Goal: Transaction & Acquisition: Purchase product/service

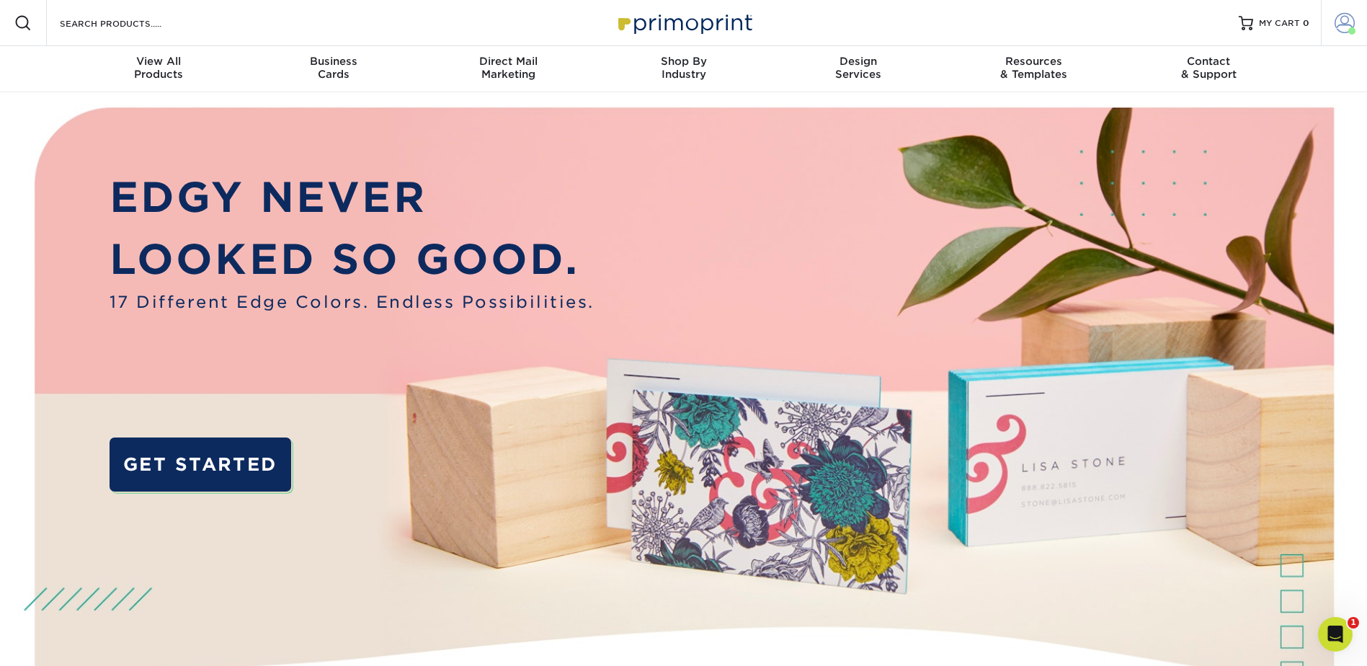
click at [1346, 23] on span at bounding box center [1345, 23] width 20 height 20
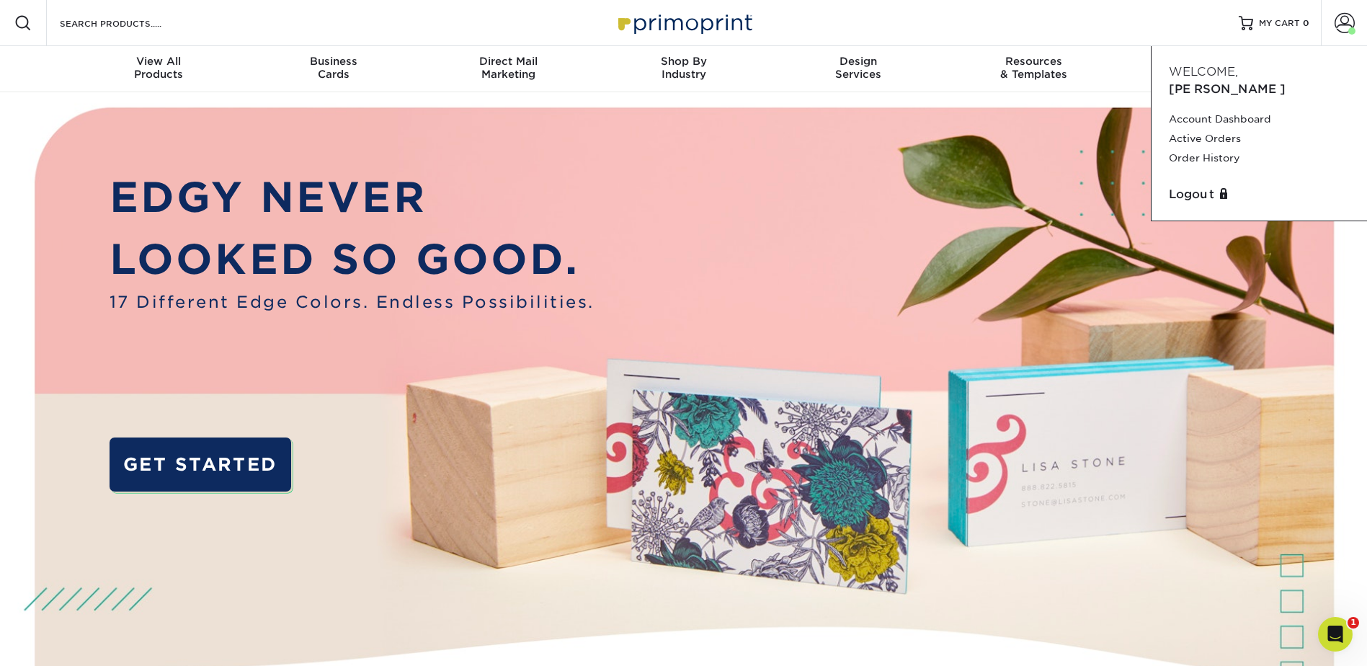
click at [840, 176] on img at bounding box center [682, 430] width 1353 height 677
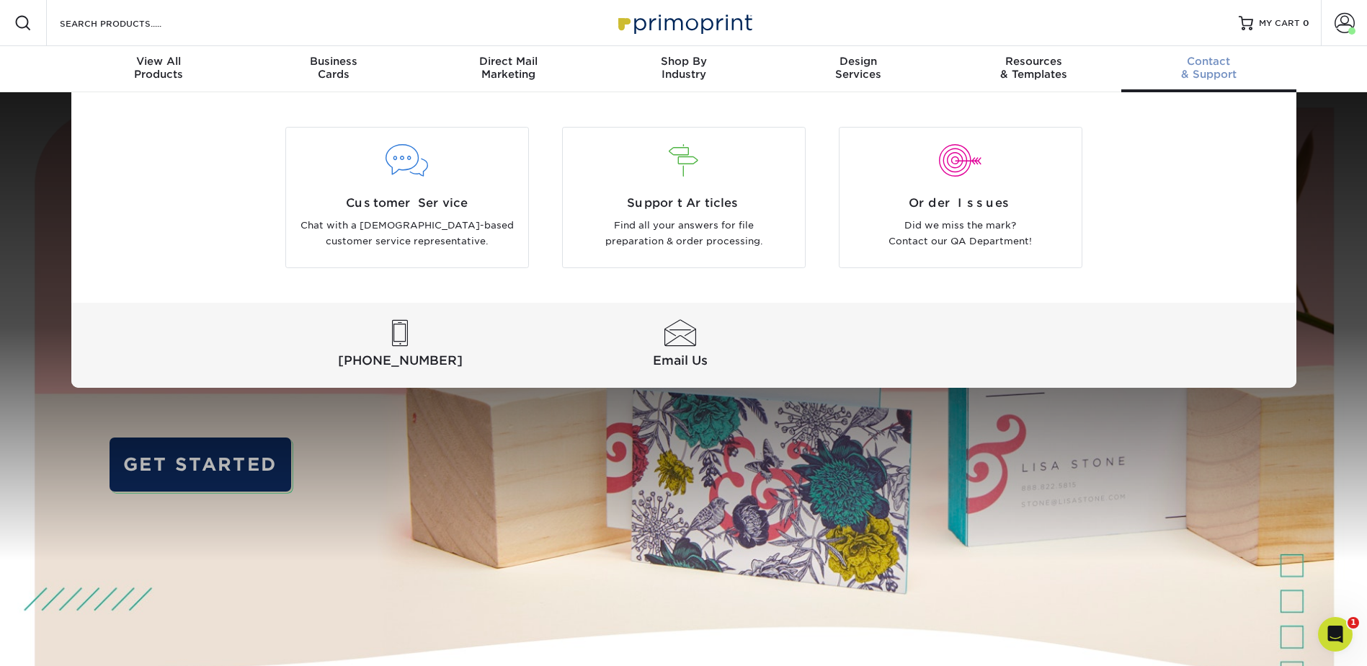
click at [1325, 159] on div "Customer Service Chat with a US-based customer service representative. Support …" at bounding box center [683, 239] width 1367 height 295
click at [1351, 155] on div "Customer Service Chat with a US-based customer service representative. Support …" at bounding box center [683, 239] width 1367 height 295
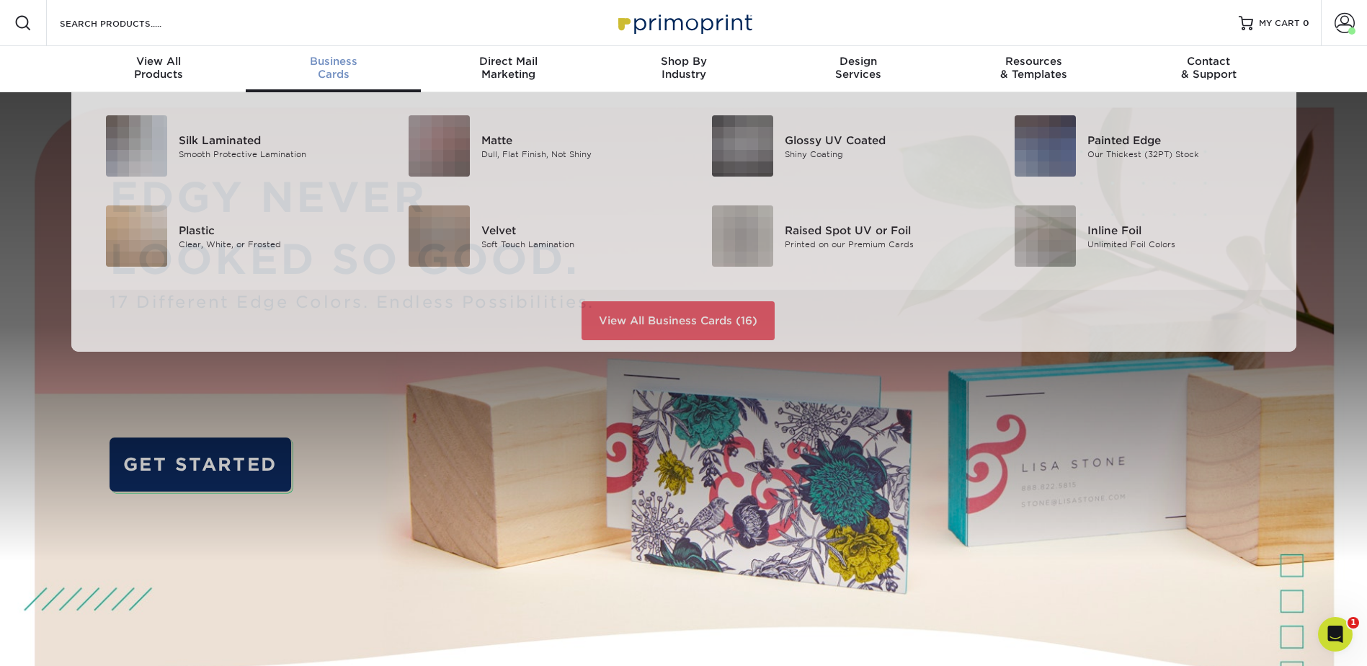
click at [329, 69] on div "Business Cards" at bounding box center [333, 68] width 175 height 26
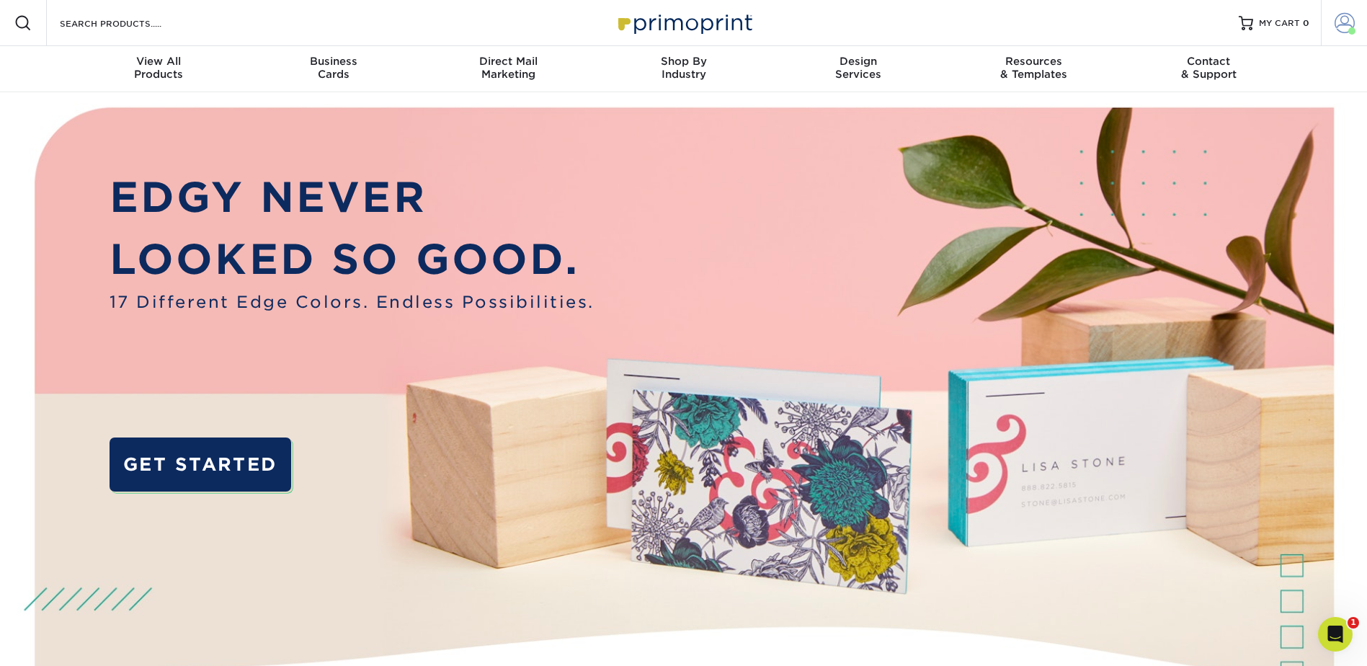
click at [1341, 29] on span at bounding box center [1345, 23] width 20 height 20
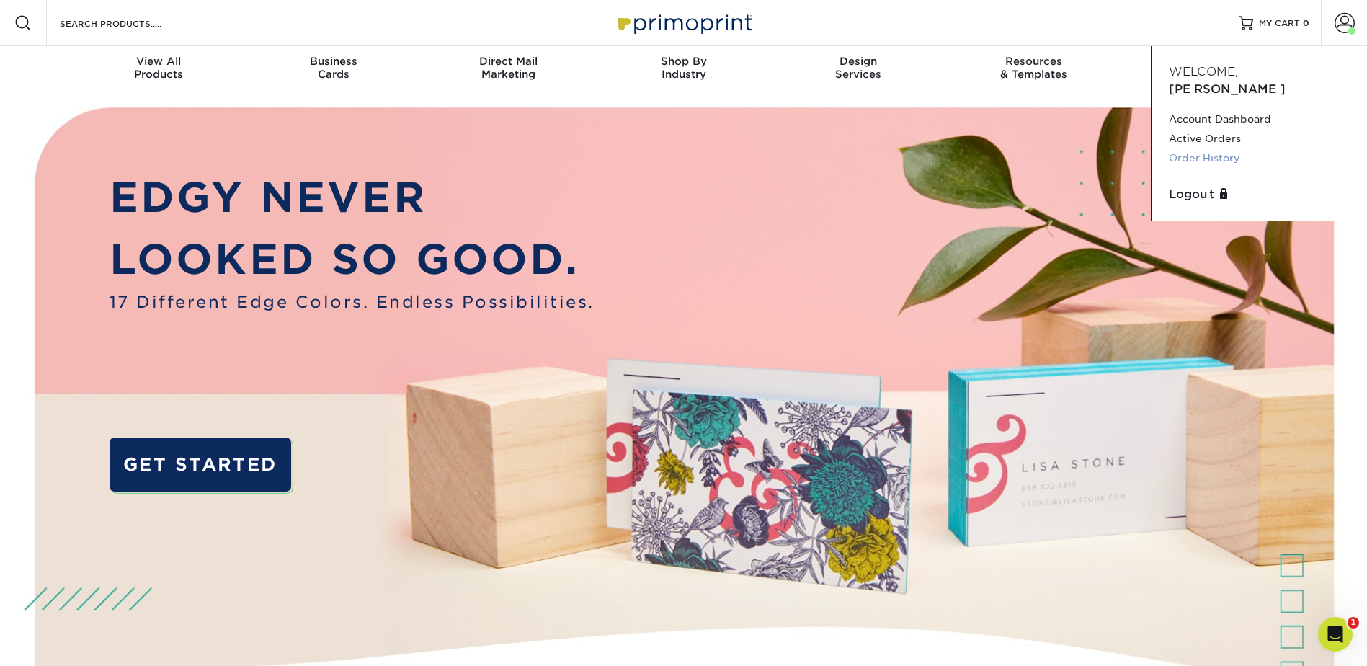
click at [1214, 148] on link "Order History" at bounding box center [1259, 157] width 181 height 19
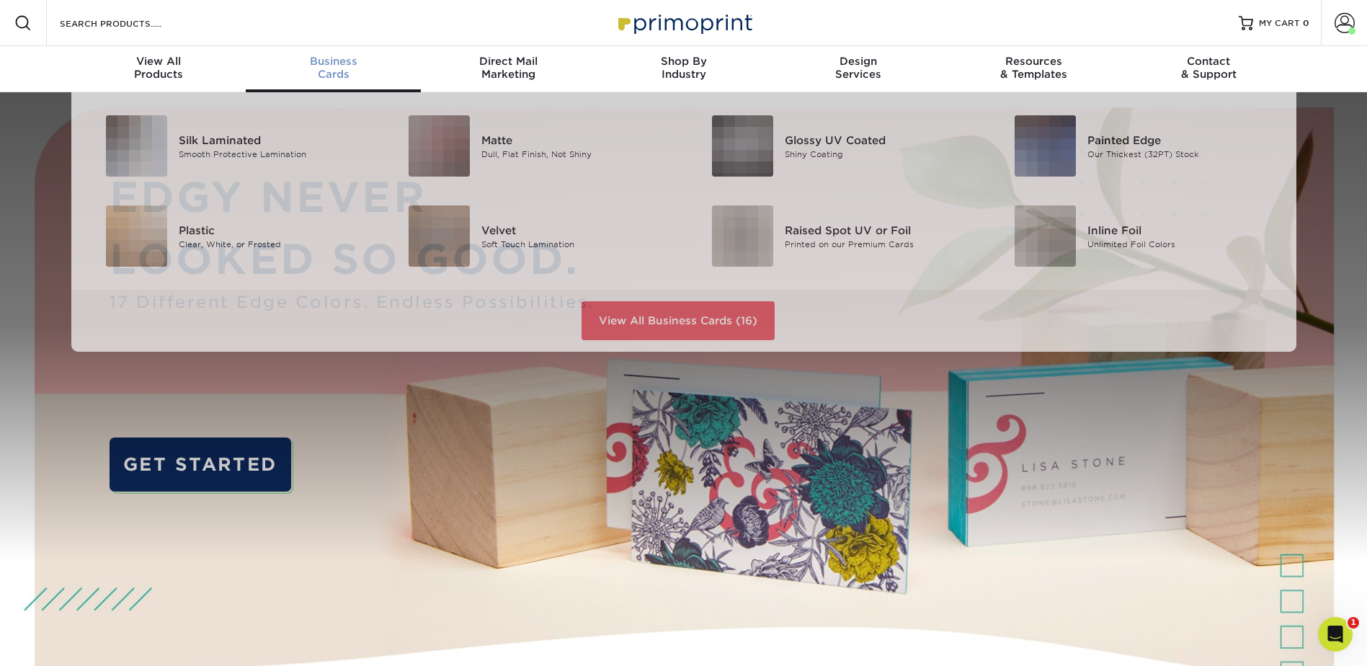
click at [324, 75] on div "Business Cards" at bounding box center [333, 68] width 175 height 26
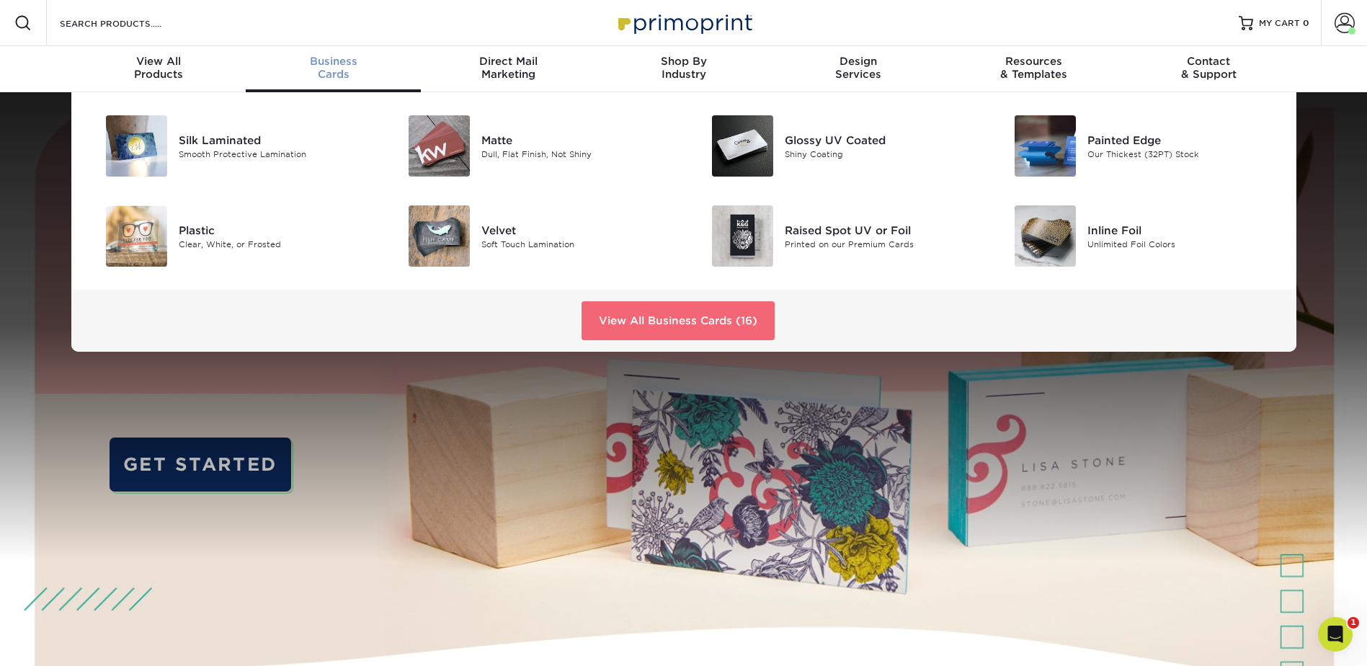
click at [704, 321] on link "View All Business Cards (16)" at bounding box center [678, 320] width 193 height 39
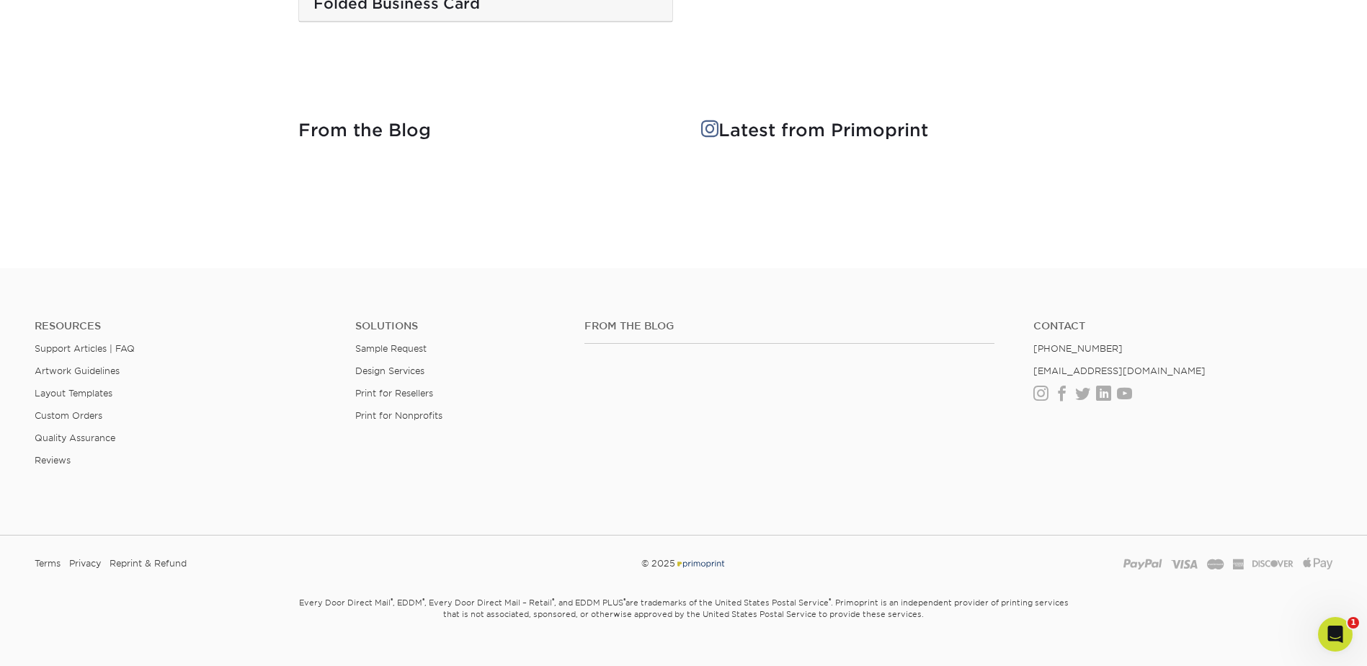
scroll to position [2798, 0]
click at [1333, 633] on icon "Open Intercom Messenger" at bounding box center [1334, 633] width 24 height 24
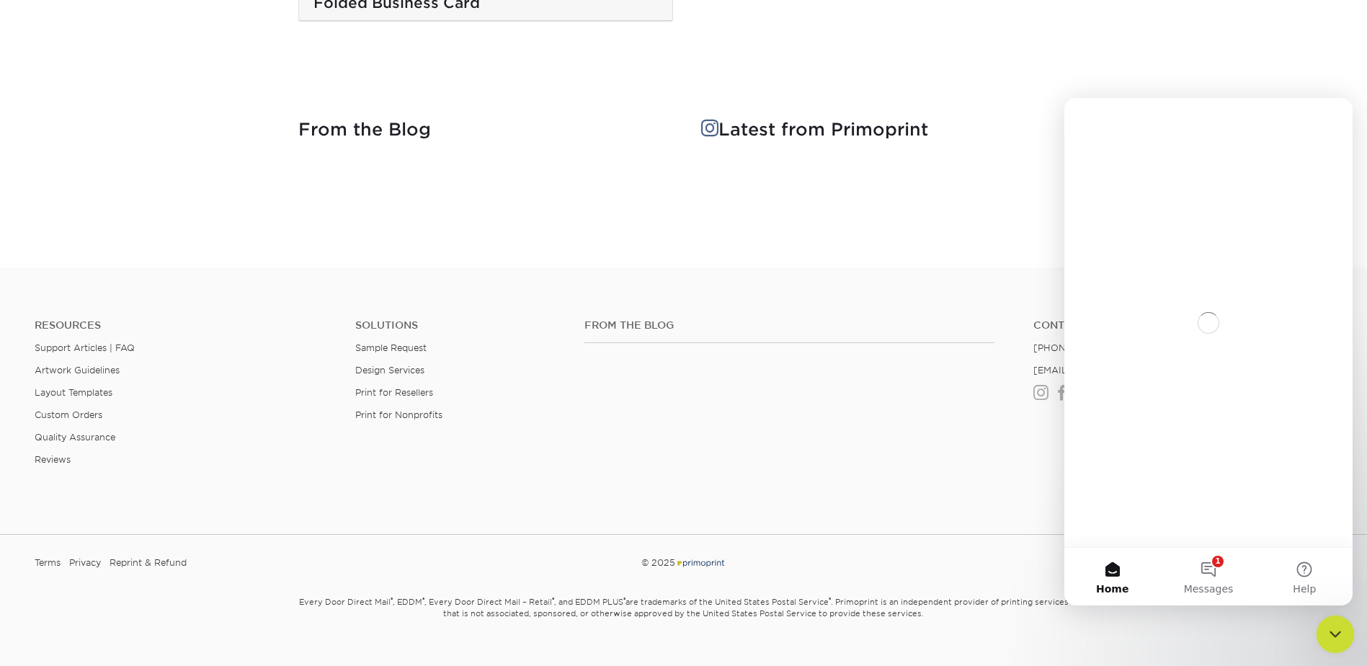
scroll to position [0, 0]
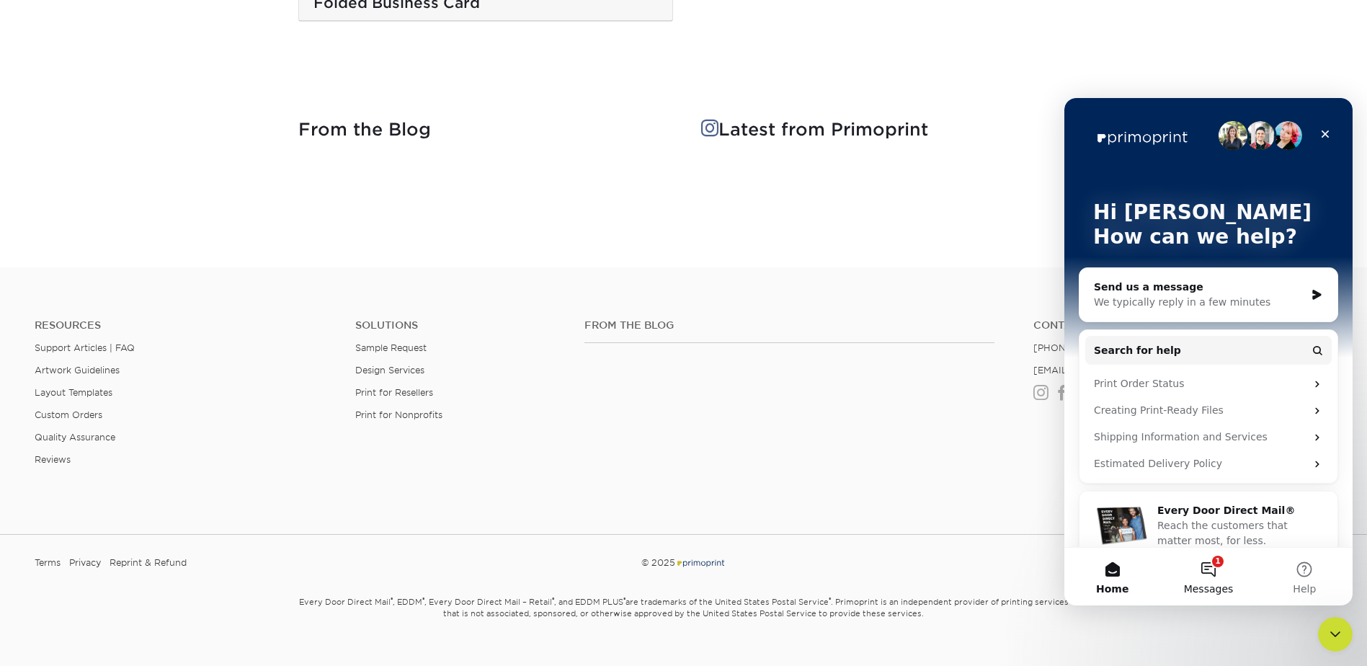
click at [1204, 571] on button "1 Messages" at bounding box center [1208, 577] width 96 height 58
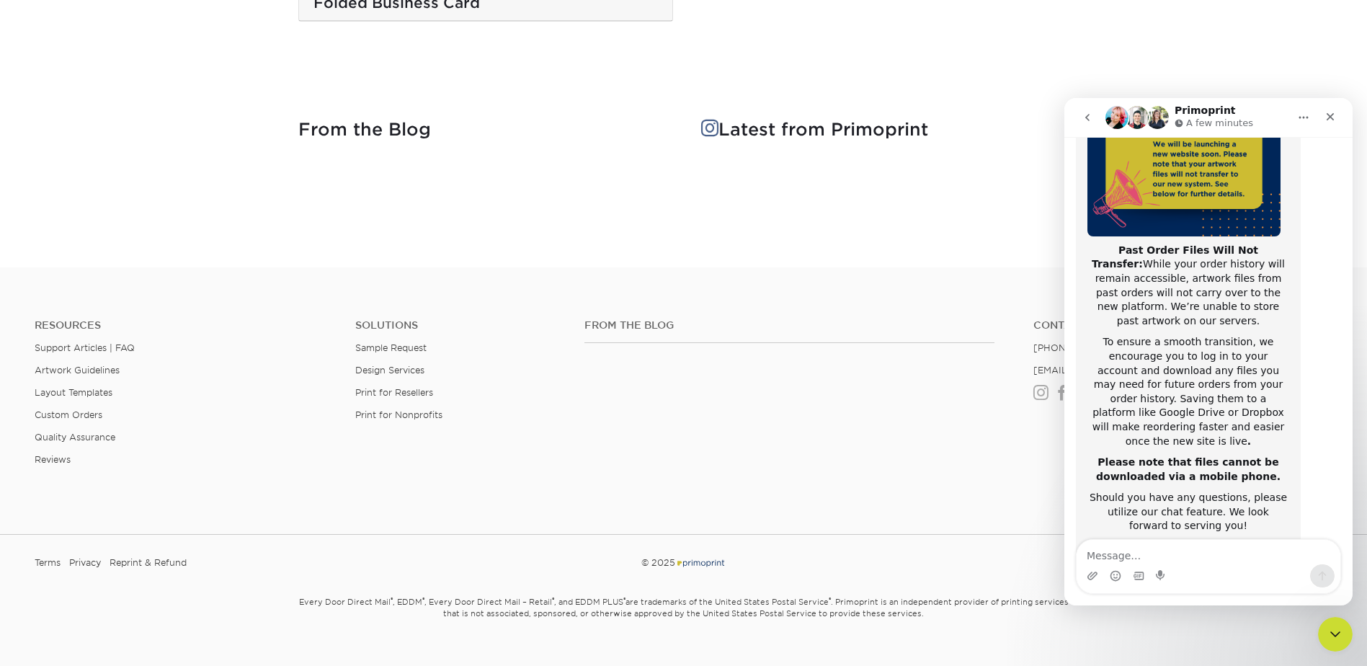
scroll to position [228, 0]
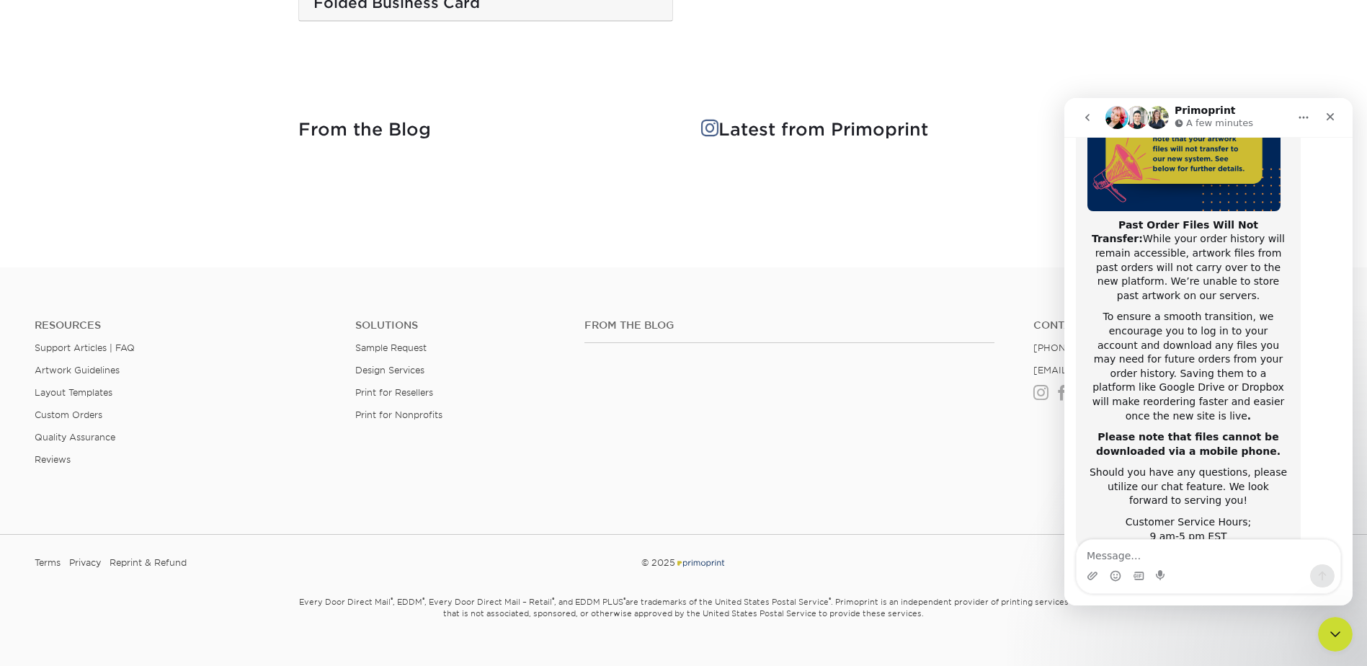
click at [928, 192] on div at bounding box center [684, 212] width 793 height 40
click at [1092, 118] on icon "go back" at bounding box center [1088, 118] width 12 height 12
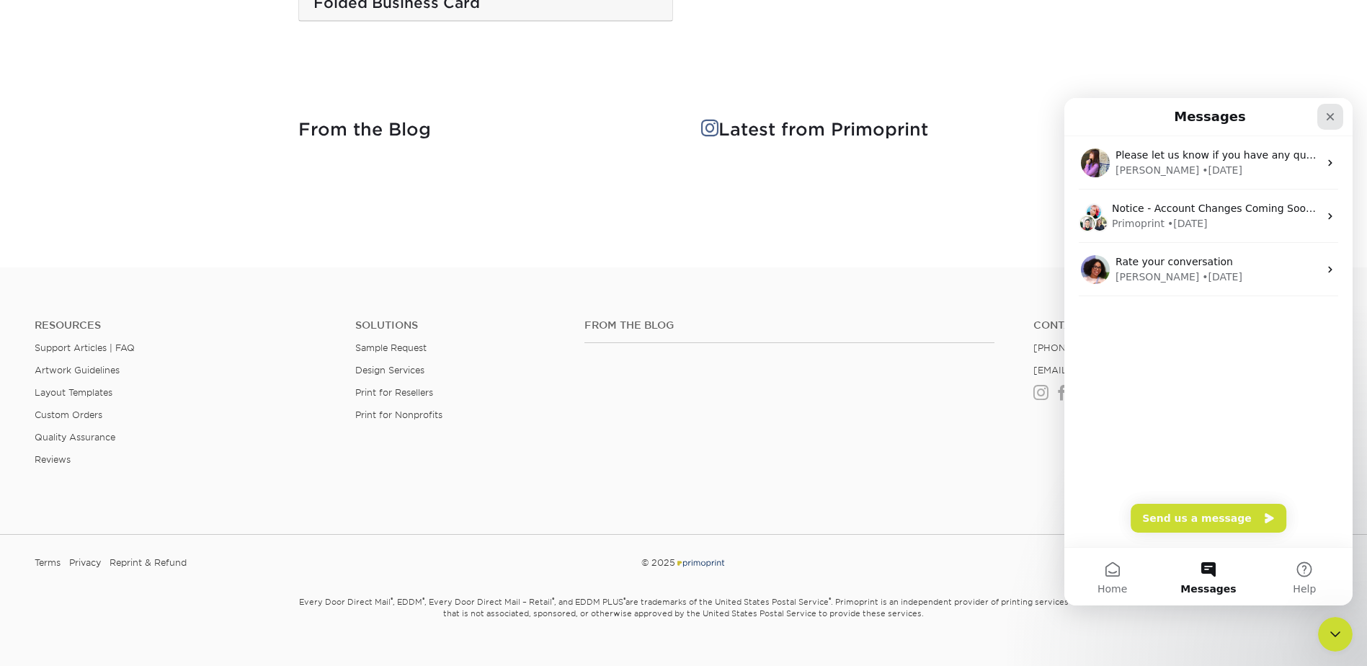
click at [1333, 116] on icon "Close" at bounding box center [1331, 117] width 12 height 12
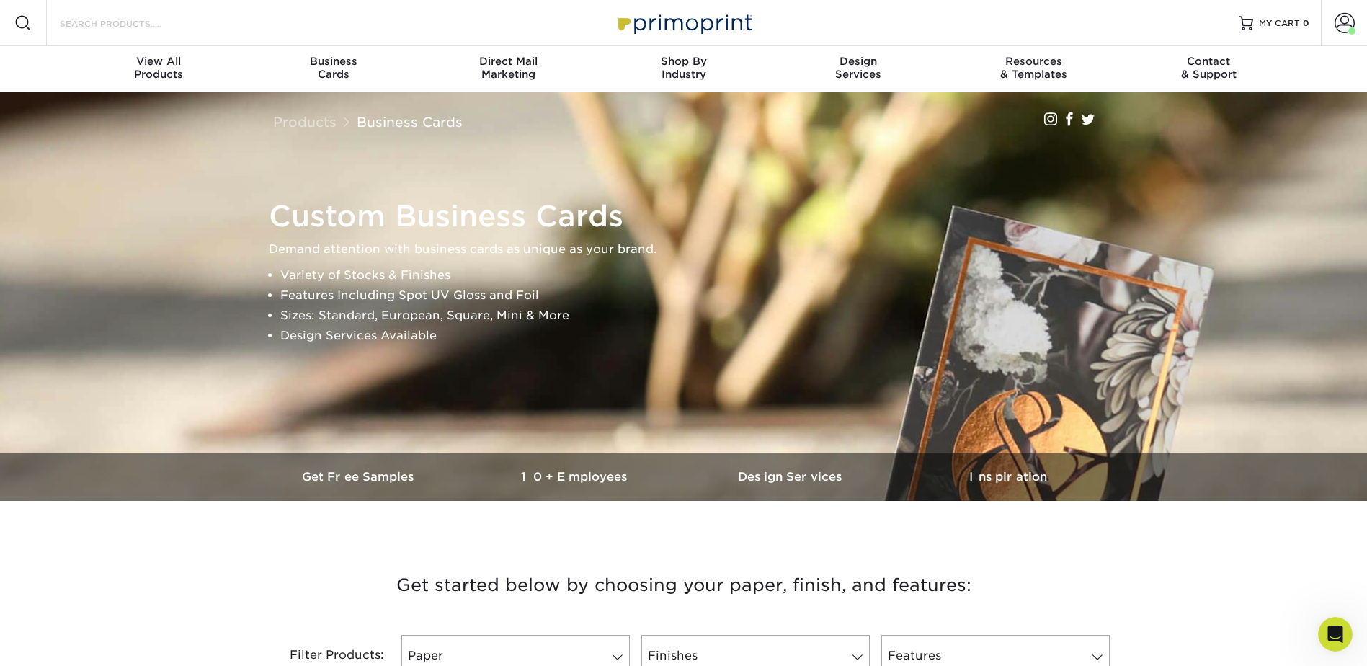
click at [174, 21] on input "Search Products" at bounding box center [128, 22] width 141 height 17
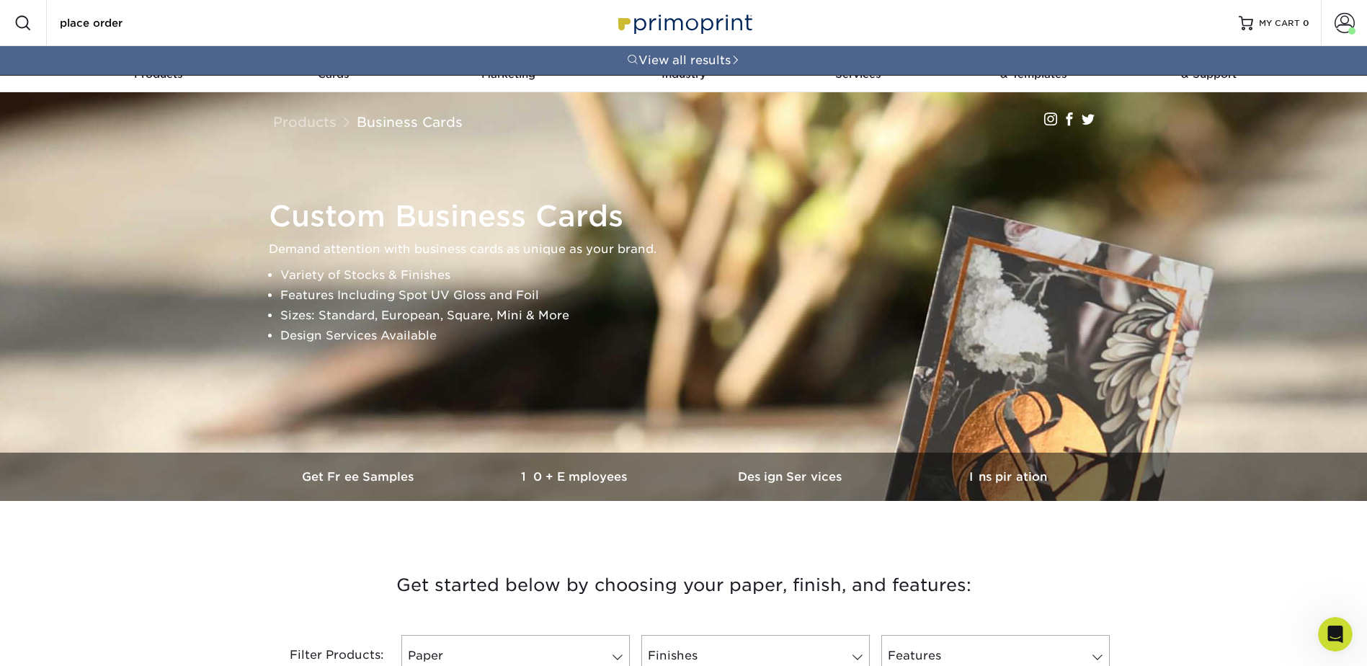
type input "place order"
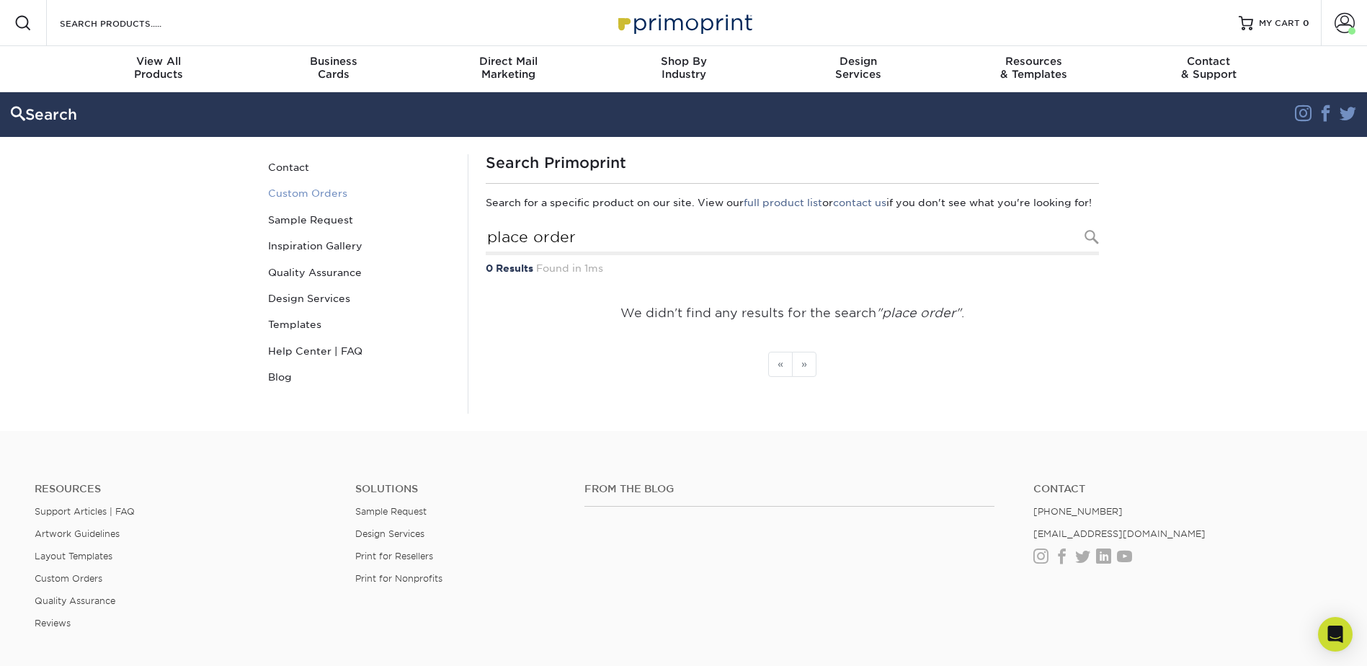
click at [311, 195] on link "Custom Orders" at bounding box center [359, 193] width 195 height 26
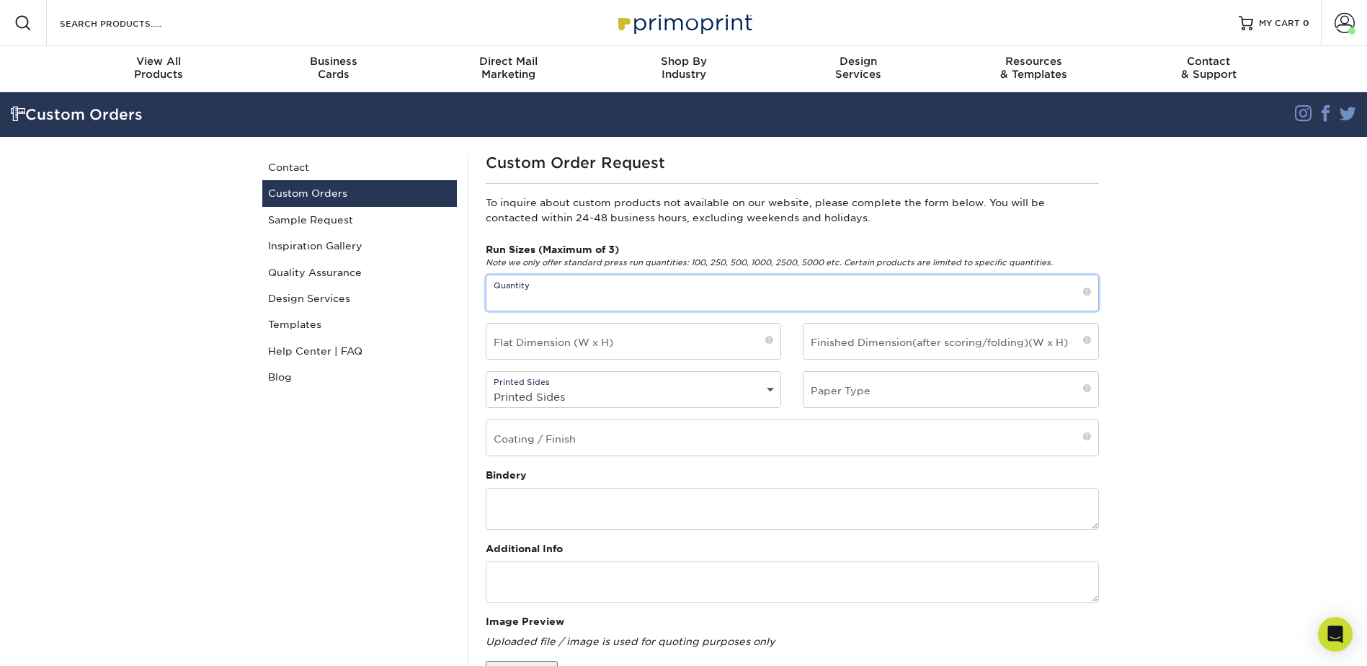
click at [571, 290] on input "text" at bounding box center [792, 292] width 612 height 35
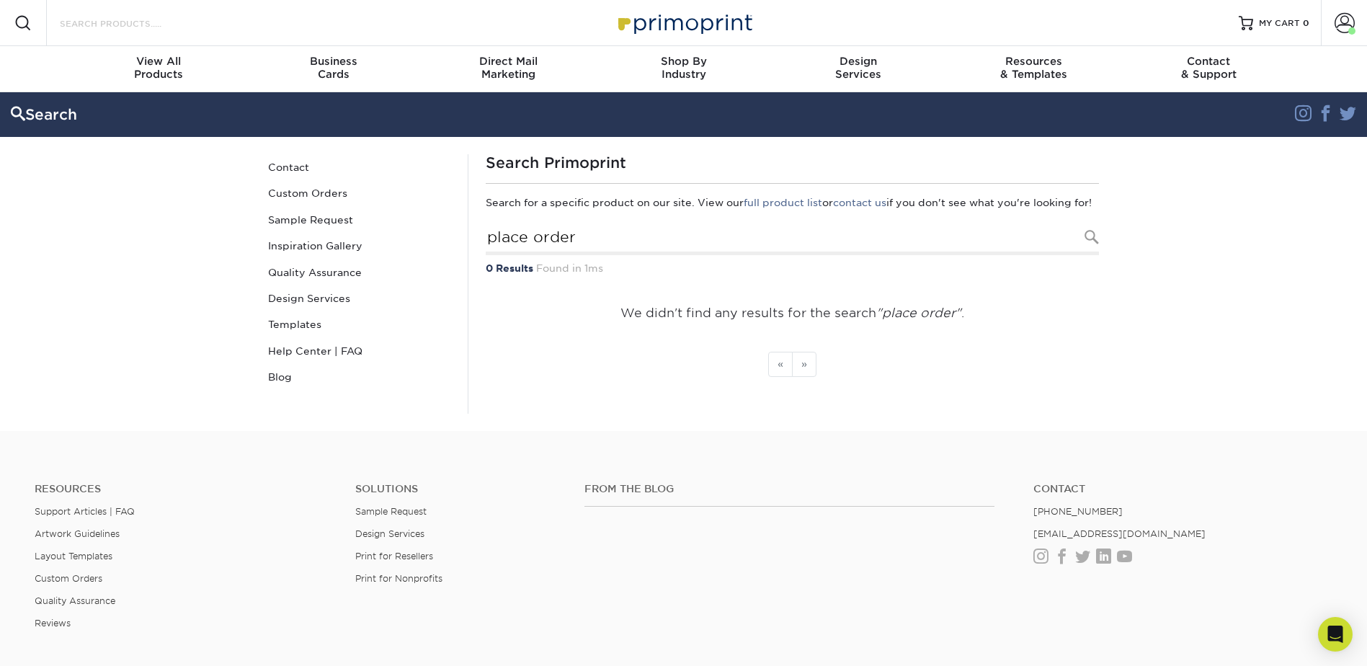
click at [99, 20] on input "Search Products" at bounding box center [128, 22] width 141 height 17
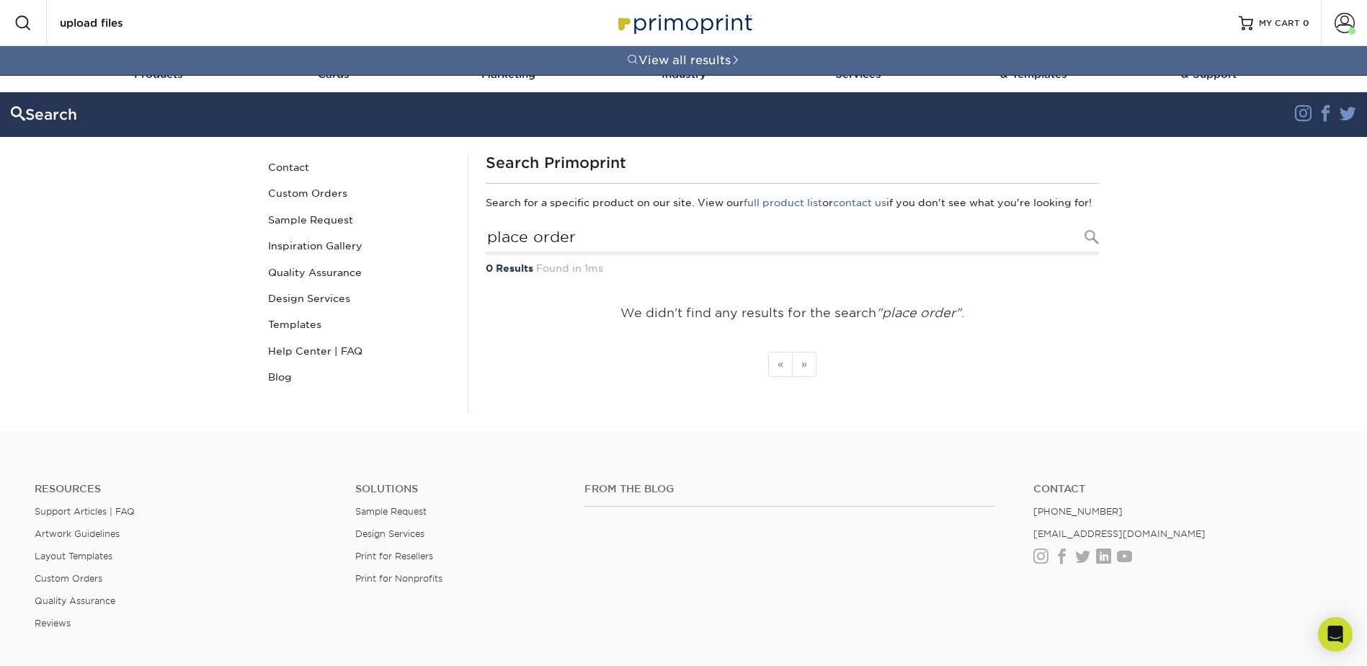
type input "upload files"
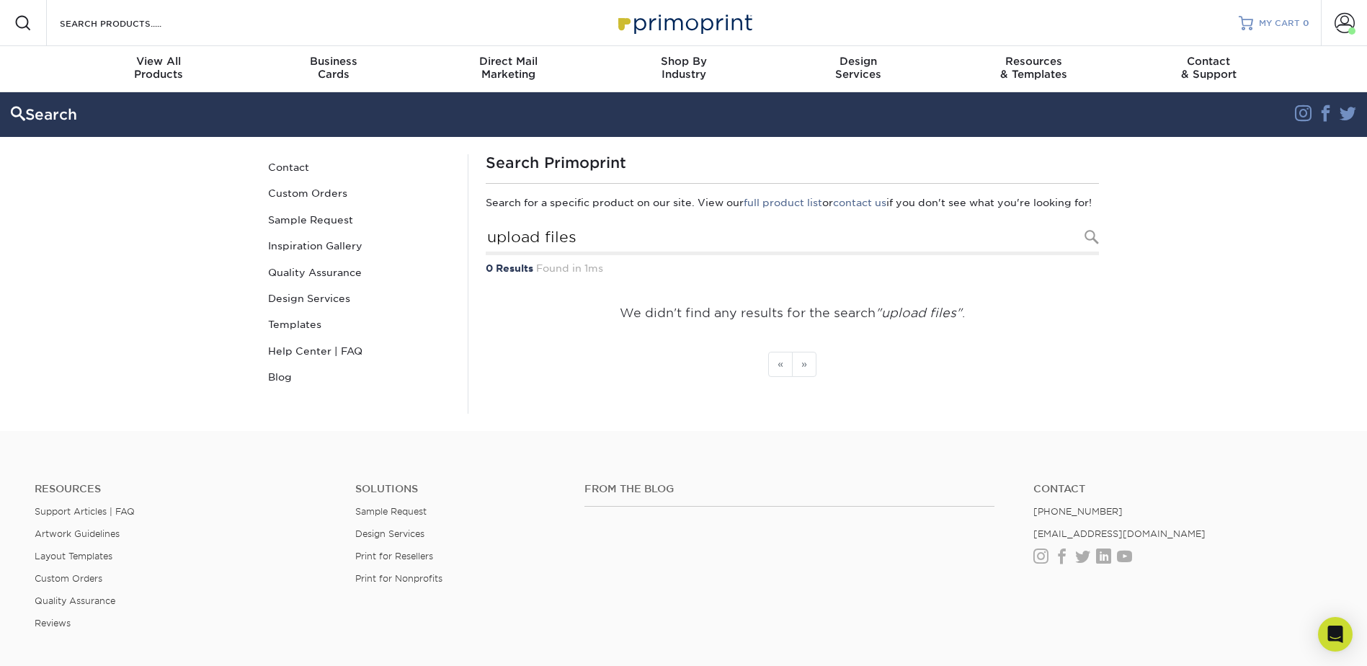
click at [1284, 25] on span "MY CART" at bounding box center [1279, 23] width 41 height 12
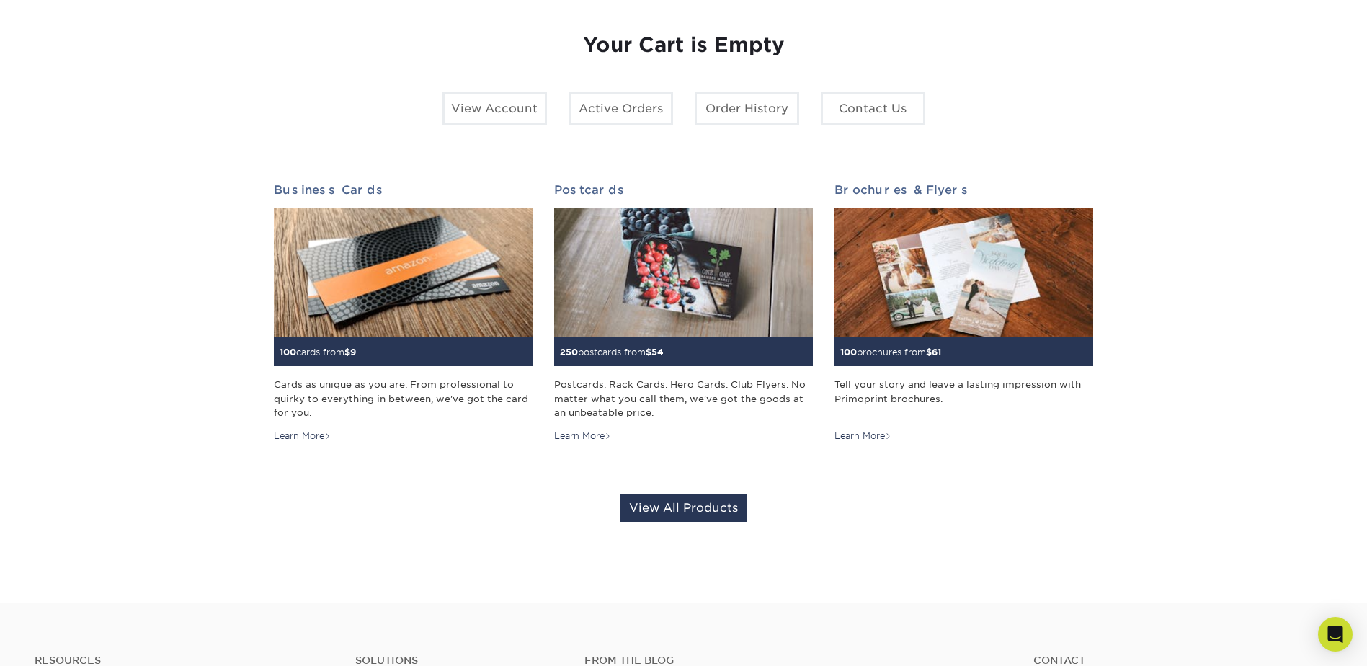
scroll to position [216, 0]
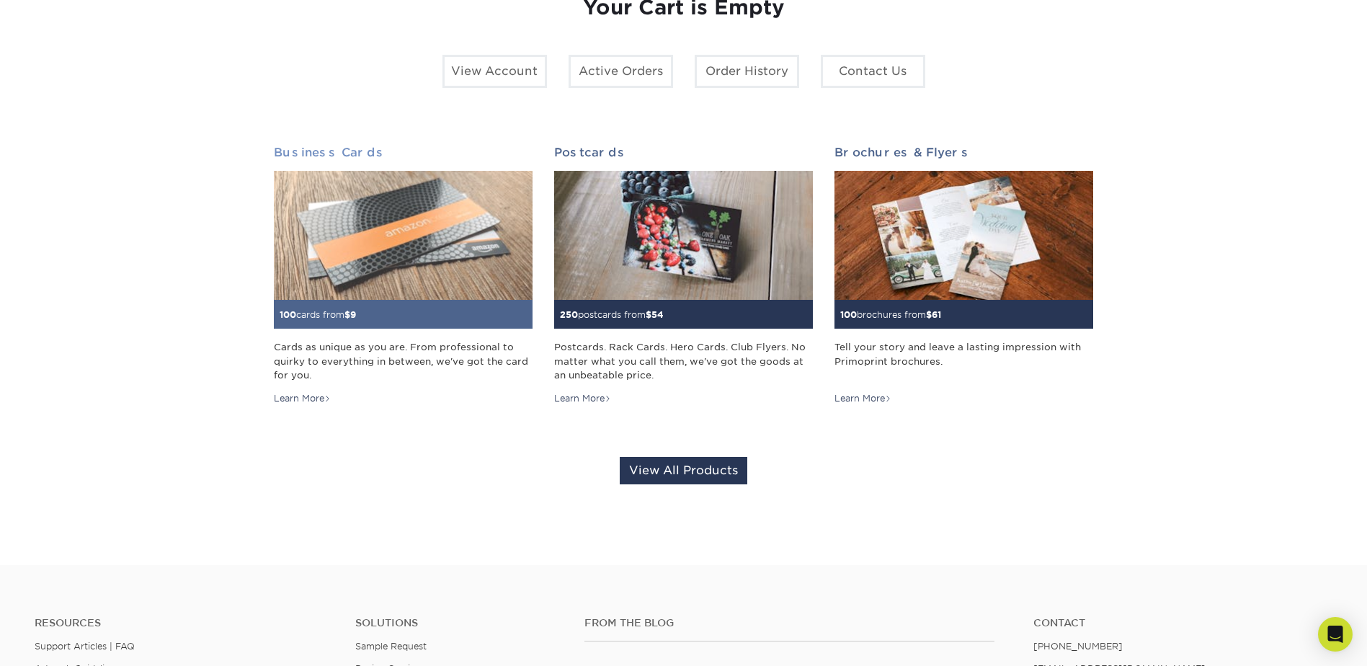
click at [385, 262] on img at bounding box center [403, 236] width 259 height 130
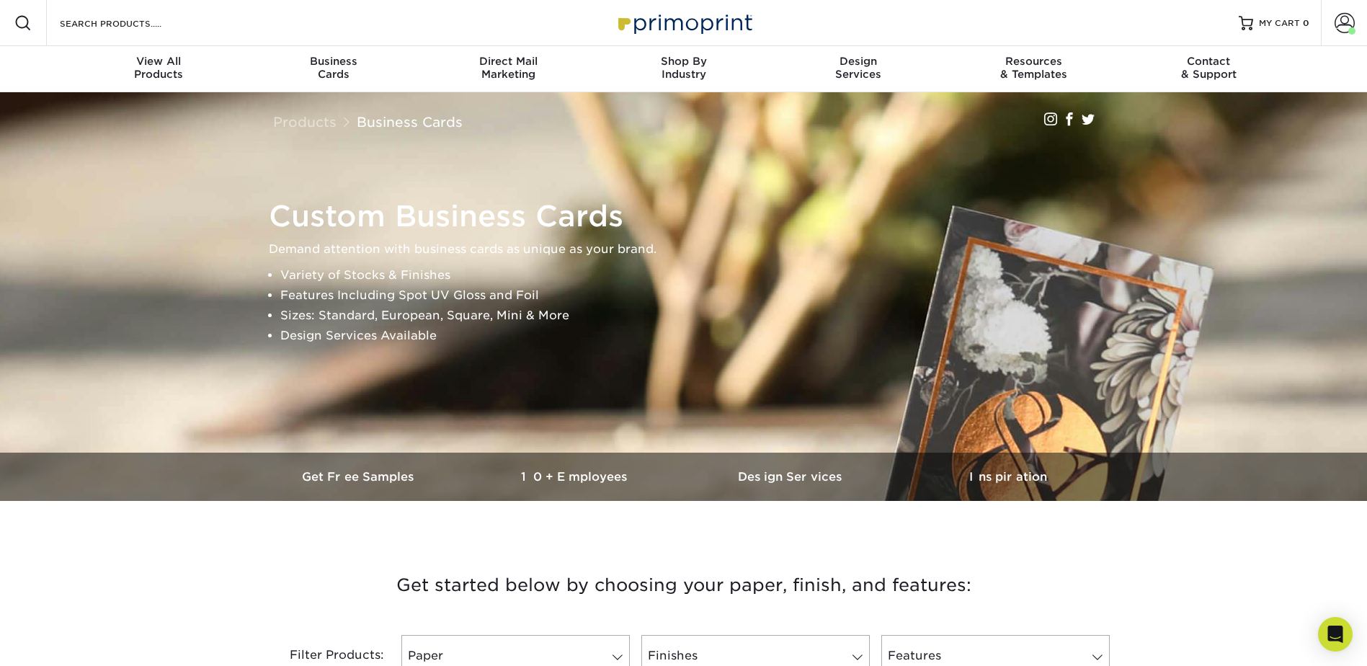
click at [732, 25] on img at bounding box center [684, 22] width 144 height 31
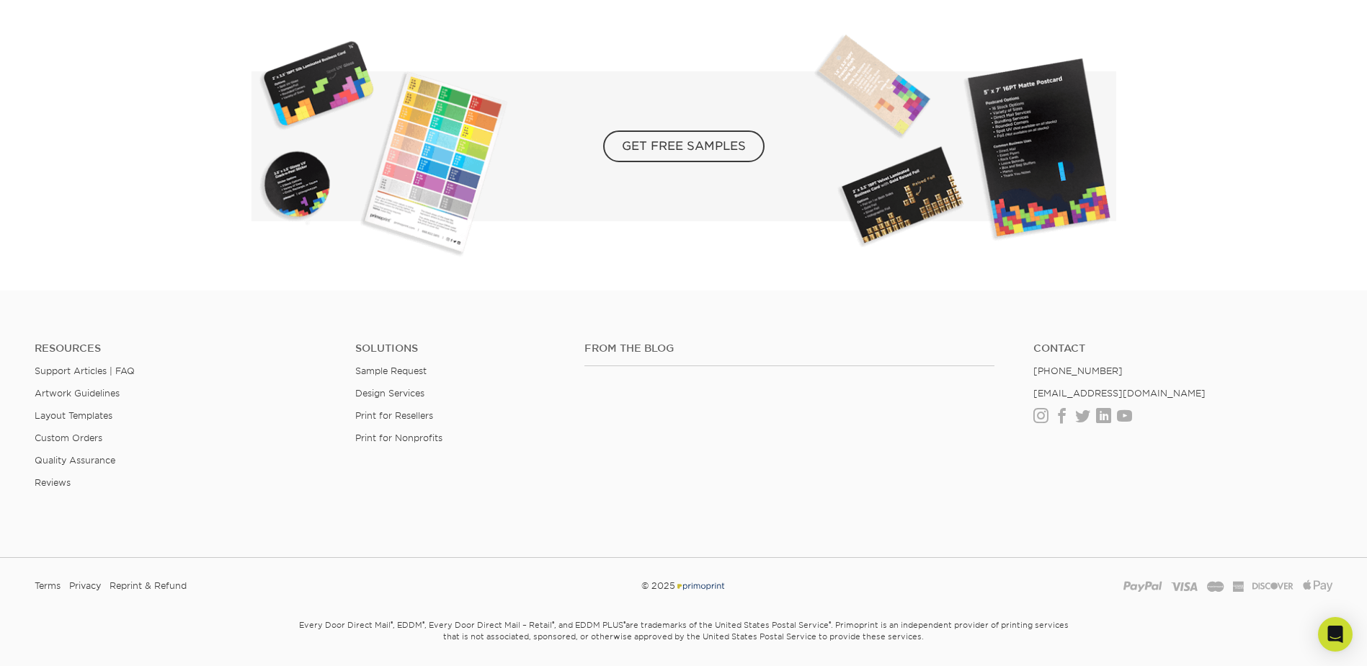
scroll to position [2703, 0]
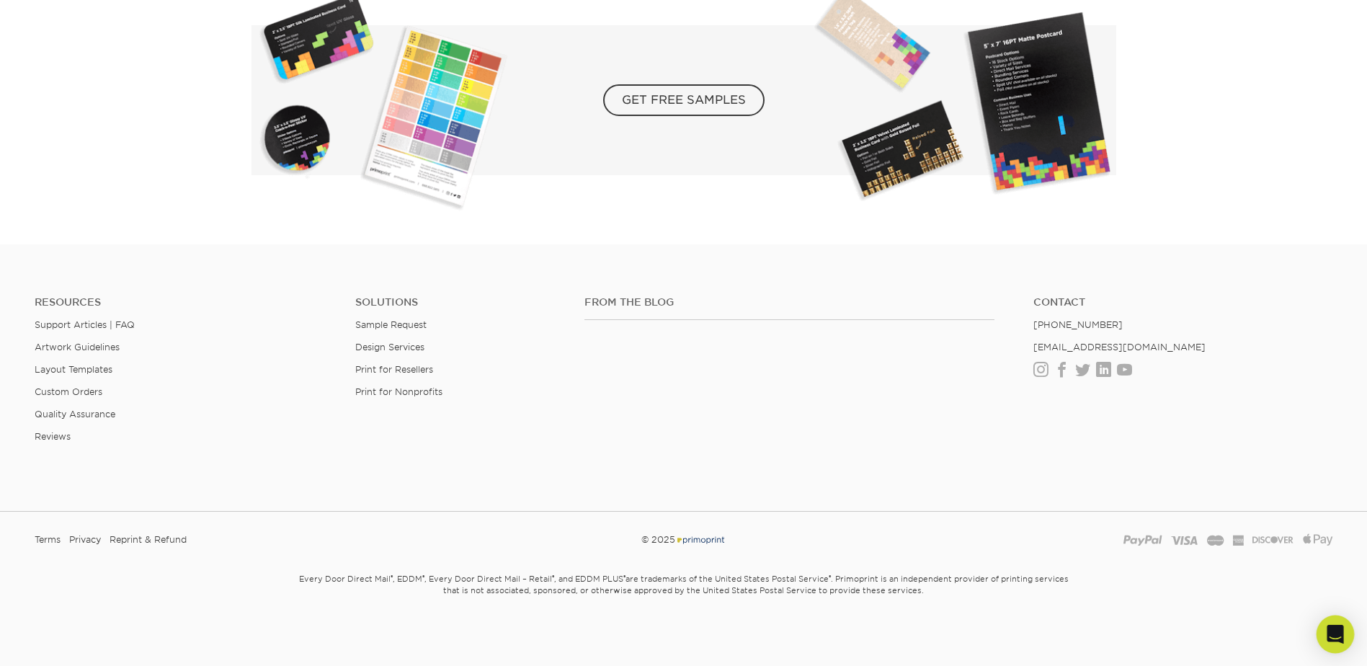
click at [1337, 637] on icon "Open Intercom Messenger" at bounding box center [1335, 634] width 17 height 19
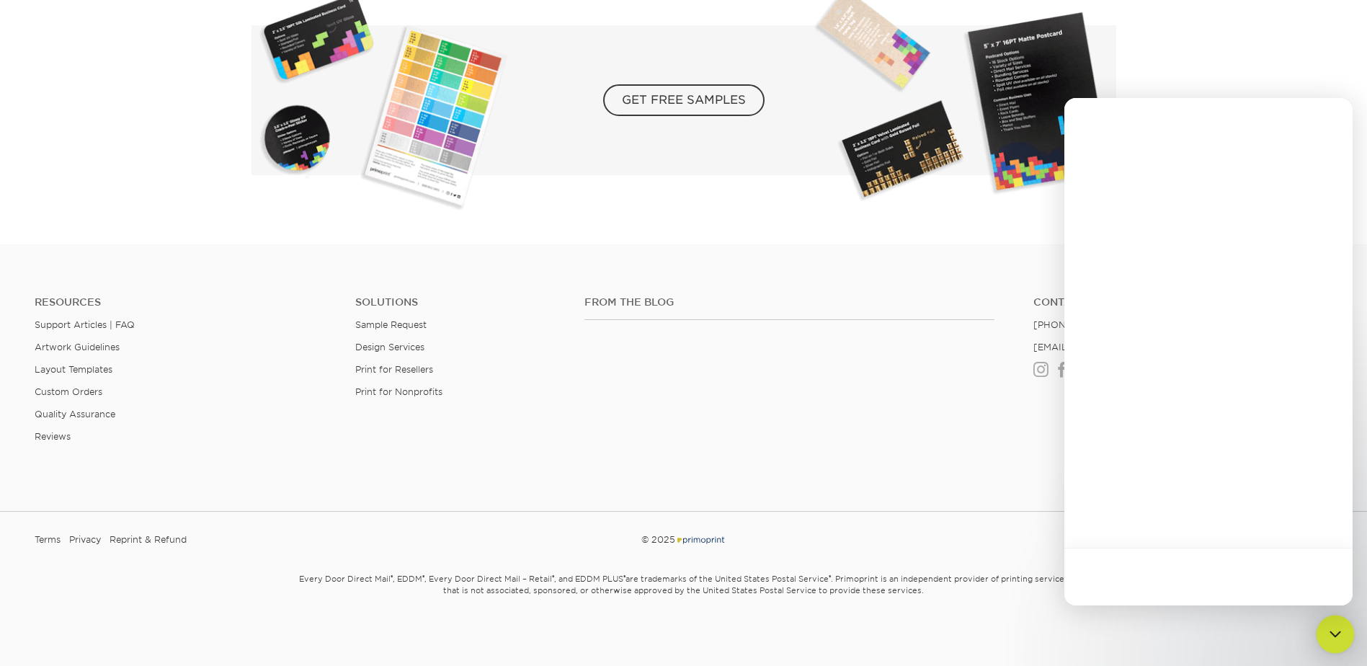
scroll to position [0, 0]
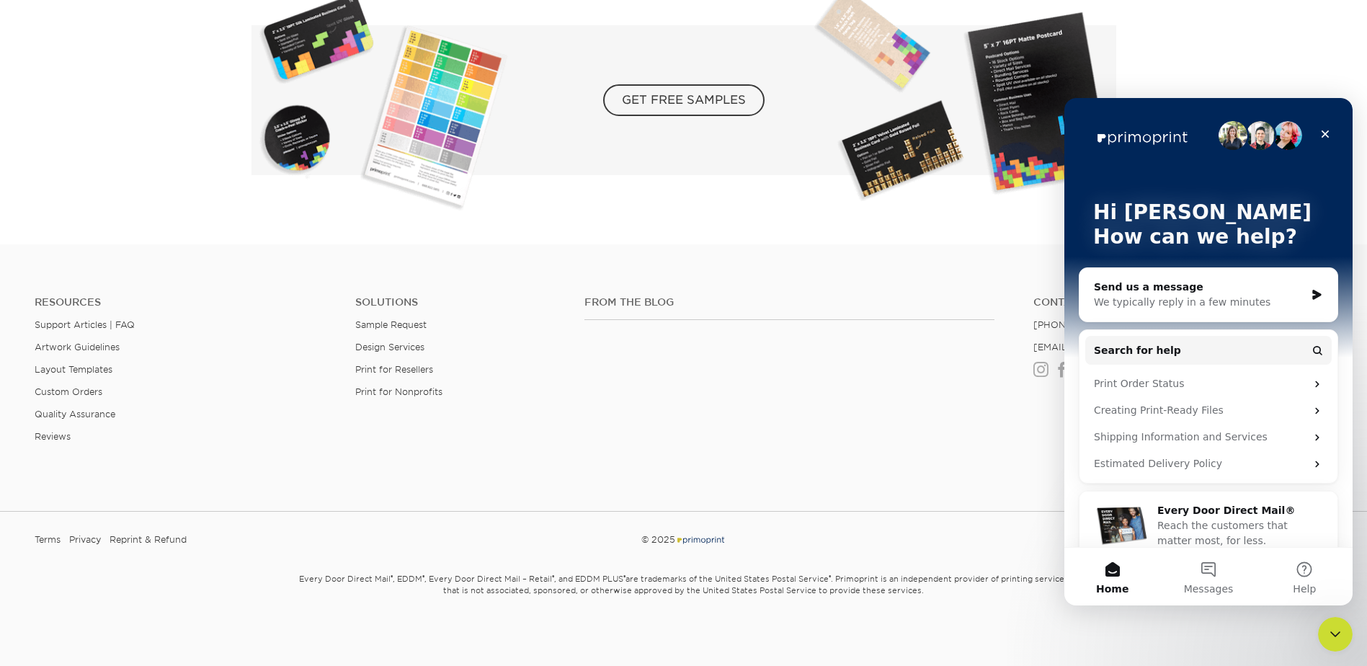
click at [1222, 302] on div "We typically reply in a few minutes" at bounding box center [1199, 302] width 211 height 15
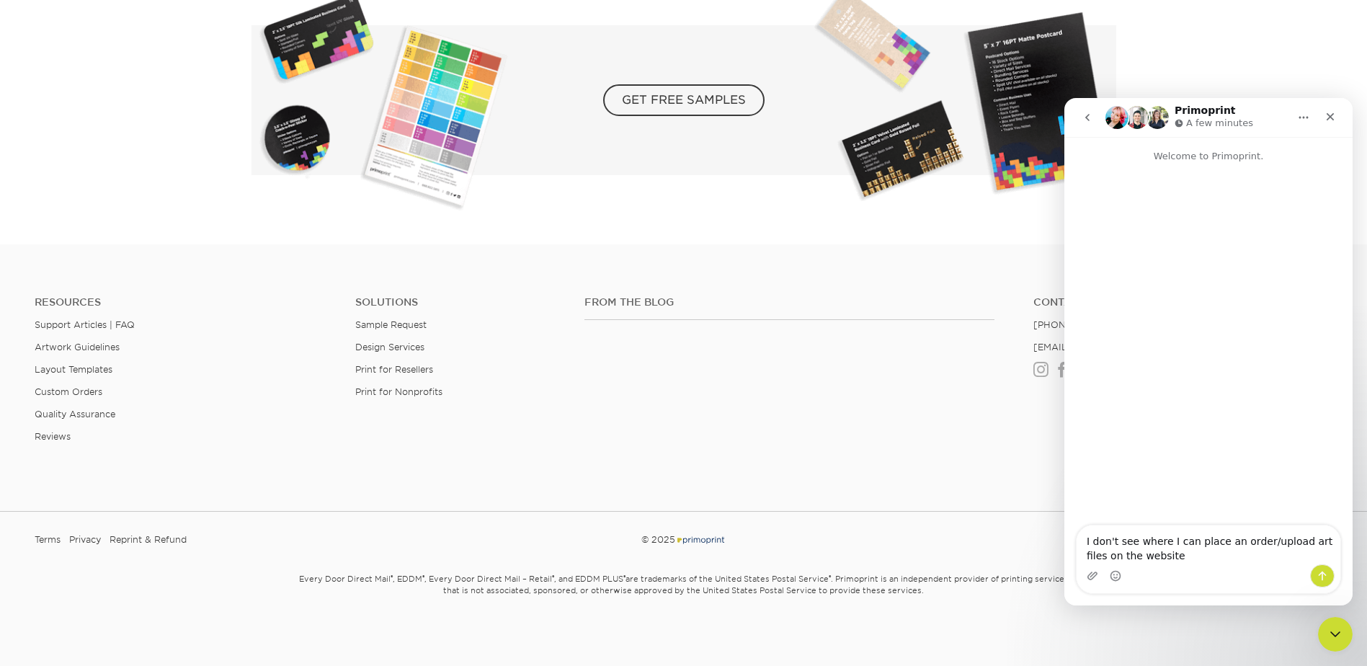
type textarea "I don't see where I can place an order/upload art files on the website?"
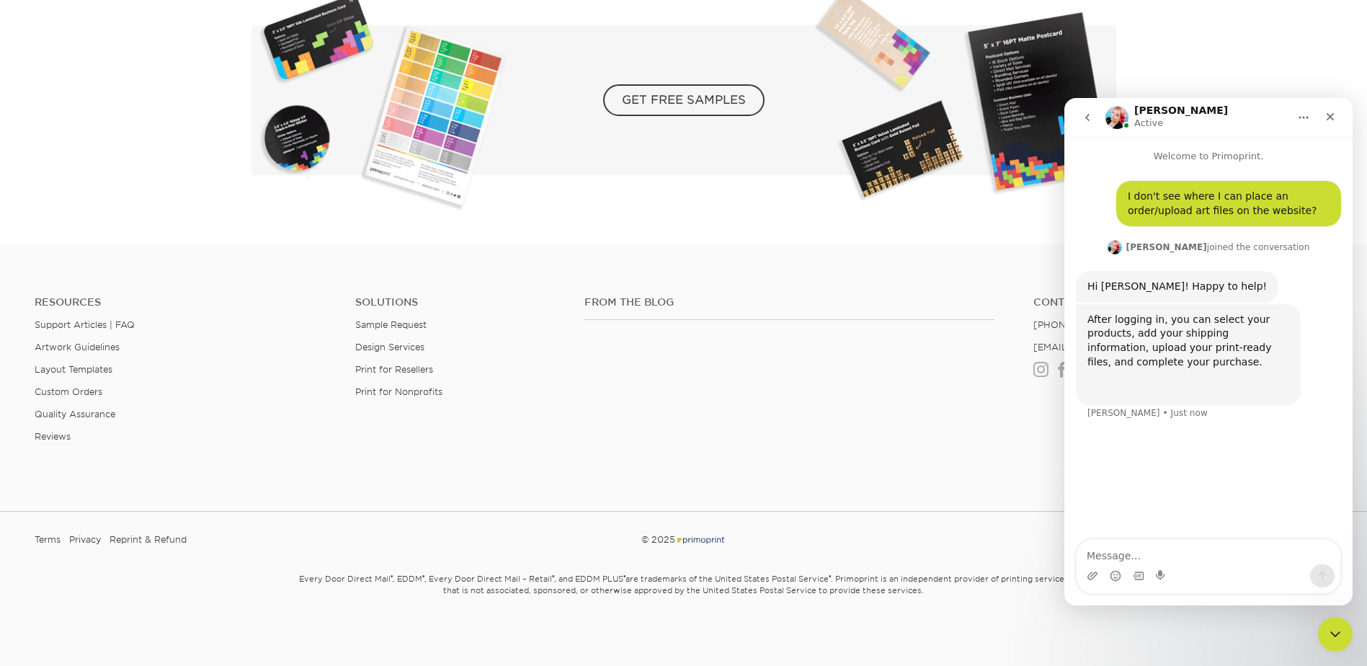
click at [1334, 44] on section "GET FREE SAMPLES" at bounding box center [683, 111] width 1367 height 265
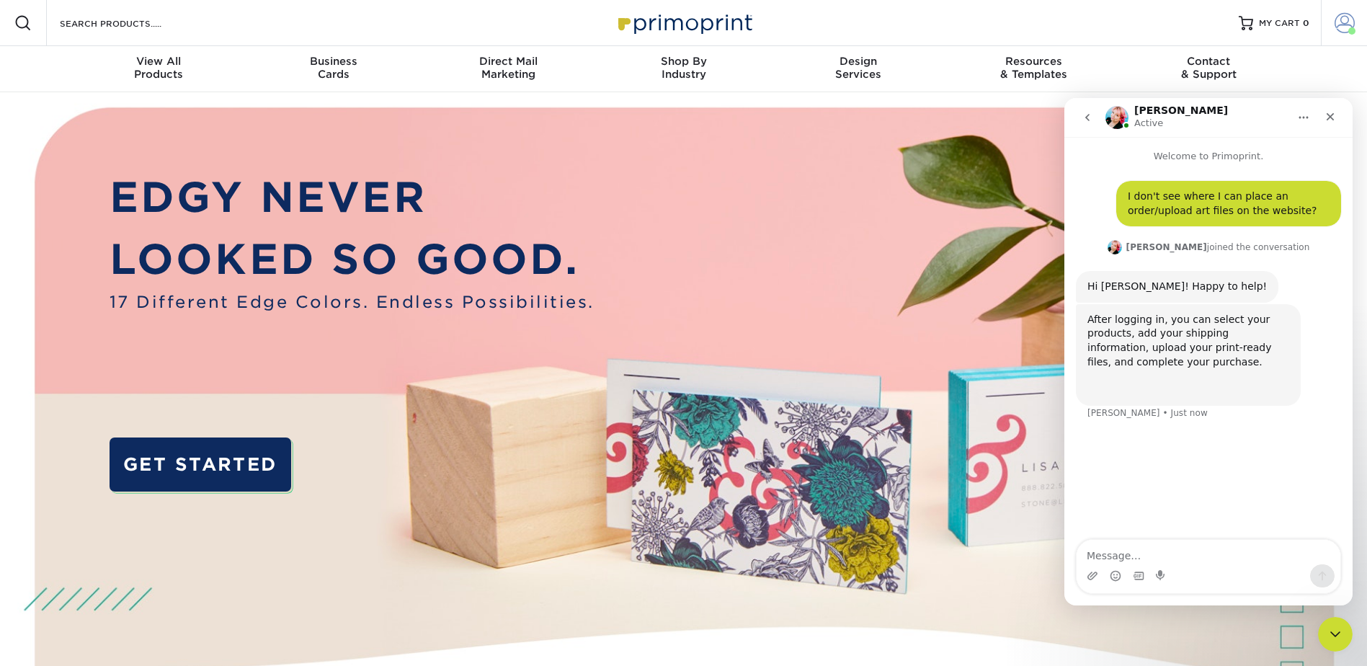
click at [1339, 19] on span at bounding box center [1345, 23] width 20 height 20
drag, startPoint x: 1214, startPoint y: 119, endPoint x: 1255, endPoint y: 113, distance: 41.5
click at [1255, 113] on div "Jenny Active" at bounding box center [1197, 117] width 183 height 25
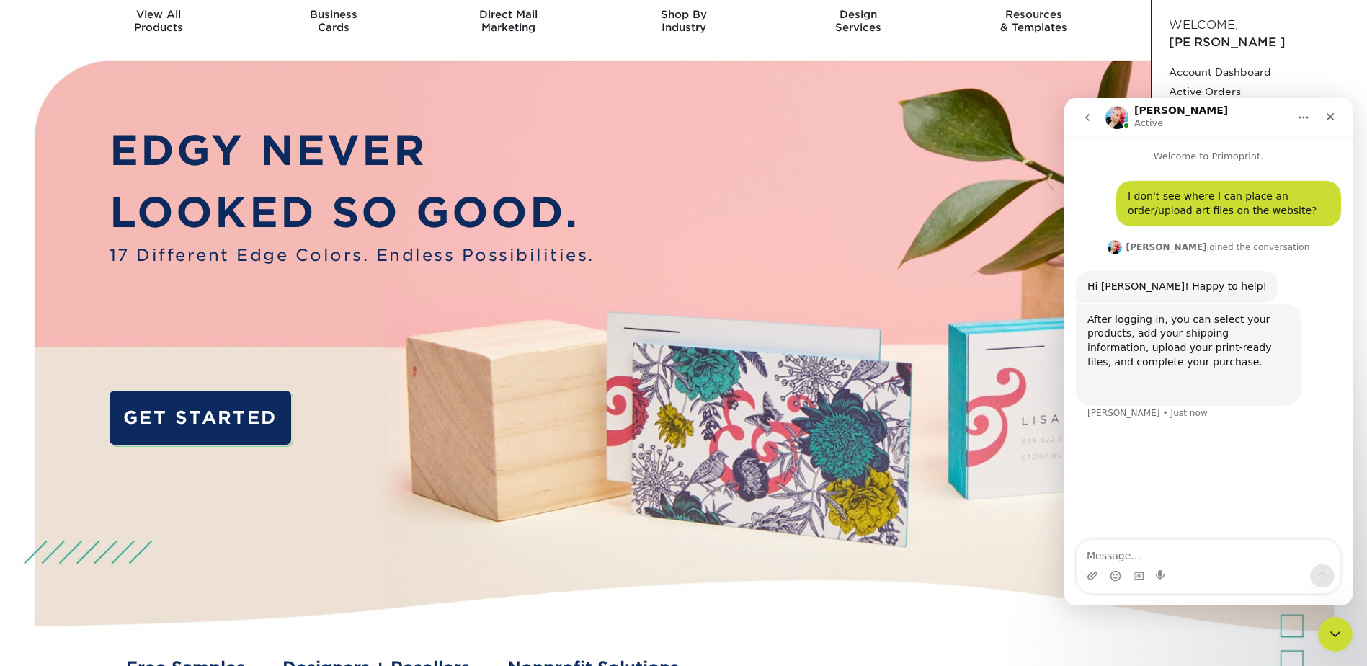
scroll to position [72, 0]
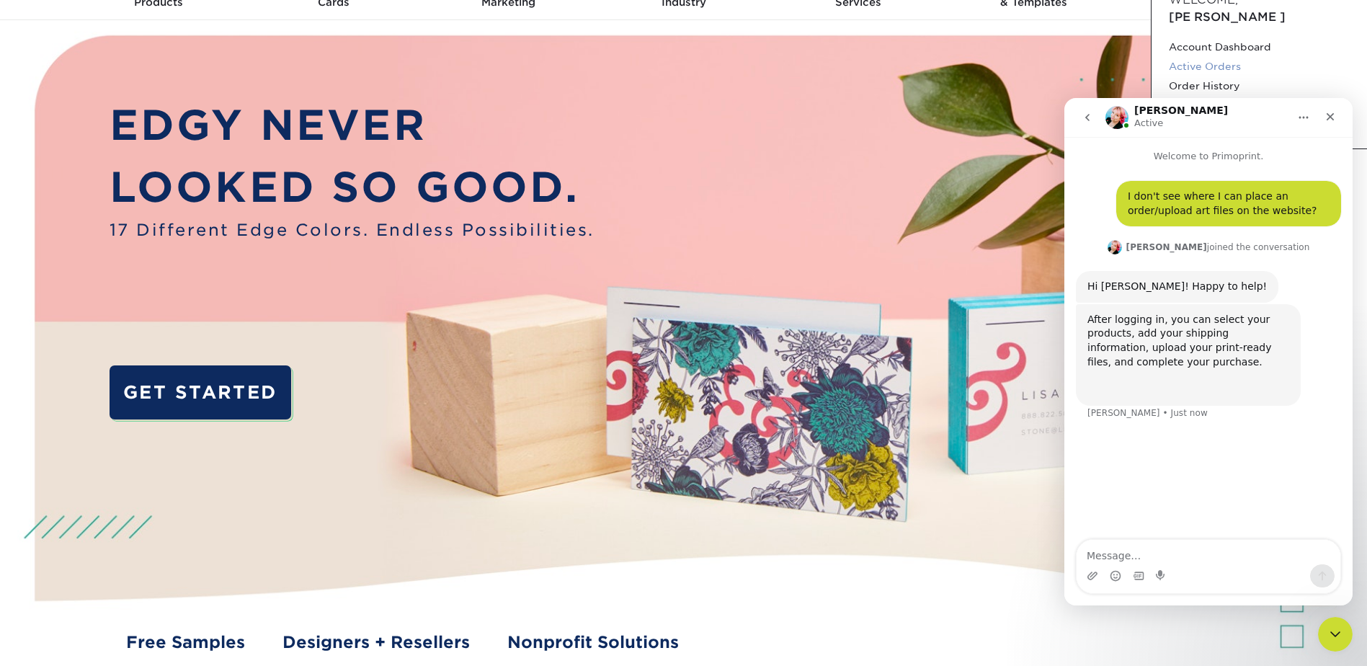
click at [1224, 57] on link "Active Orders" at bounding box center [1259, 66] width 181 height 19
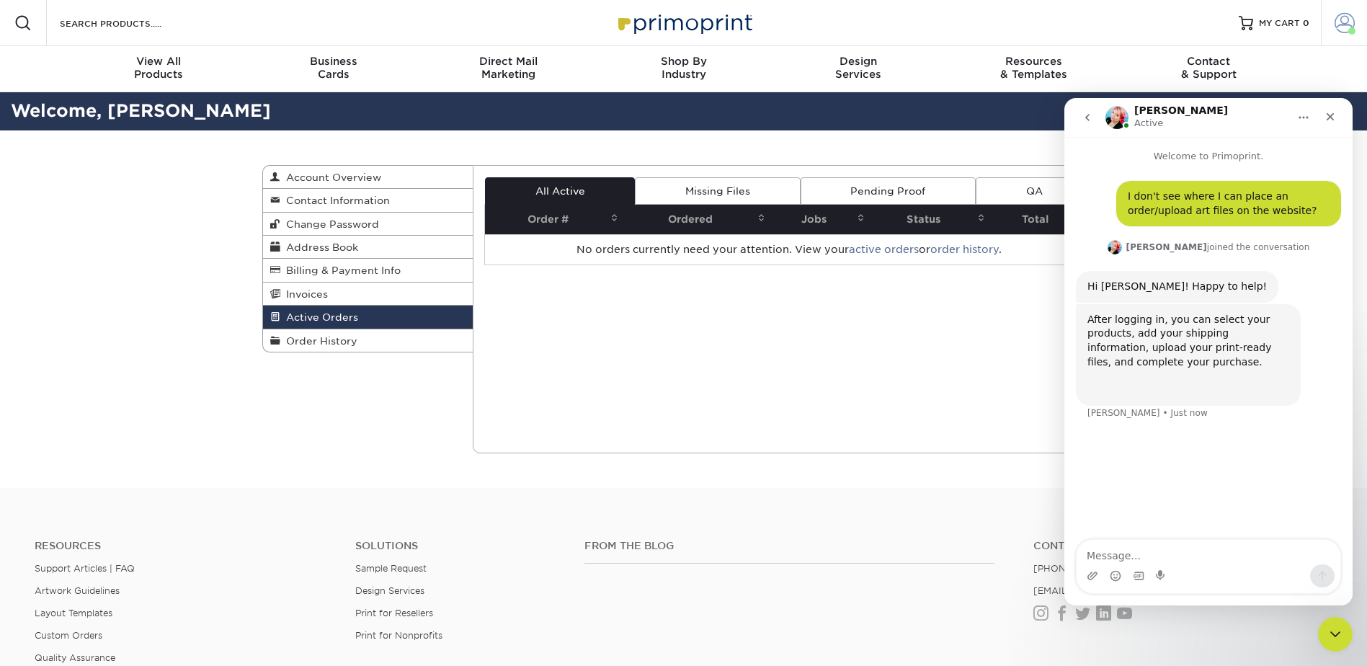
click at [1351, 22] on span at bounding box center [1345, 23] width 20 height 20
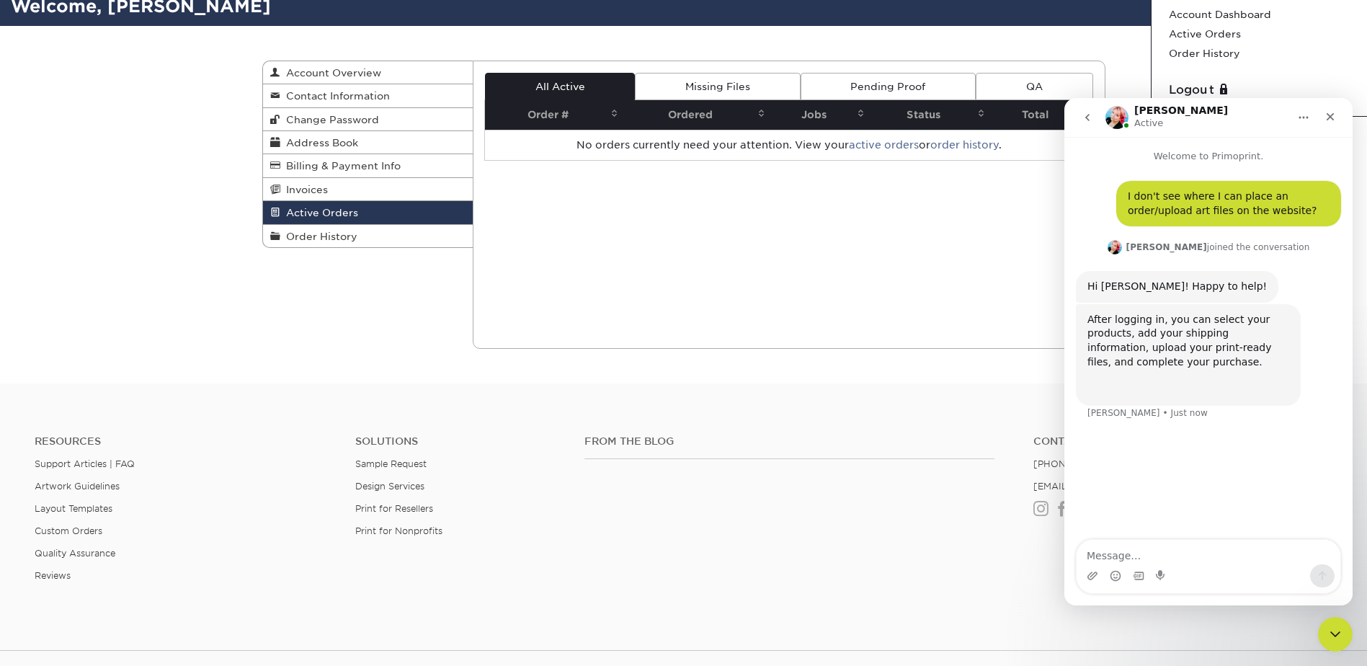
scroll to position [72, 0]
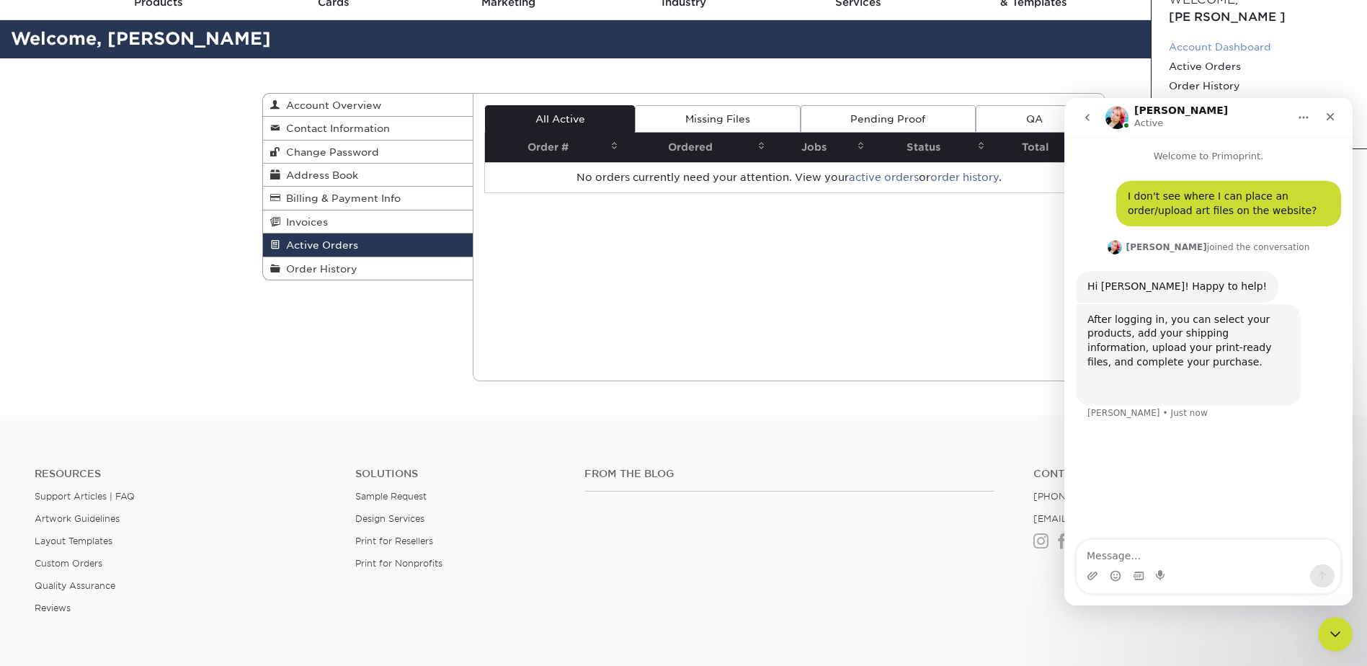
click at [1246, 37] on link "Account Dashboard" at bounding box center [1259, 46] width 181 height 19
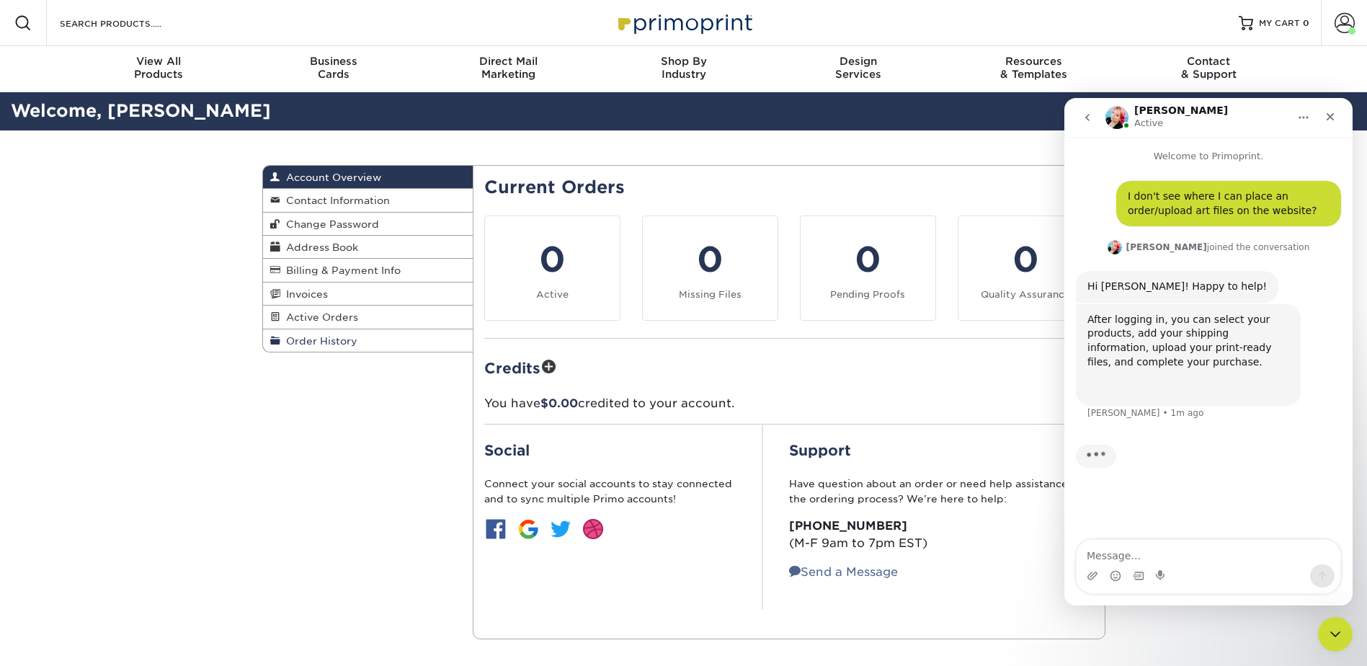
click at [344, 342] on span "Order History" at bounding box center [318, 341] width 77 height 12
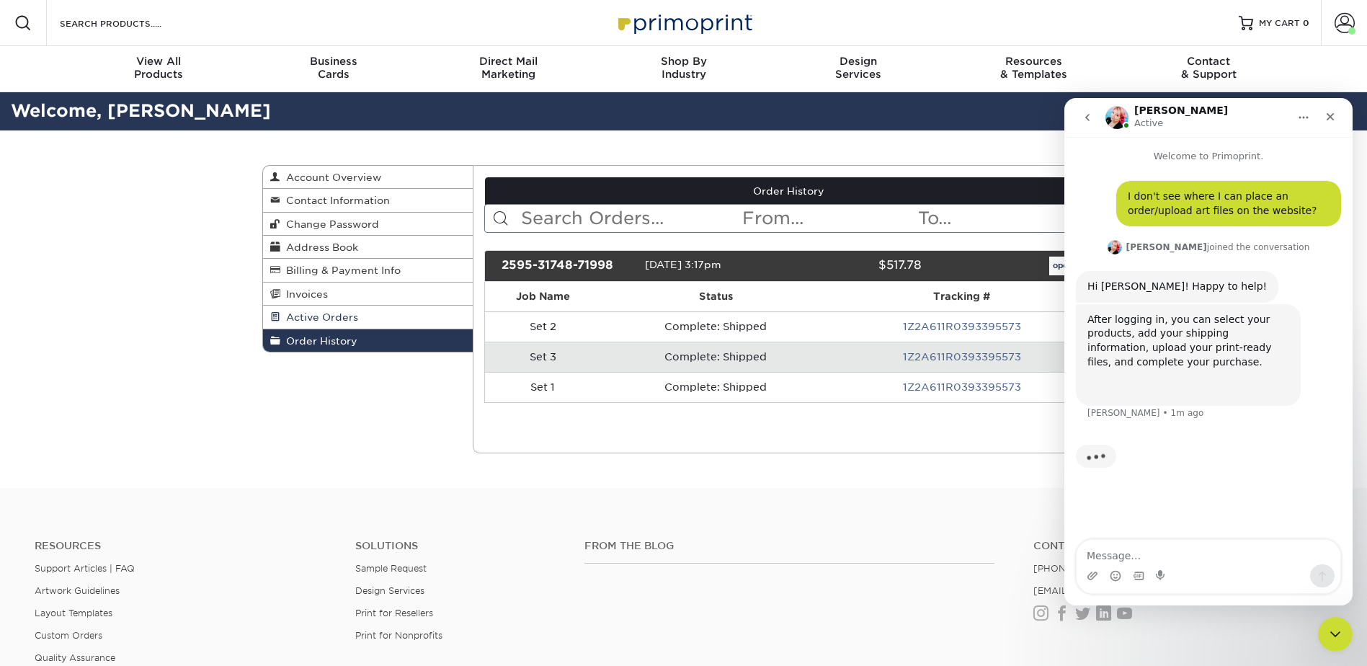
click at [346, 324] on link "Active Orders" at bounding box center [368, 317] width 210 height 23
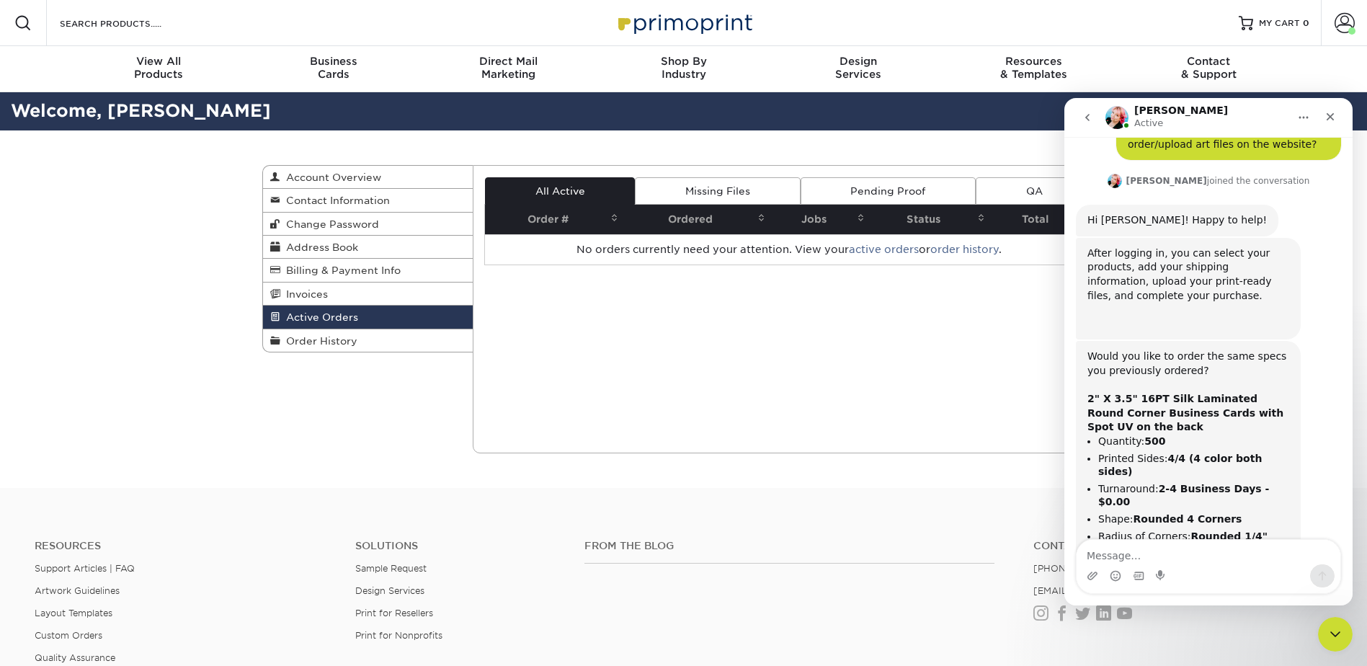
scroll to position [102, 0]
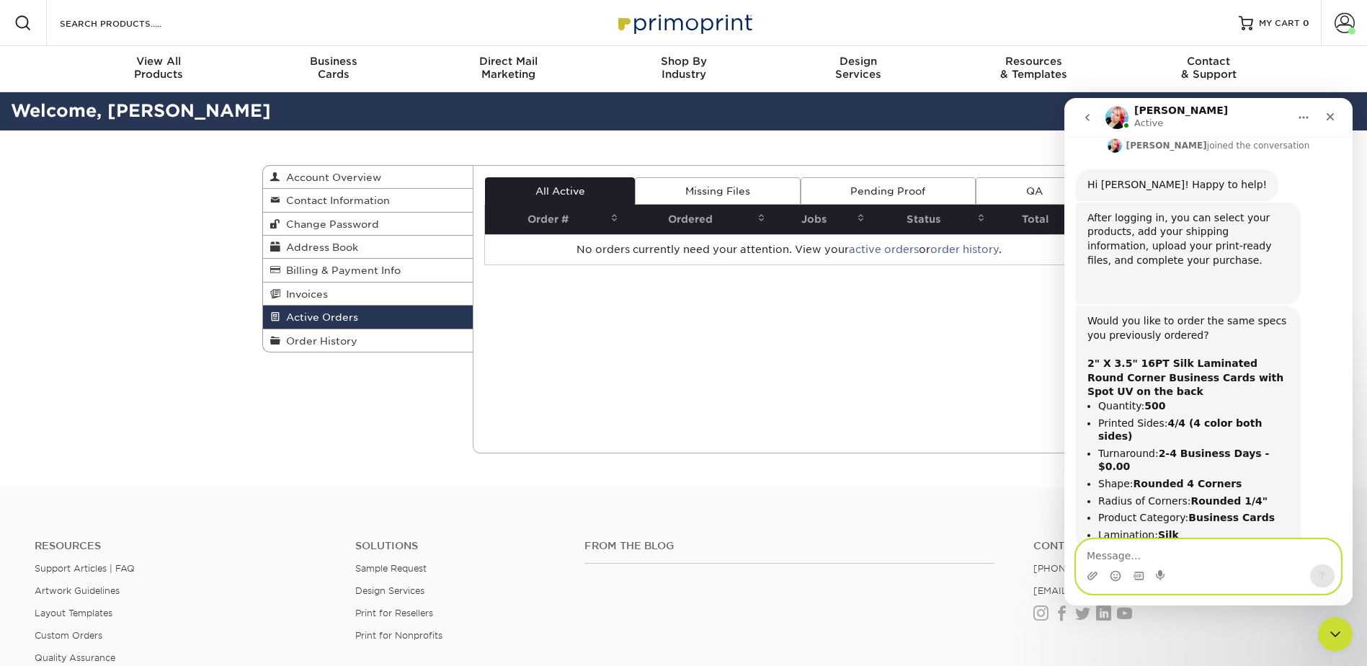
click at [1160, 556] on textarea "Message…" at bounding box center [1209, 552] width 264 height 25
type textarea "Yes, but different contact info on the front."
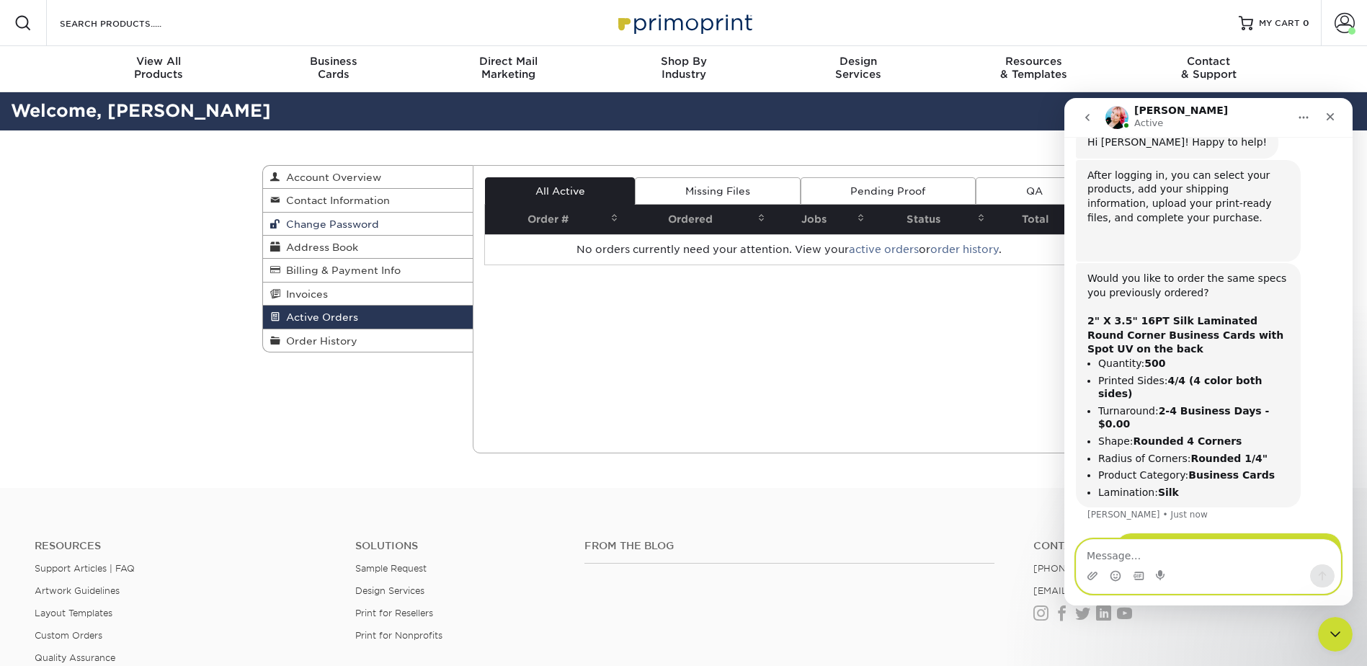
scroll to position [200, 0]
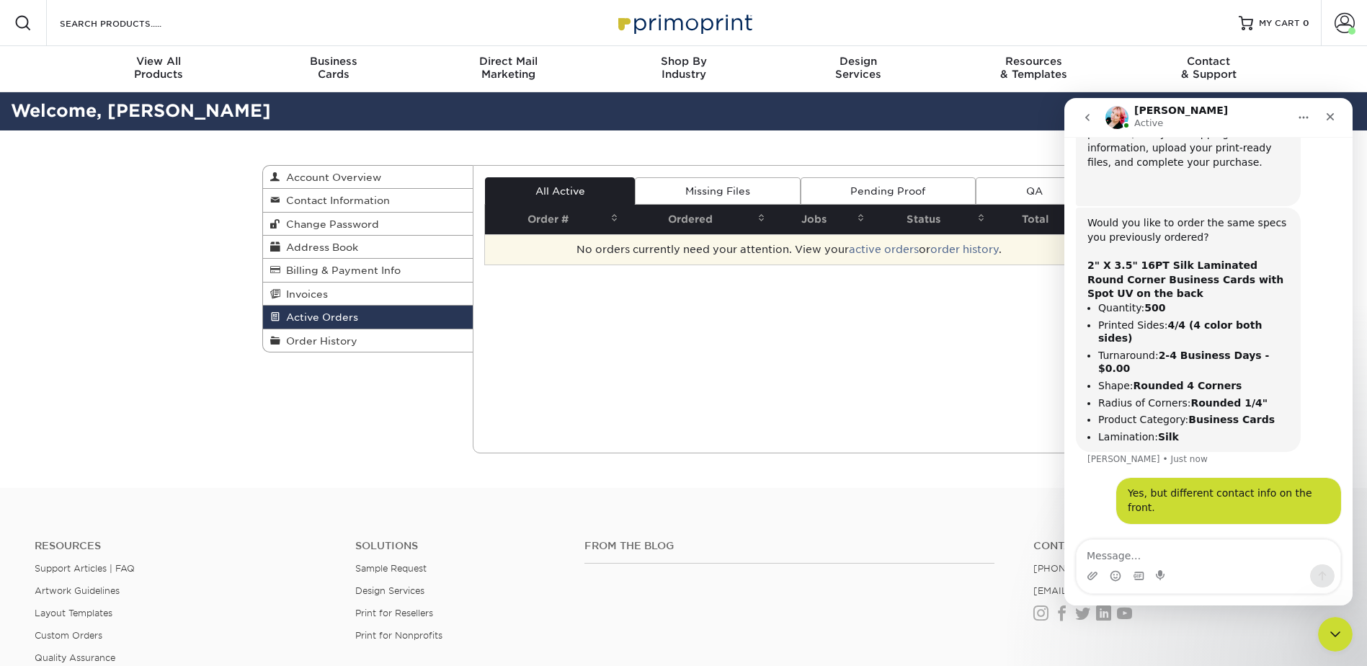
click at [685, 253] on td "No orders currently need your attention. View your active orders or order histo…" at bounding box center [789, 249] width 608 height 30
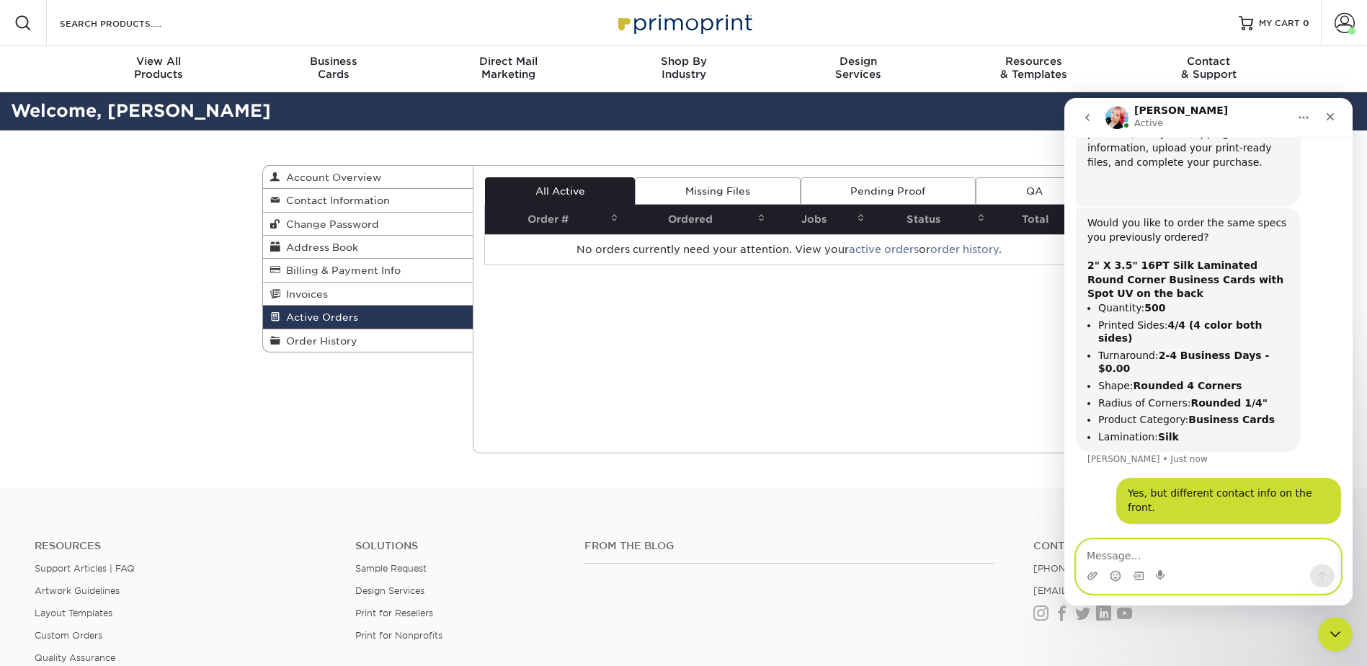
click at [1211, 548] on textarea "Message…" at bounding box center [1209, 552] width 264 height 25
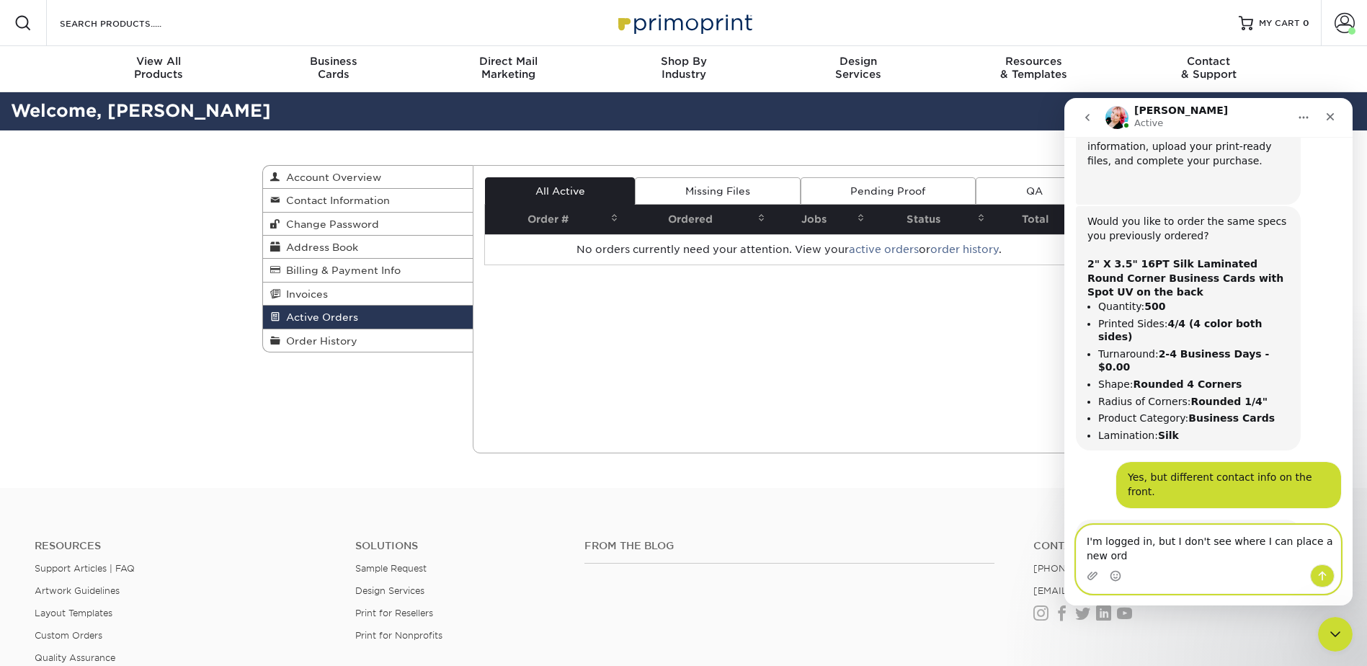
scroll to position [215, 0]
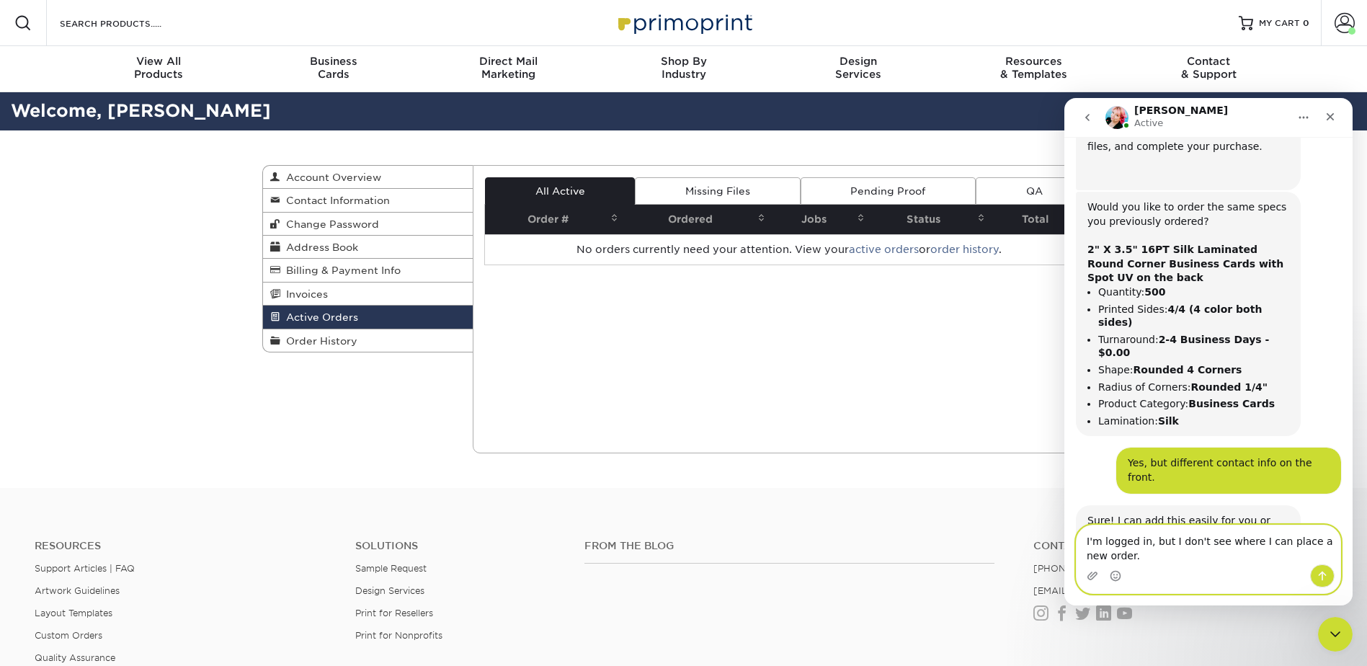
type textarea "I'm logged in, but I don't see where I can place a new order."
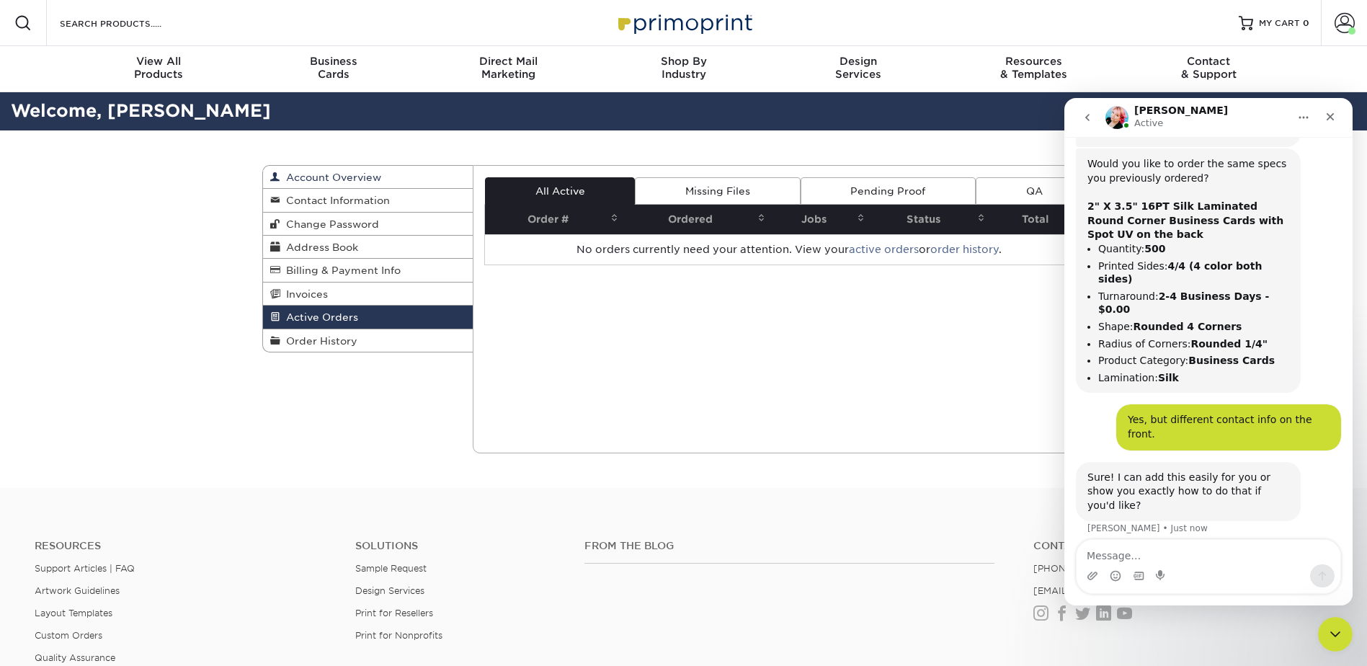
click at [361, 179] on span "Account Overview" at bounding box center [330, 178] width 101 height 12
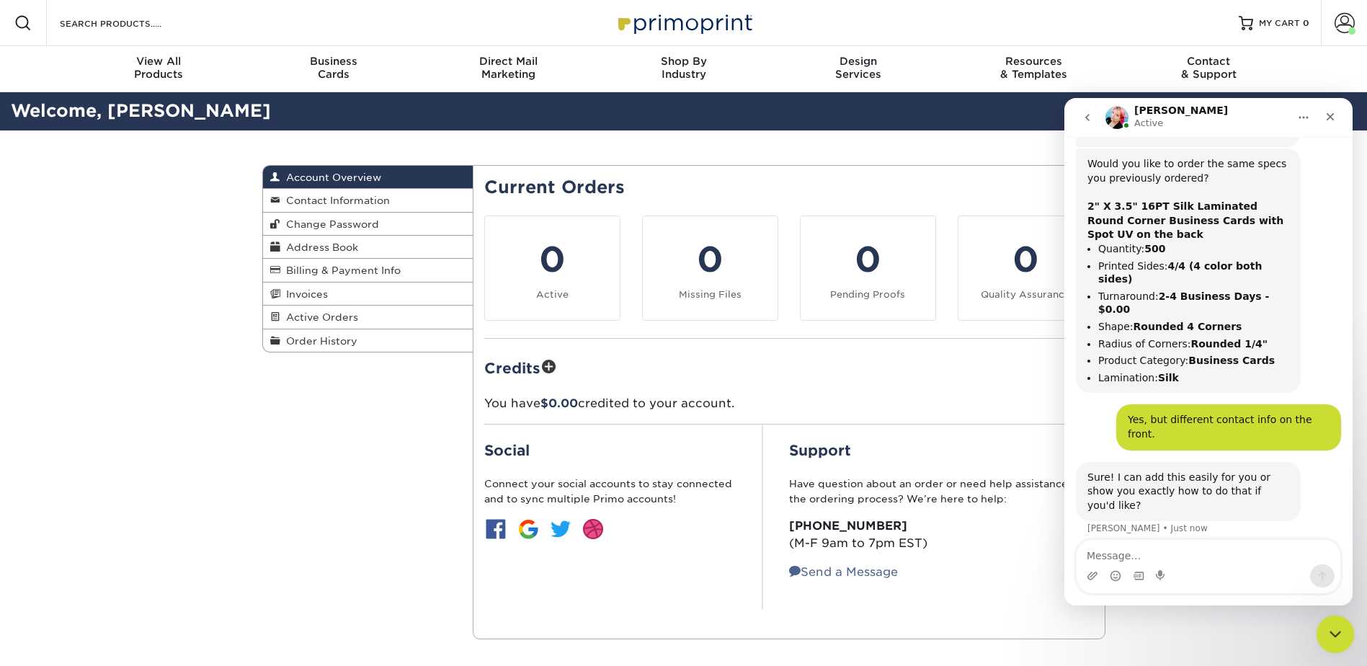
click at [1338, 629] on icon "Close Intercom Messenger" at bounding box center [1333, 631] width 17 height 17
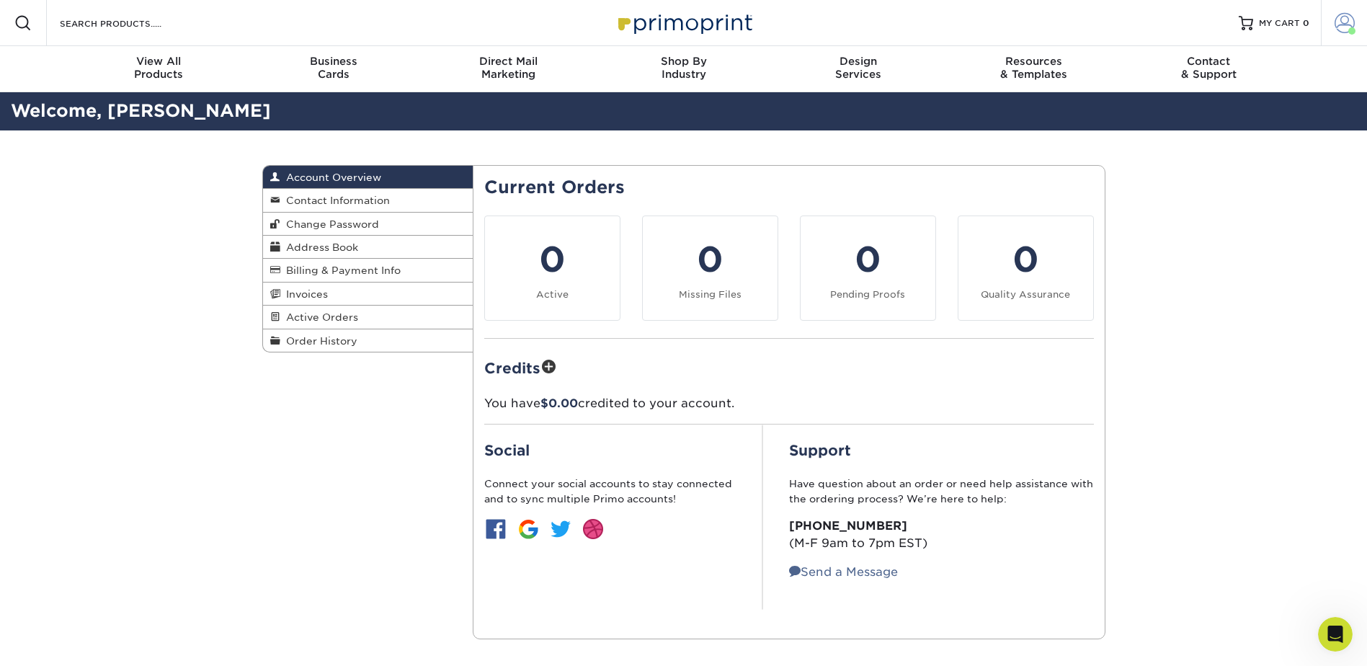
scroll to position [314, 0]
click at [359, 266] on span "Billing & Payment Info" at bounding box center [340, 270] width 120 height 12
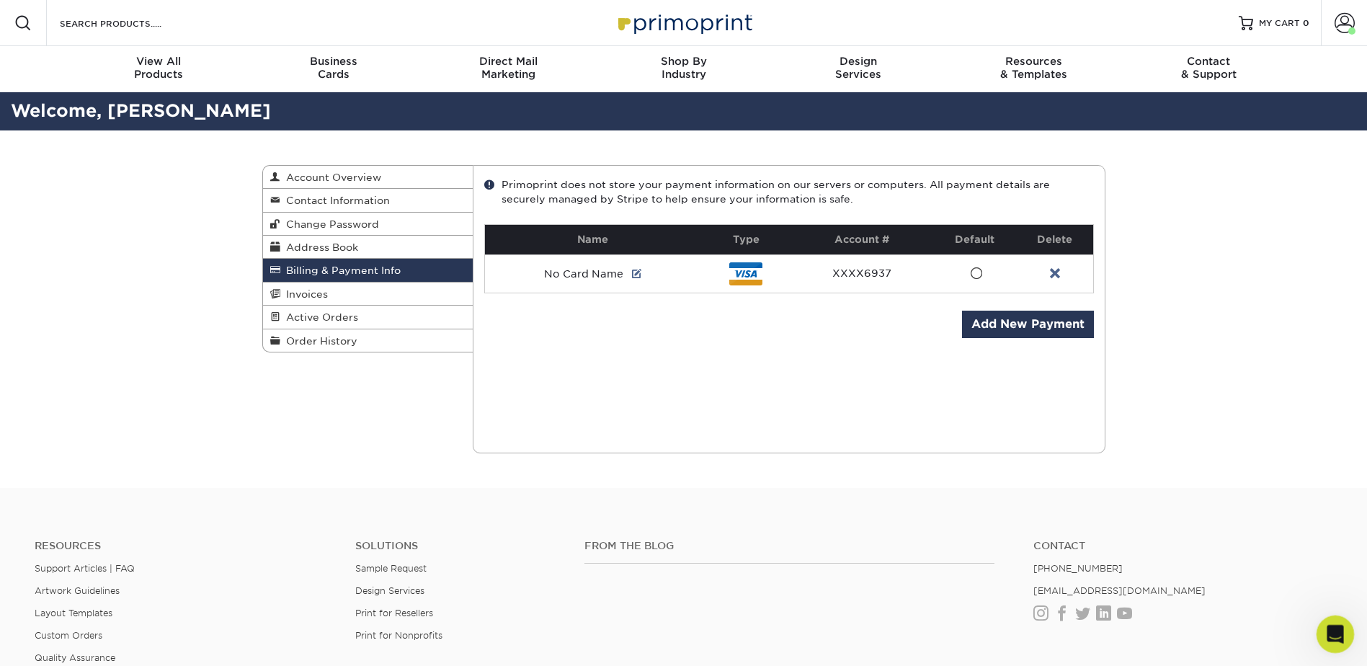
click at [1330, 638] on icon "Open Intercom Messenger" at bounding box center [1334, 633] width 24 height 24
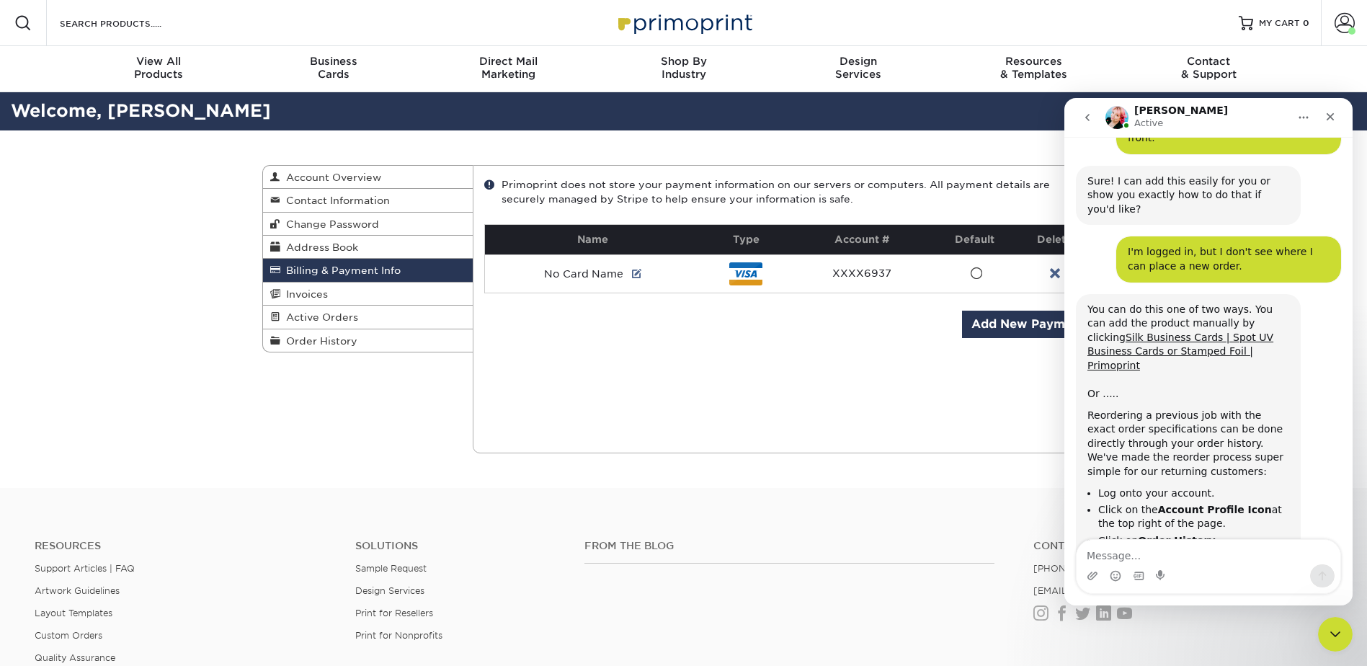
scroll to position [763, 0]
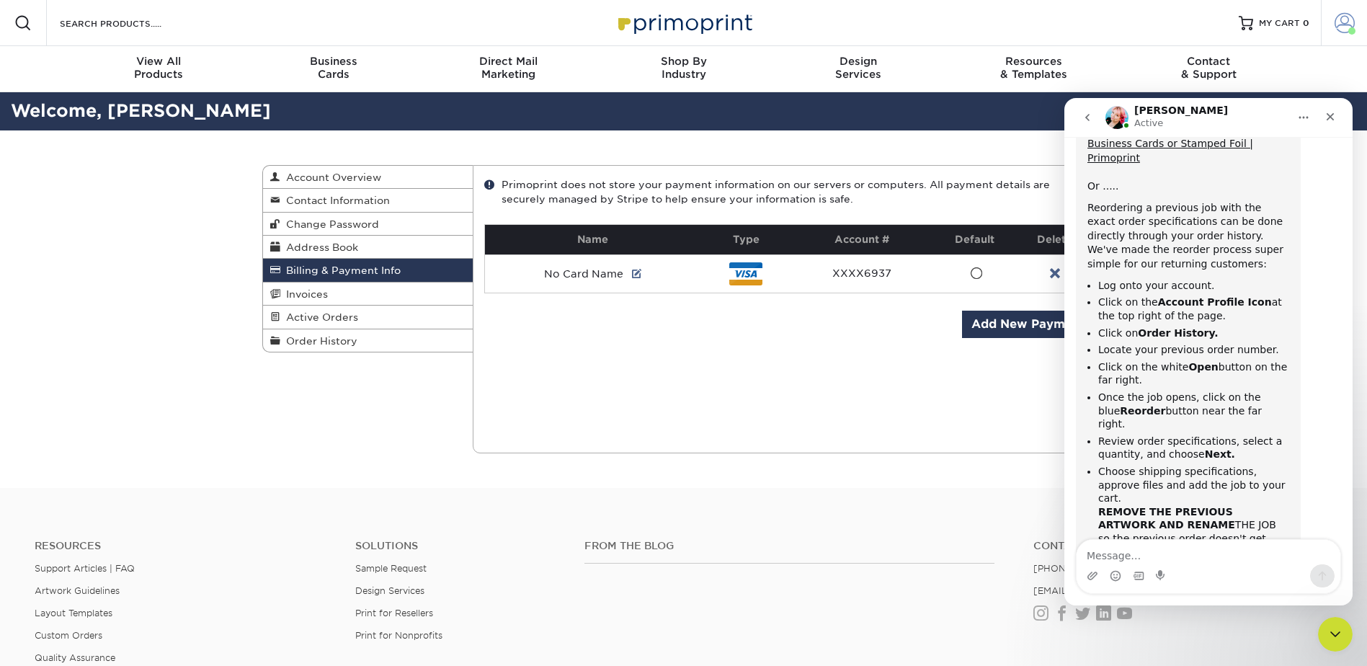
click at [1345, 21] on span at bounding box center [1345, 23] width 20 height 20
click at [1331, 634] on icon "Close Intercom Messenger" at bounding box center [1333, 631] width 17 height 17
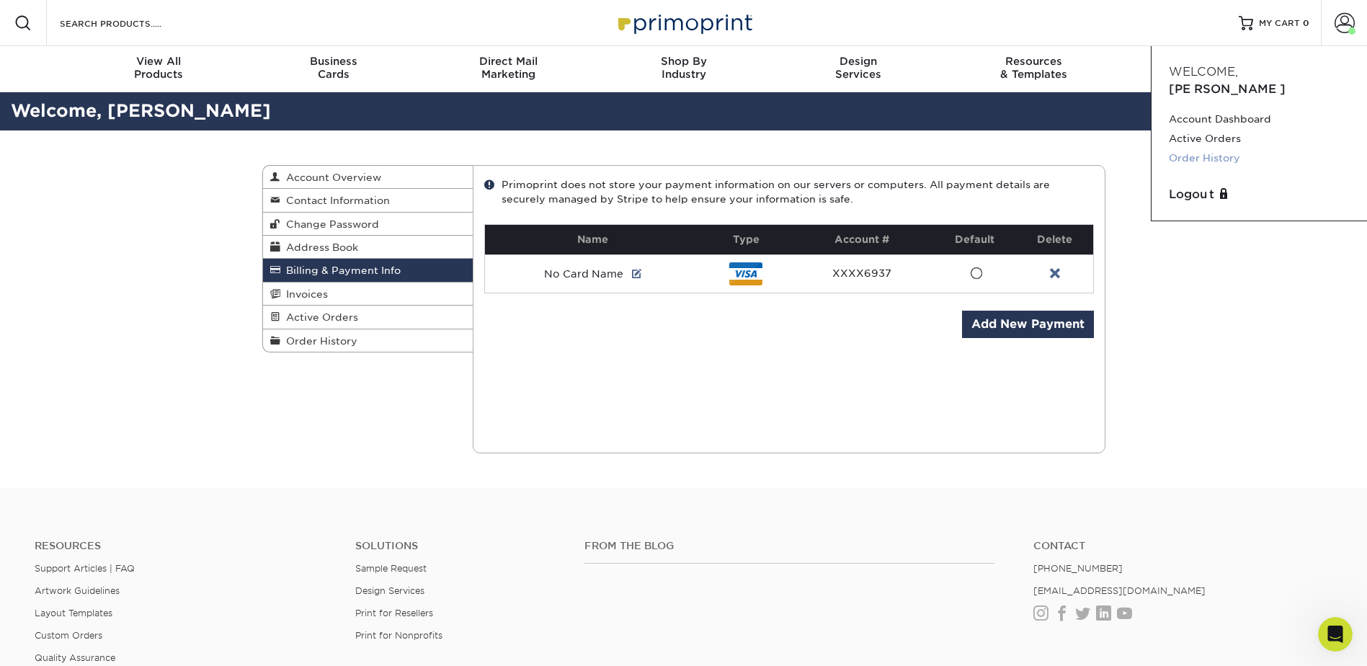
click at [1209, 148] on link "Order History" at bounding box center [1259, 157] width 181 height 19
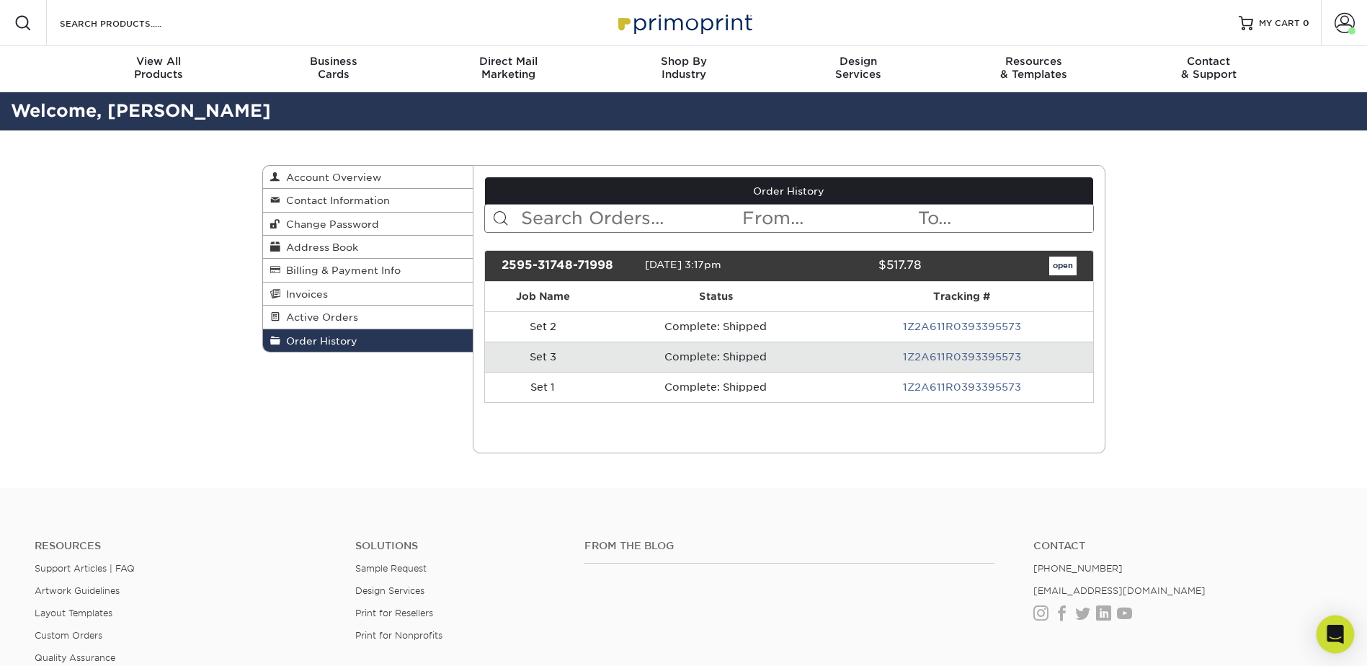
click at [1341, 641] on icon "Open Intercom Messenger" at bounding box center [1335, 634] width 17 height 19
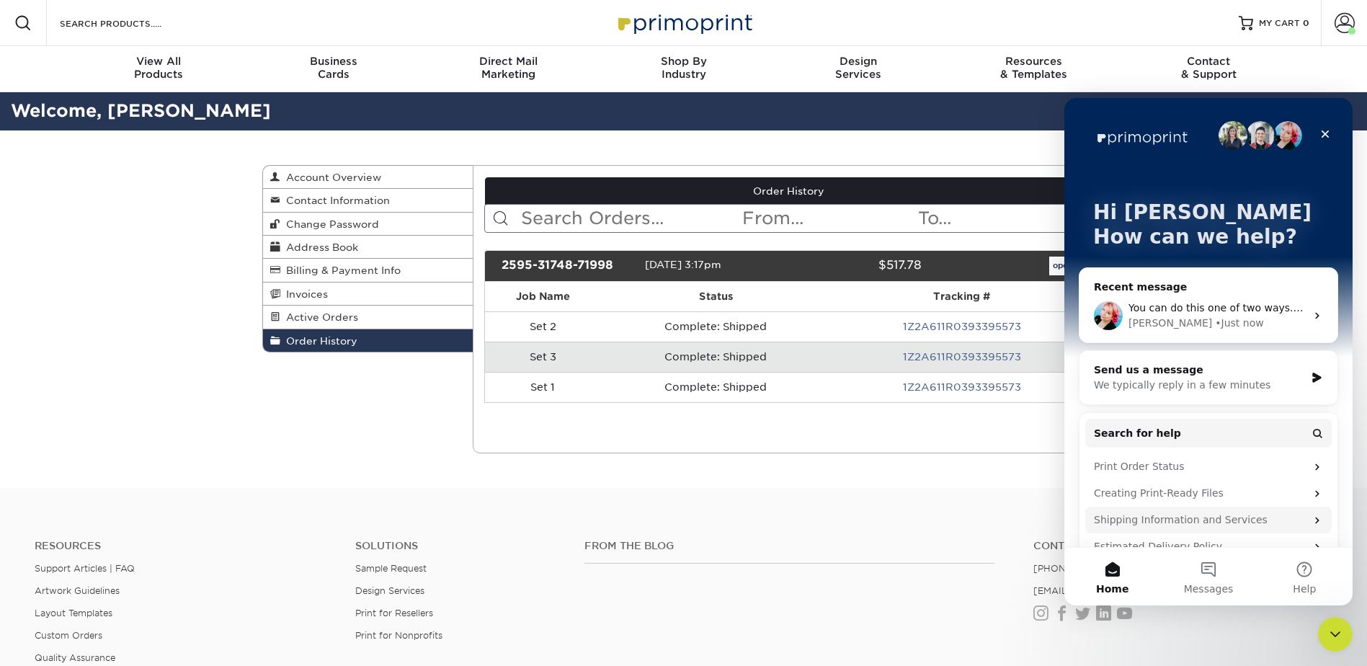
scroll to position [102, 0]
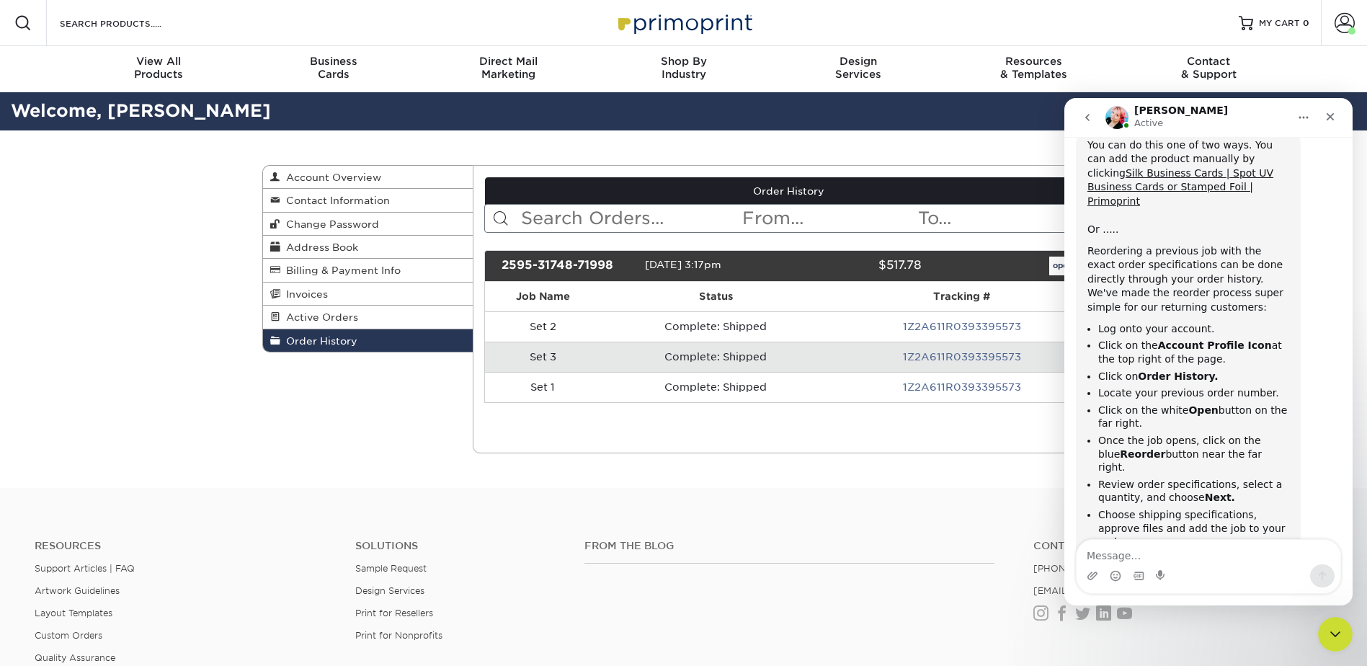
scroll to position [763, 0]
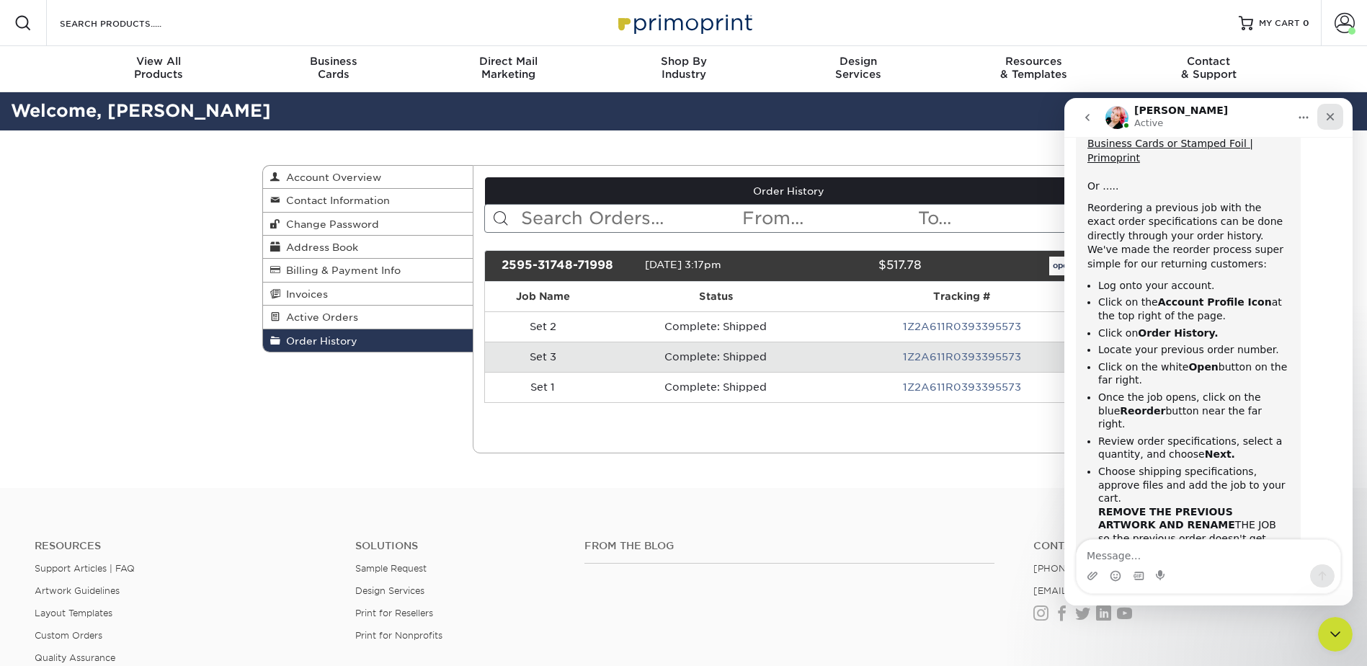
click at [1340, 120] on div "Close" at bounding box center [1330, 117] width 26 height 26
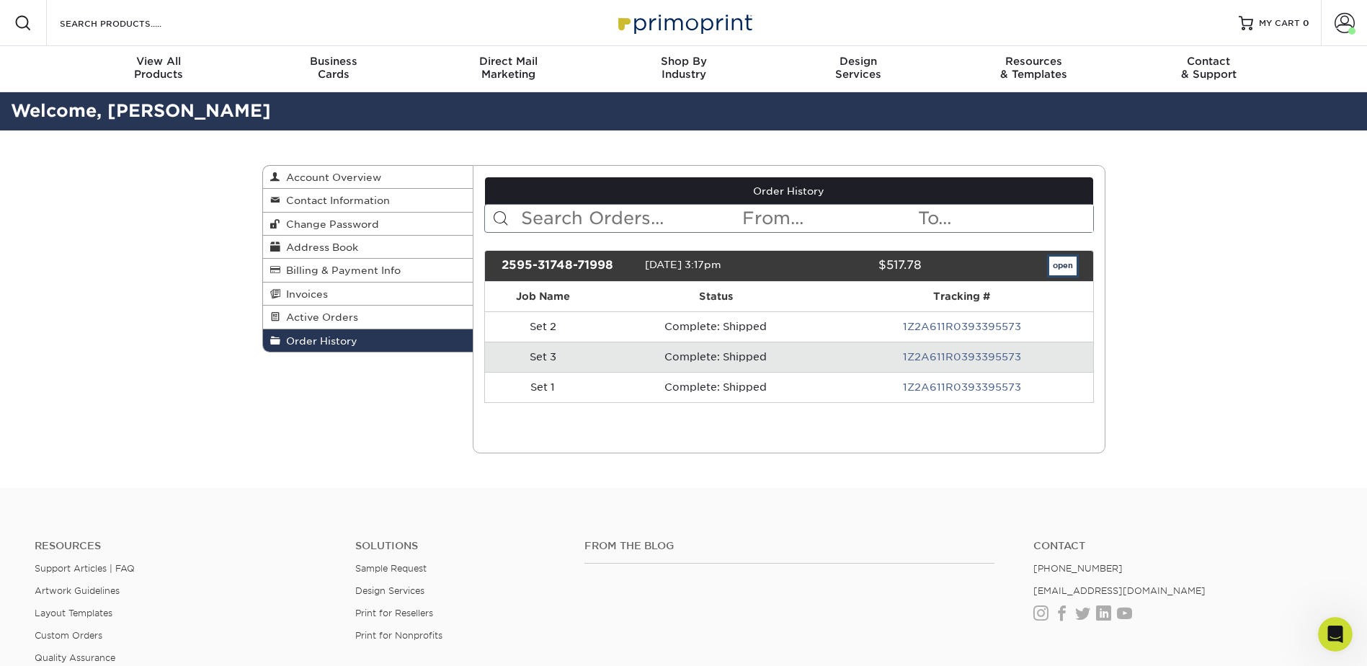
click at [1065, 267] on link "open" at bounding box center [1062, 266] width 27 height 19
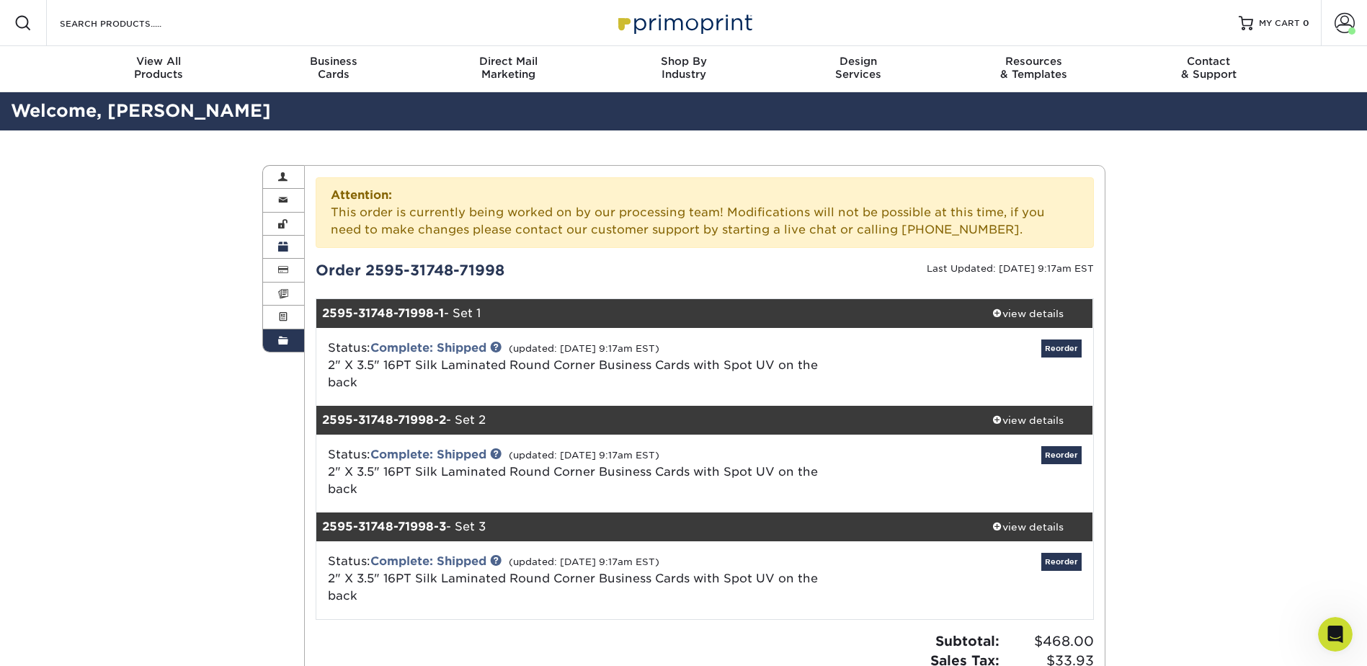
click at [282, 247] on span at bounding box center [283, 247] width 10 height 12
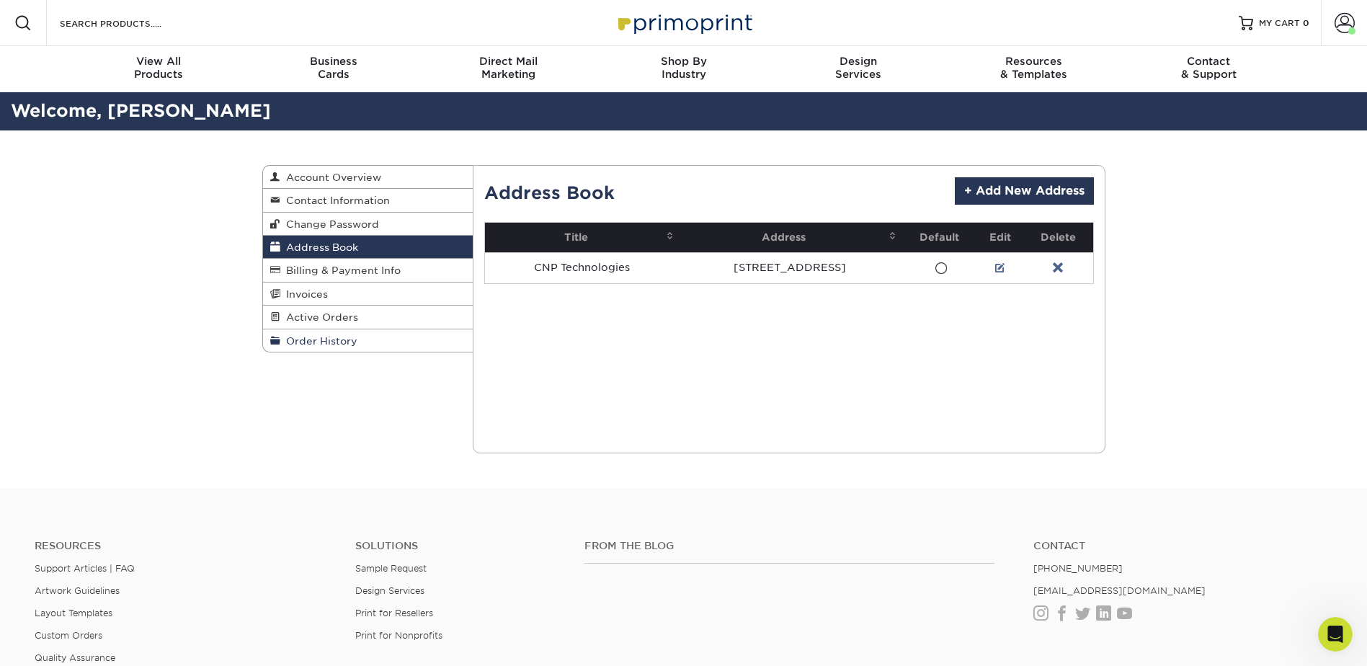
click at [295, 337] on span "Order History" at bounding box center [318, 341] width 77 height 12
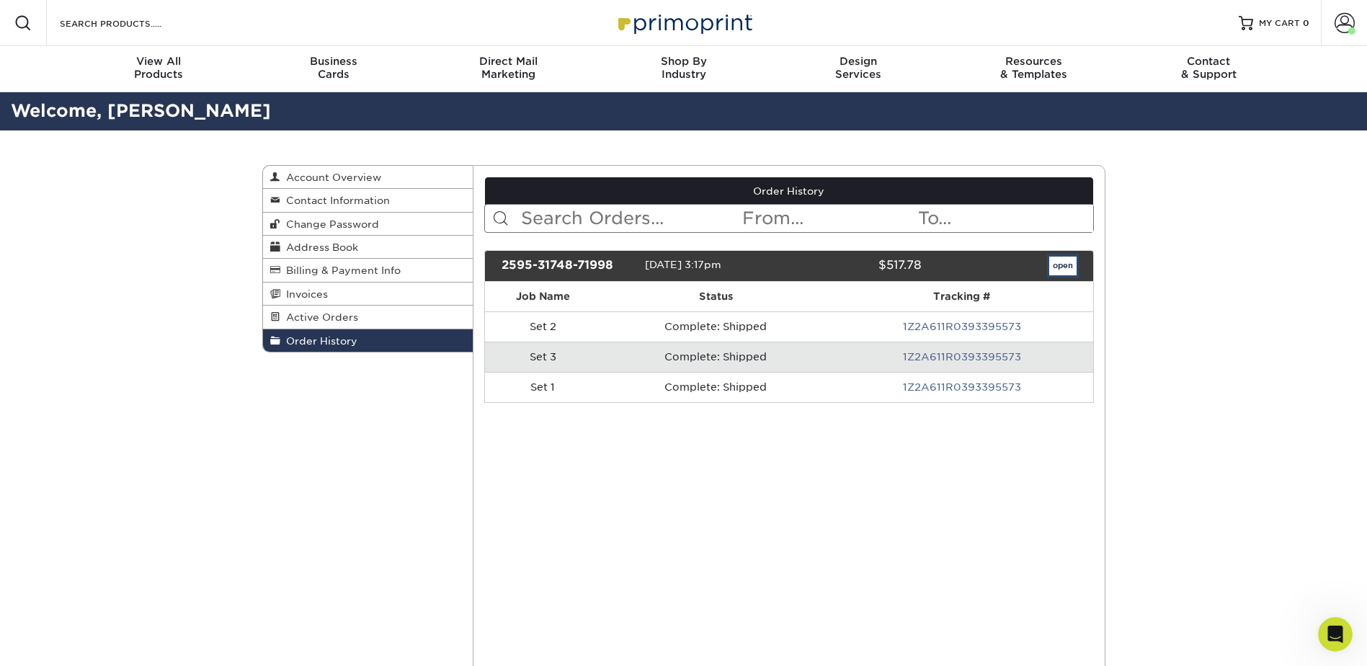
click at [1064, 262] on link "open" at bounding box center [1062, 266] width 27 height 19
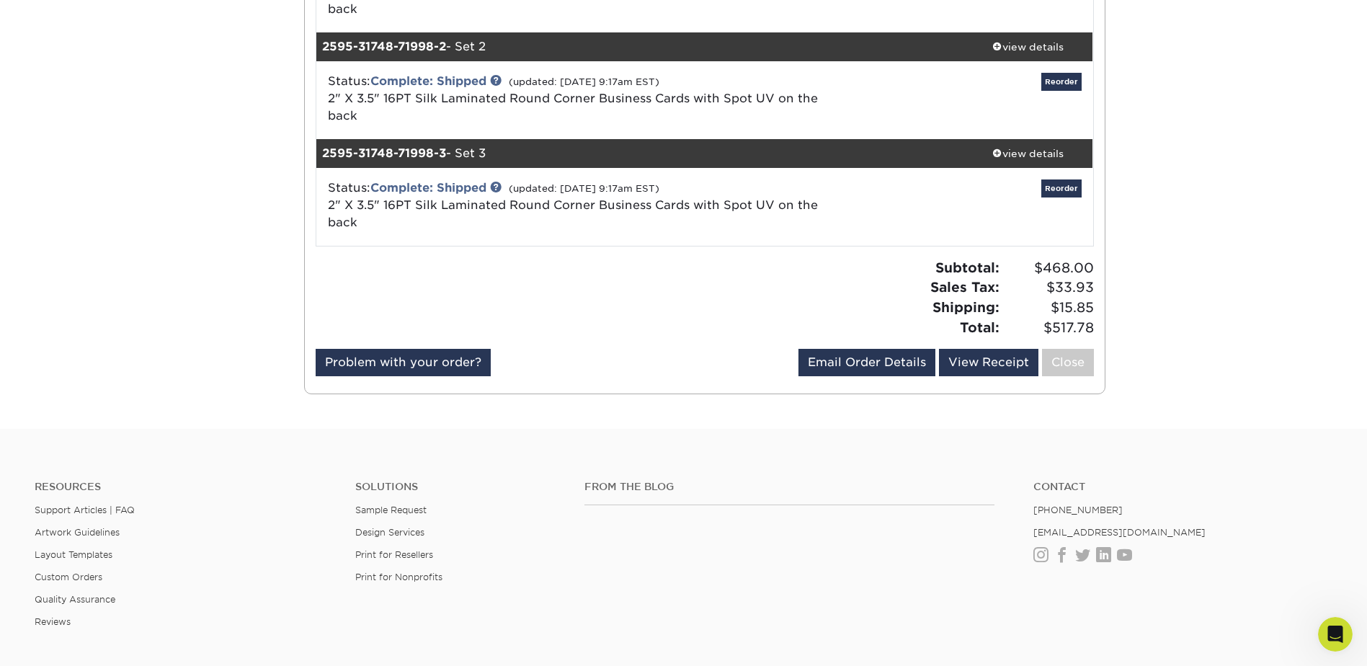
scroll to position [125, 0]
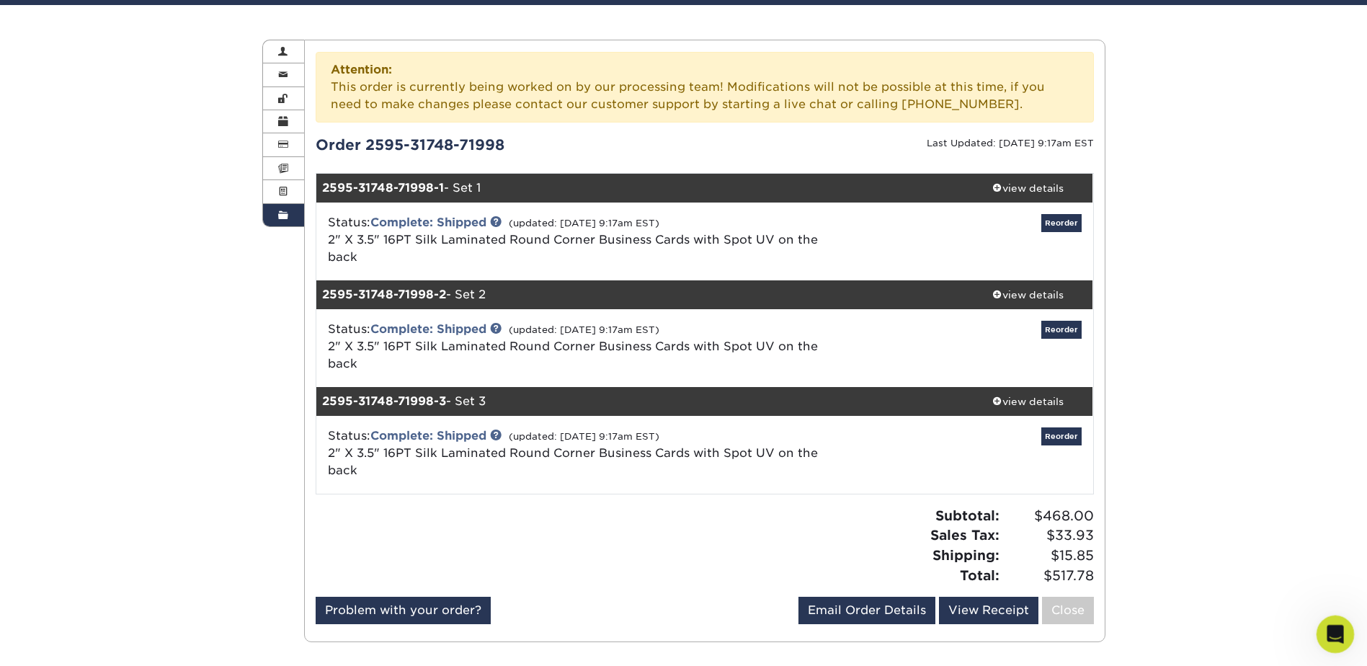
click at [1338, 636] on icon "Open Intercom Messenger" at bounding box center [1334, 633] width 24 height 24
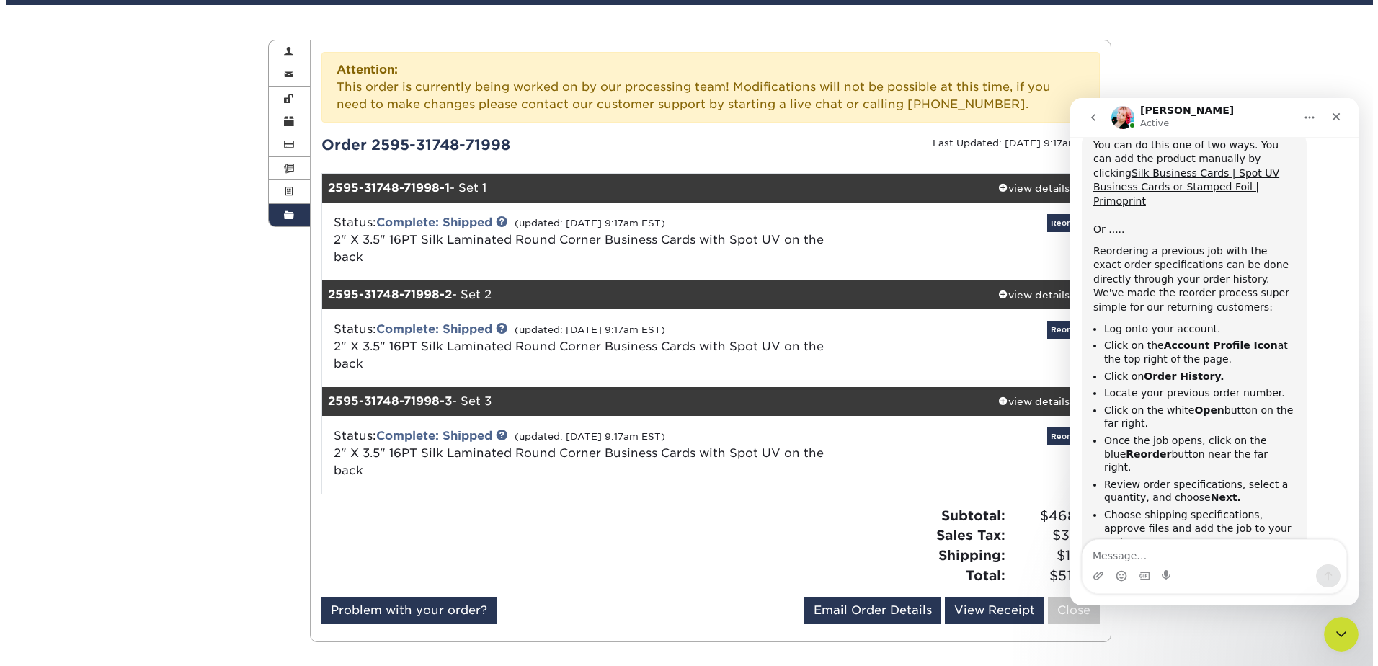
scroll to position [763, 0]
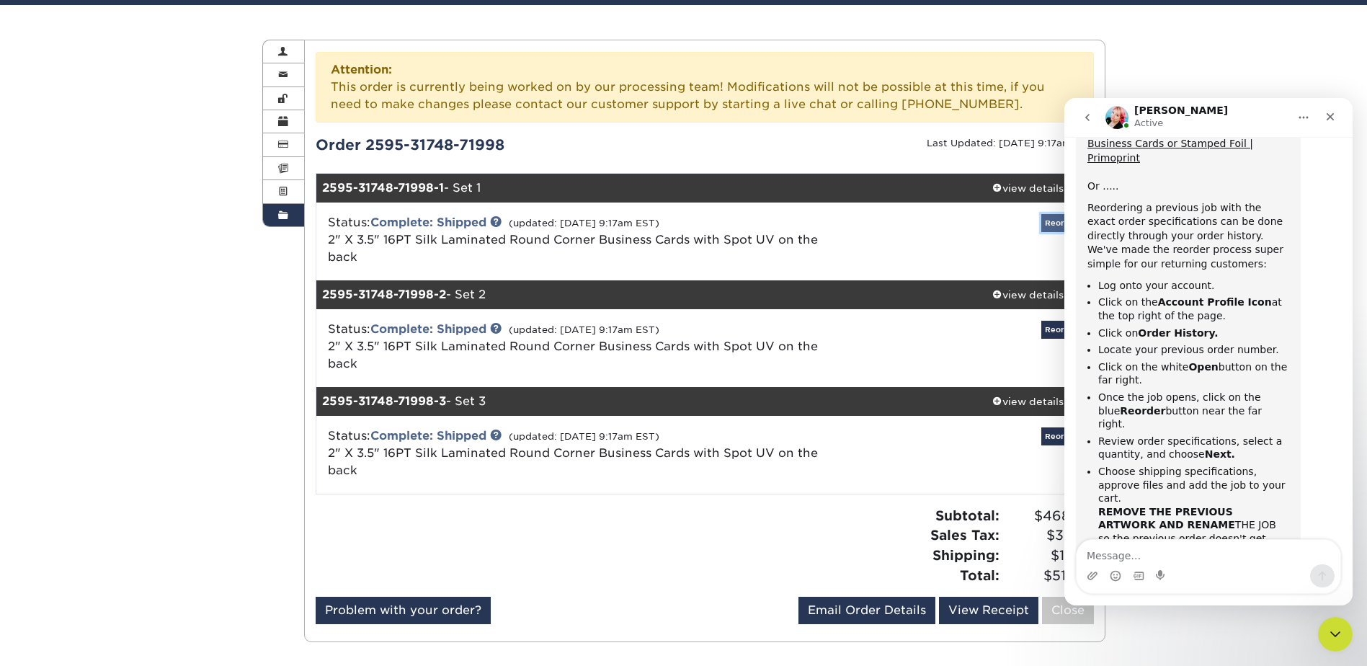
click at [1056, 222] on link "Reorder" at bounding box center [1061, 223] width 40 height 18
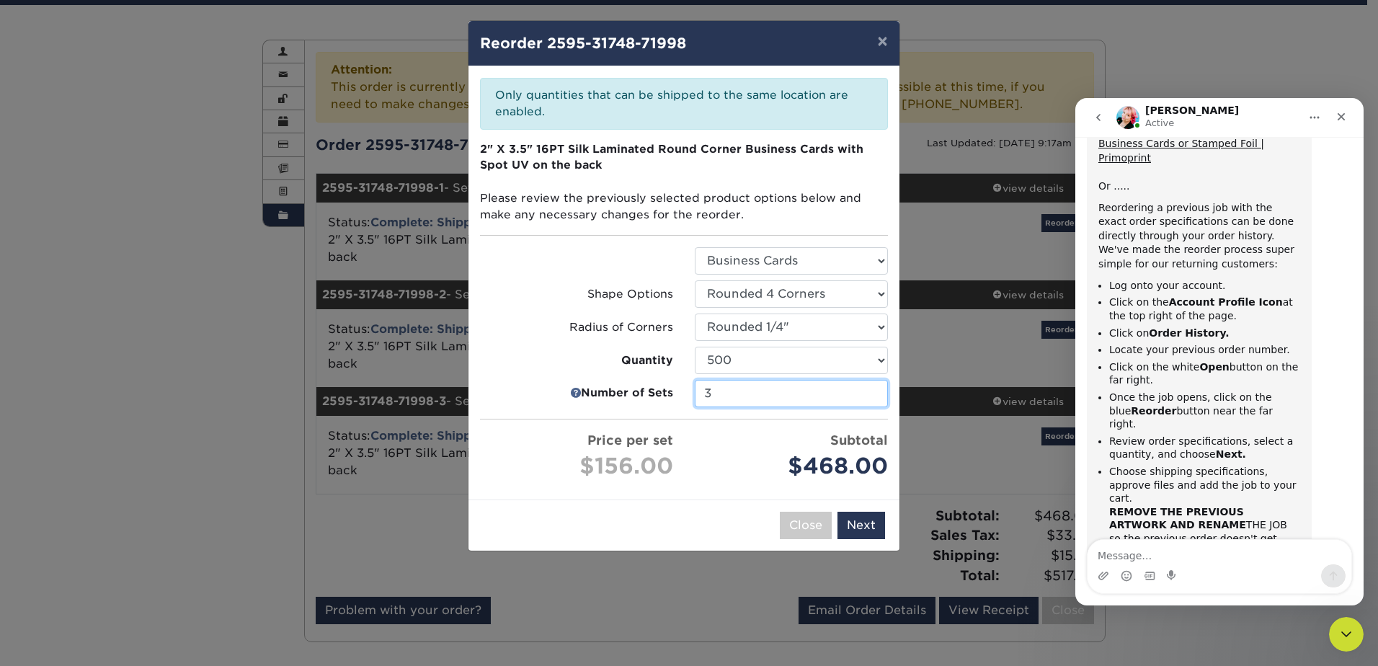
click at [871, 390] on input "3" at bounding box center [791, 393] width 193 height 27
type input "1"
click at [869, 530] on div "× Reorder 2595-31748-71998 Please select all options to continue. Only quantiti…" at bounding box center [689, 333] width 1378 height 666
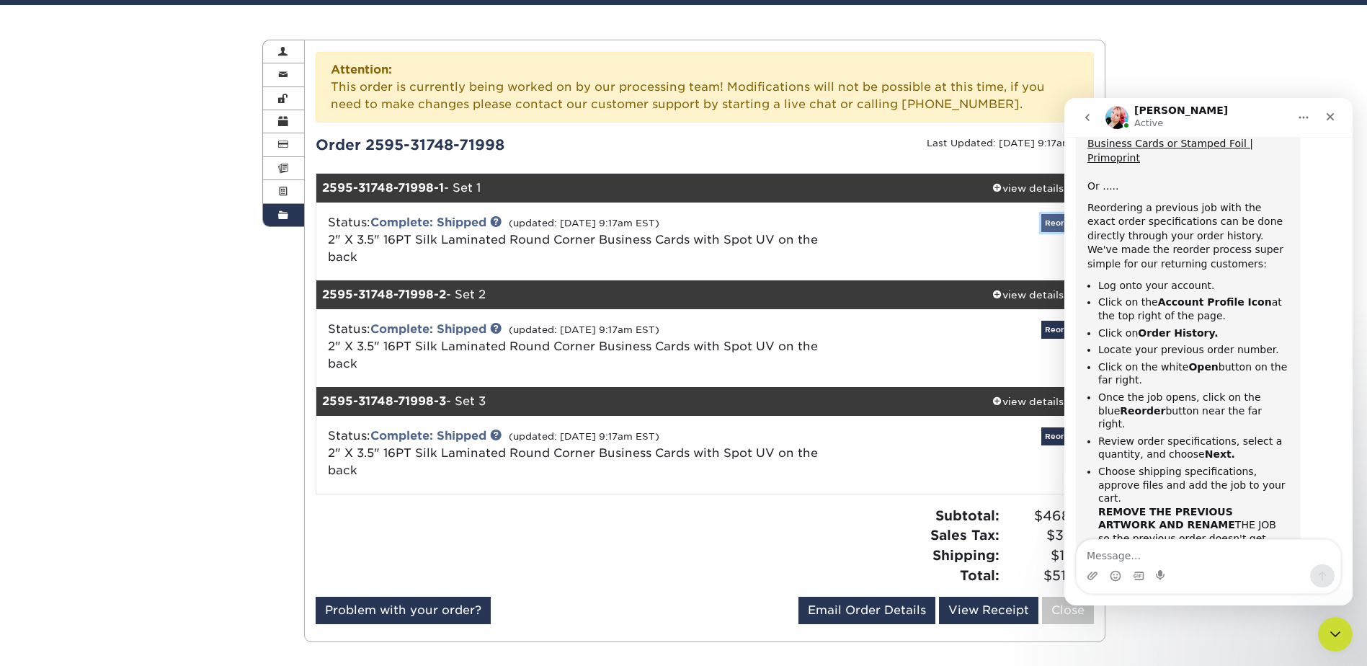
click at [1057, 223] on link "Reorder" at bounding box center [1061, 223] width 40 height 18
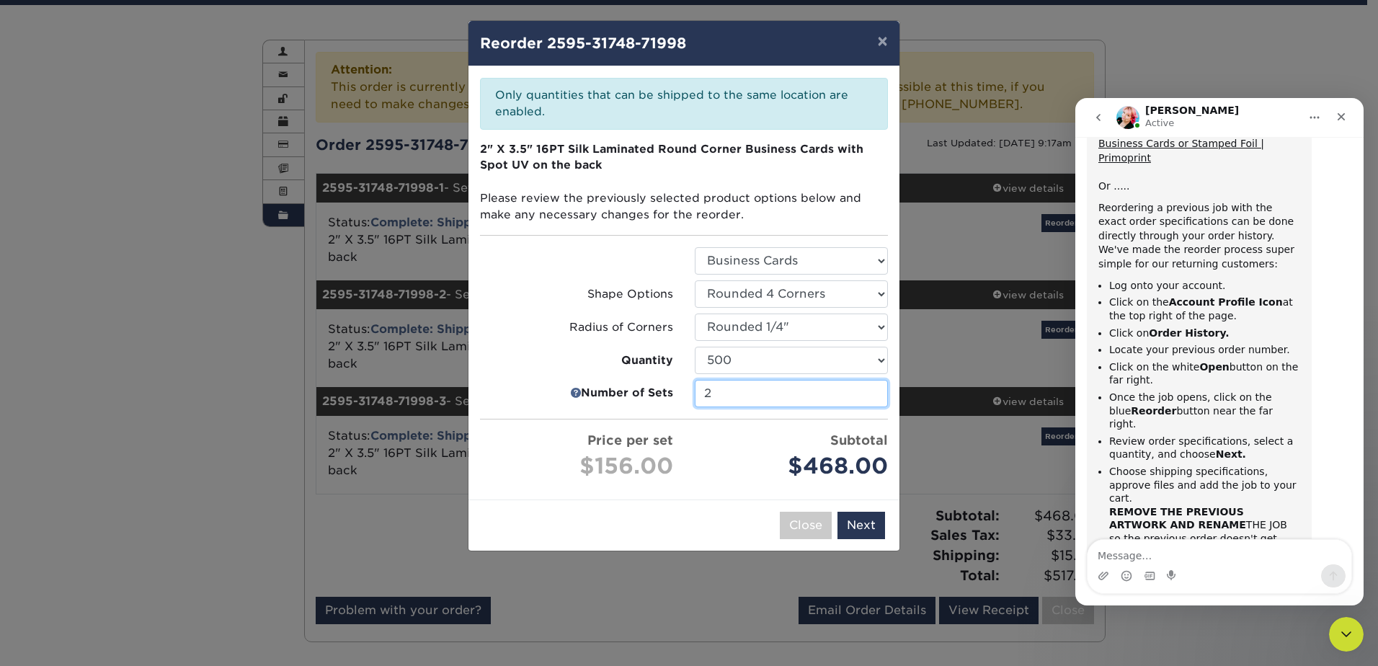
click at [873, 394] on input "2" at bounding box center [791, 393] width 193 height 27
type input "1"
click at [873, 394] on input "1" at bounding box center [791, 393] width 193 height 27
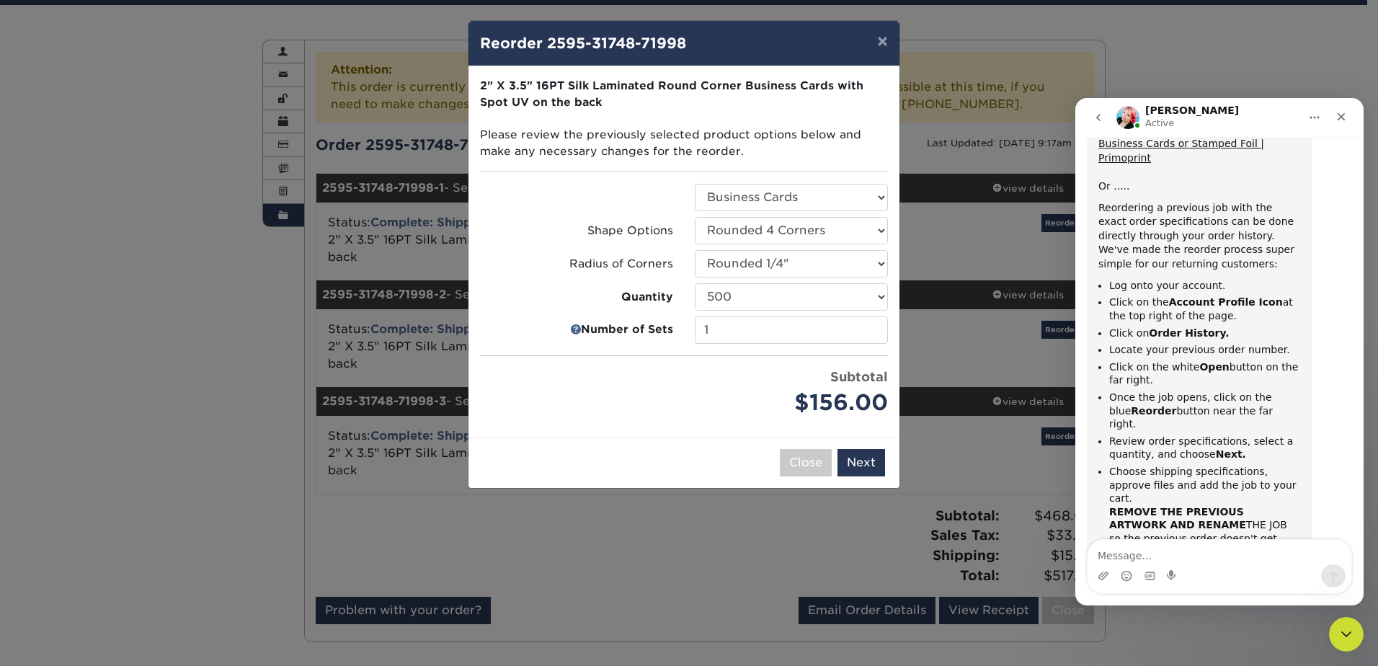
click at [670, 425] on div "Please select all options to continue. Only quantities that can be shipped to t…" at bounding box center [683, 251] width 431 height 370
click at [870, 462] on button "Next" at bounding box center [861, 462] width 48 height 27
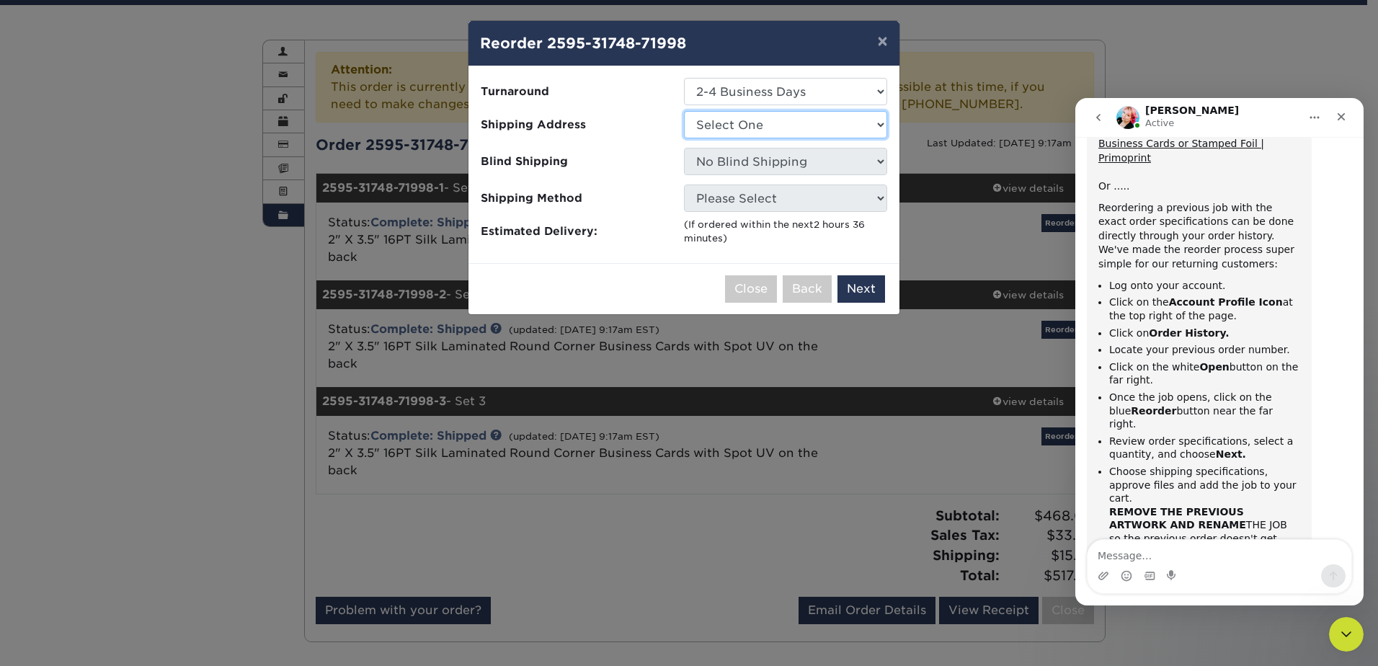
click at [749, 123] on select "Select One CNP Technologies" at bounding box center [785, 124] width 203 height 27
select select "285727"
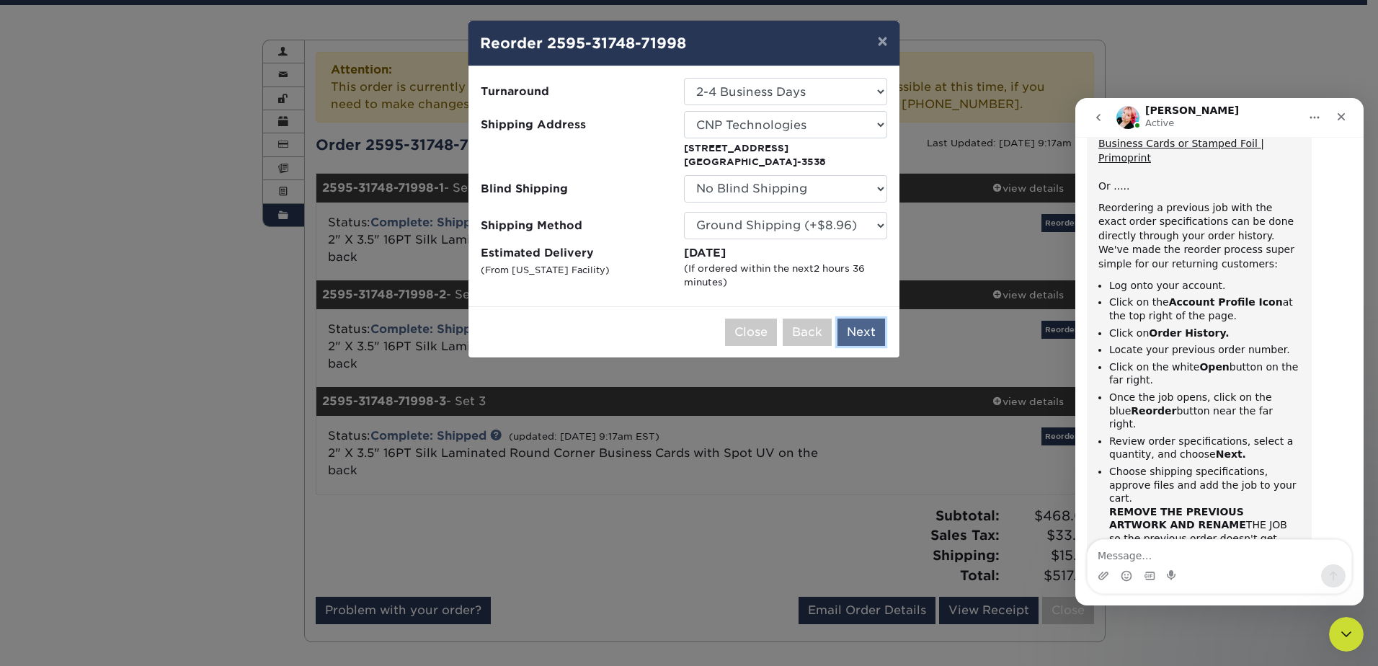
click at [866, 329] on button "Next" at bounding box center [861, 332] width 48 height 27
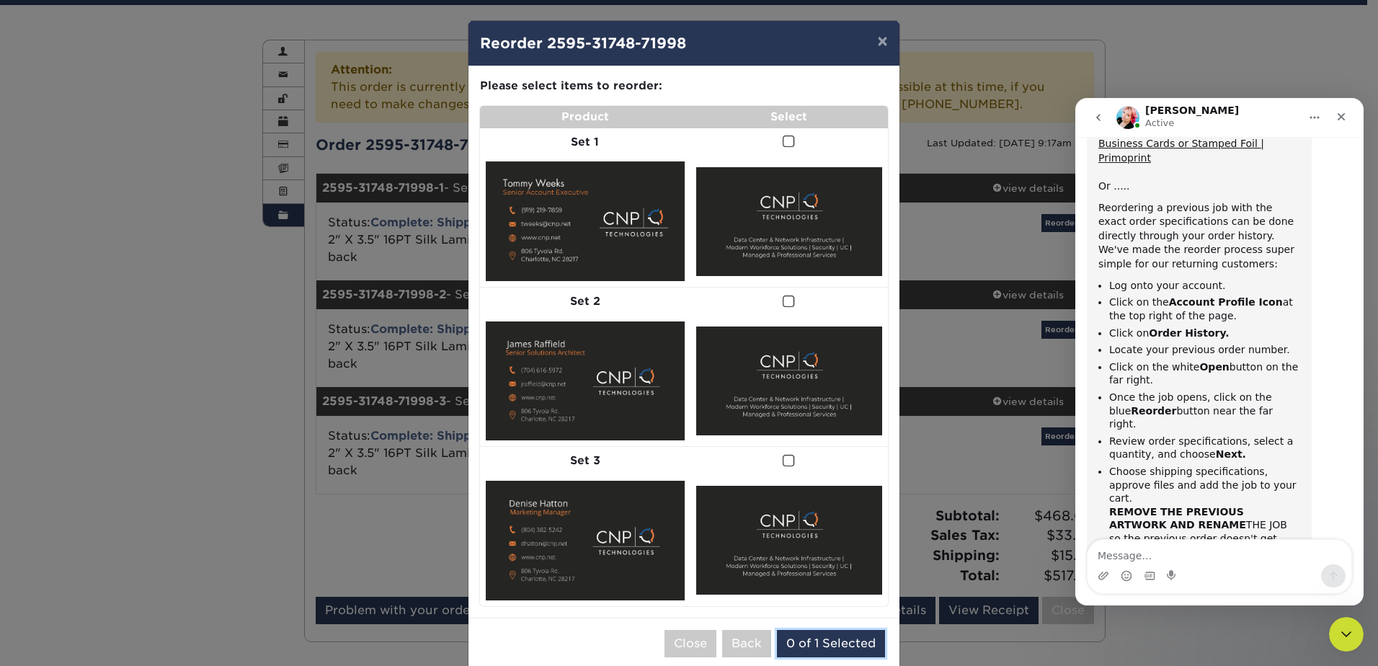
scroll to position [23, 0]
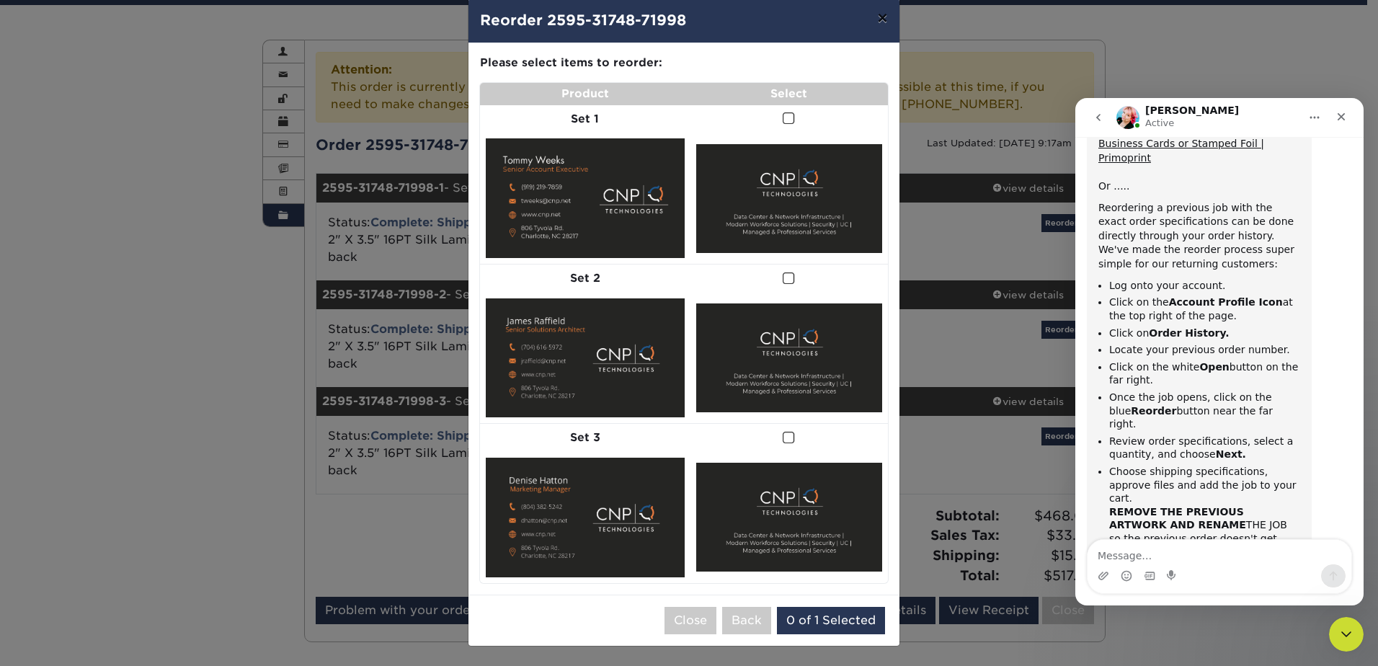
click at [875, 17] on button "×" at bounding box center [882, 18] width 33 height 40
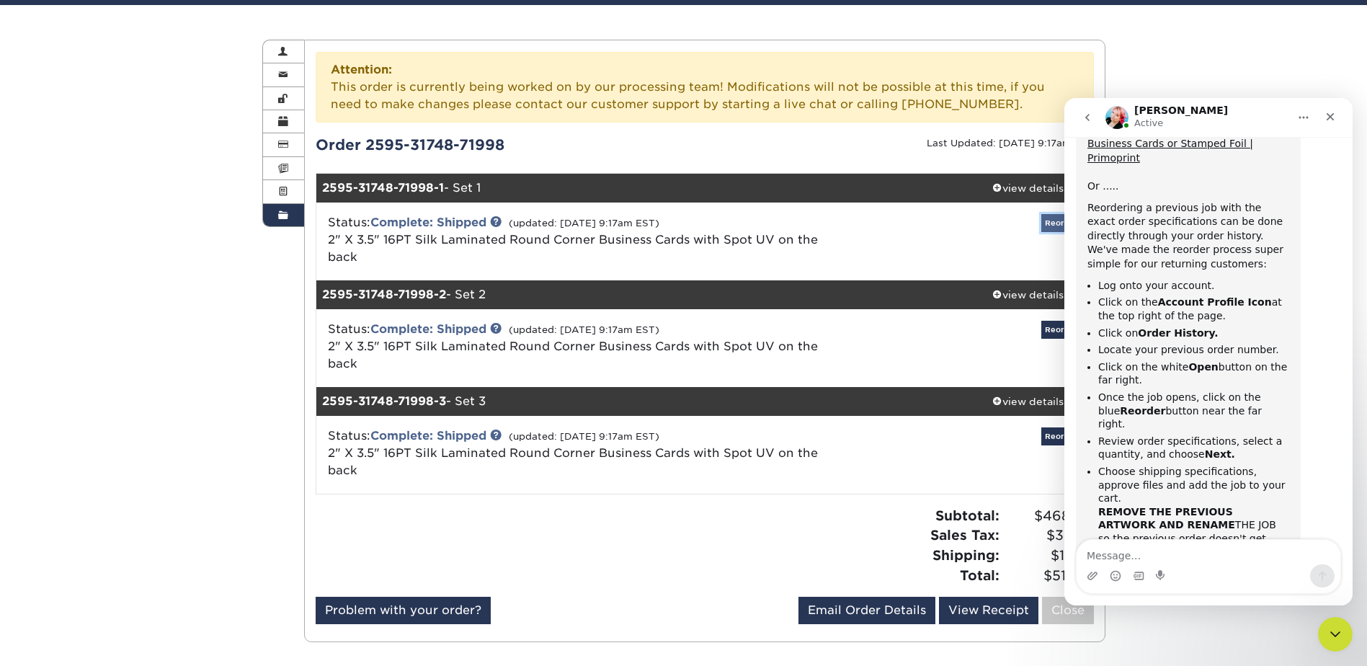
click at [1059, 223] on link "Reorder" at bounding box center [1061, 223] width 40 height 18
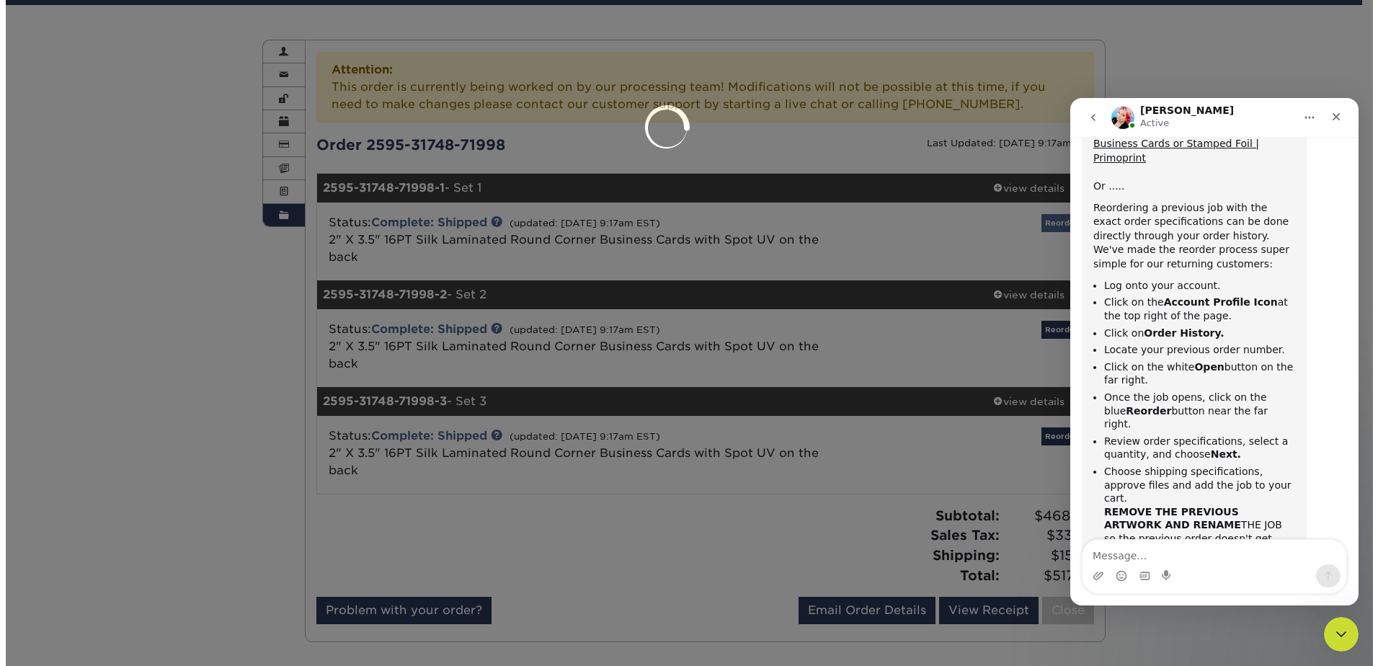
scroll to position [0, 0]
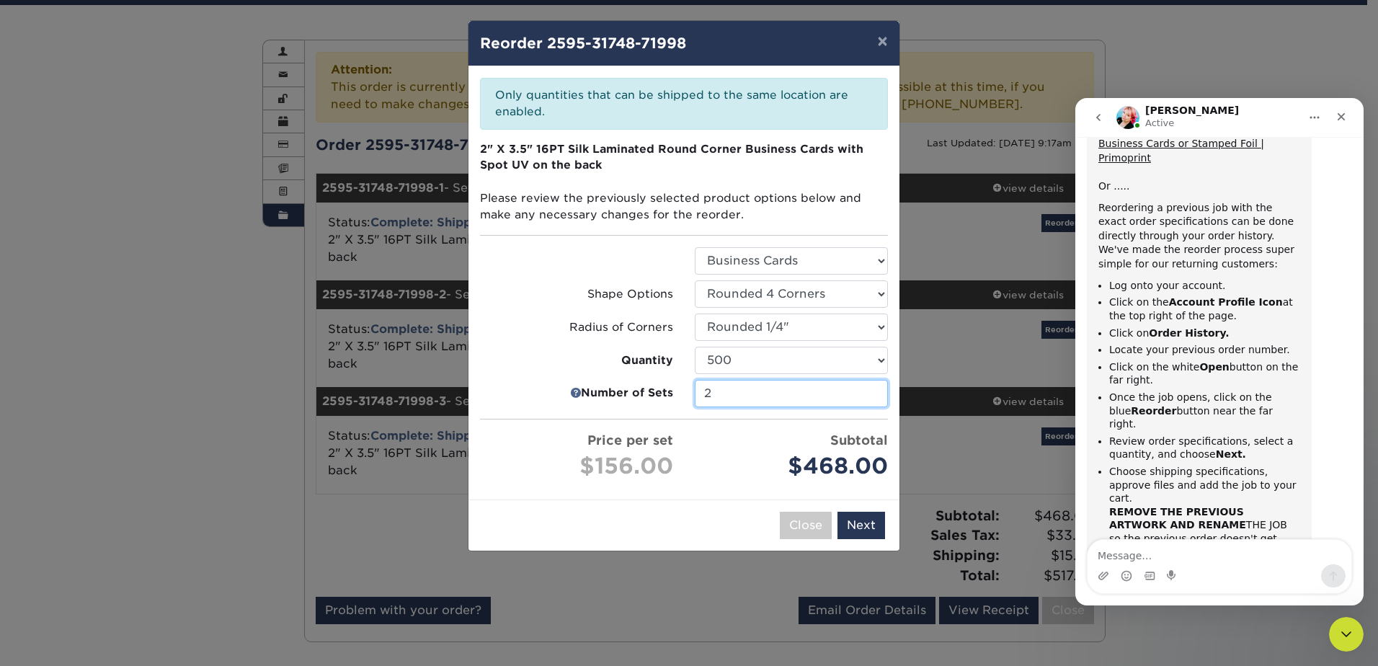
click at [871, 396] on input "2" at bounding box center [791, 393] width 193 height 27
type input "1"
click at [871, 396] on input "1" at bounding box center [791, 393] width 193 height 27
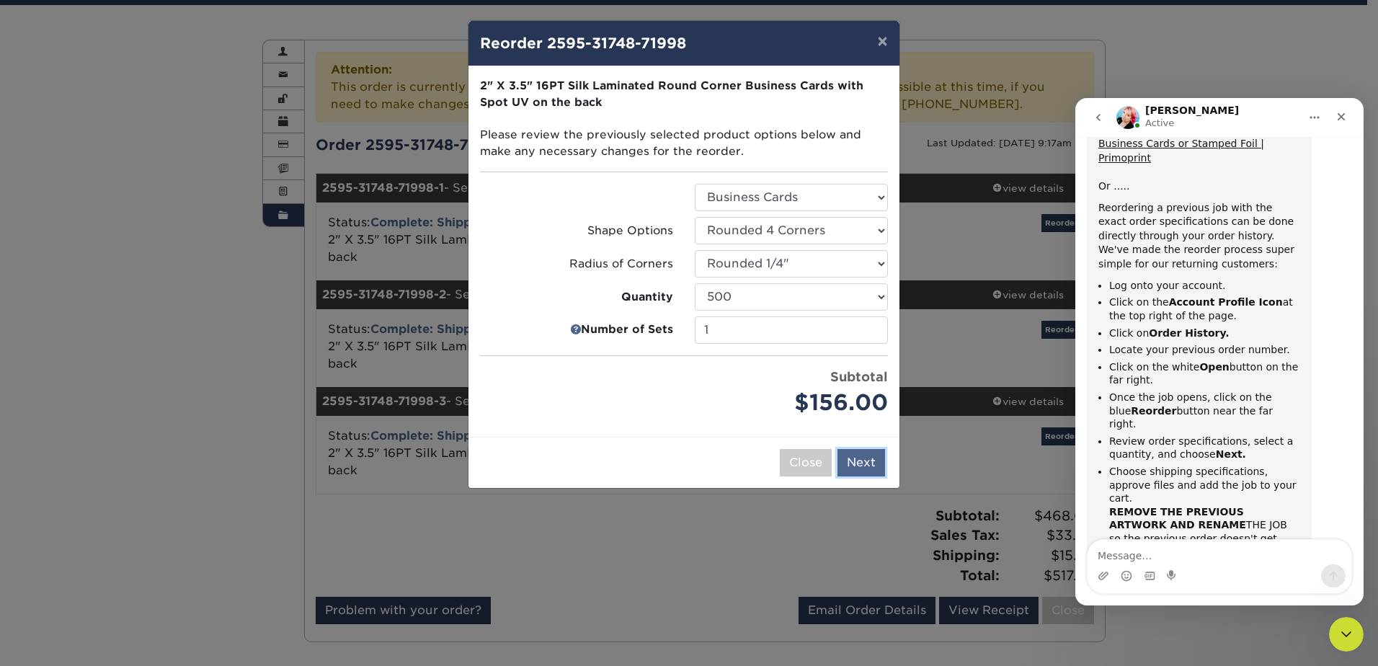
click at [871, 466] on button "Next" at bounding box center [861, 462] width 48 height 27
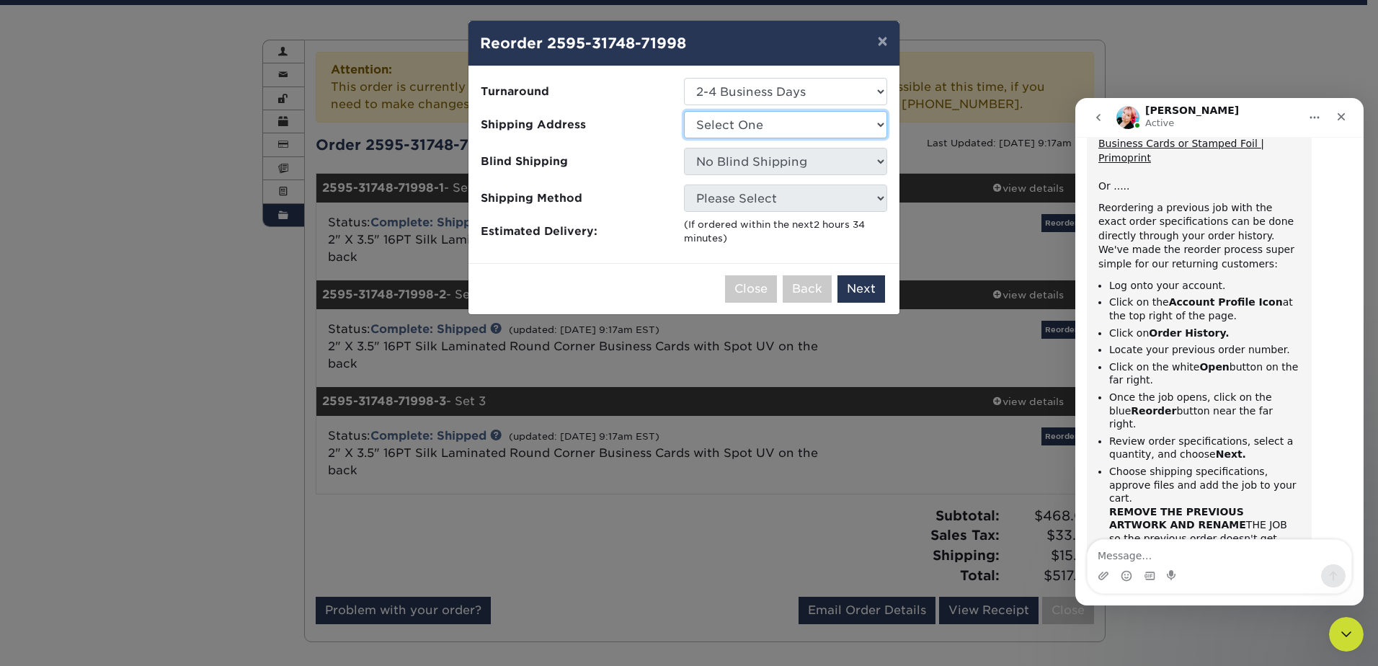
click at [775, 122] on select "Select One CNP Technologies" at bounding box center [785, 124] width 203 height 27
select select "285727"
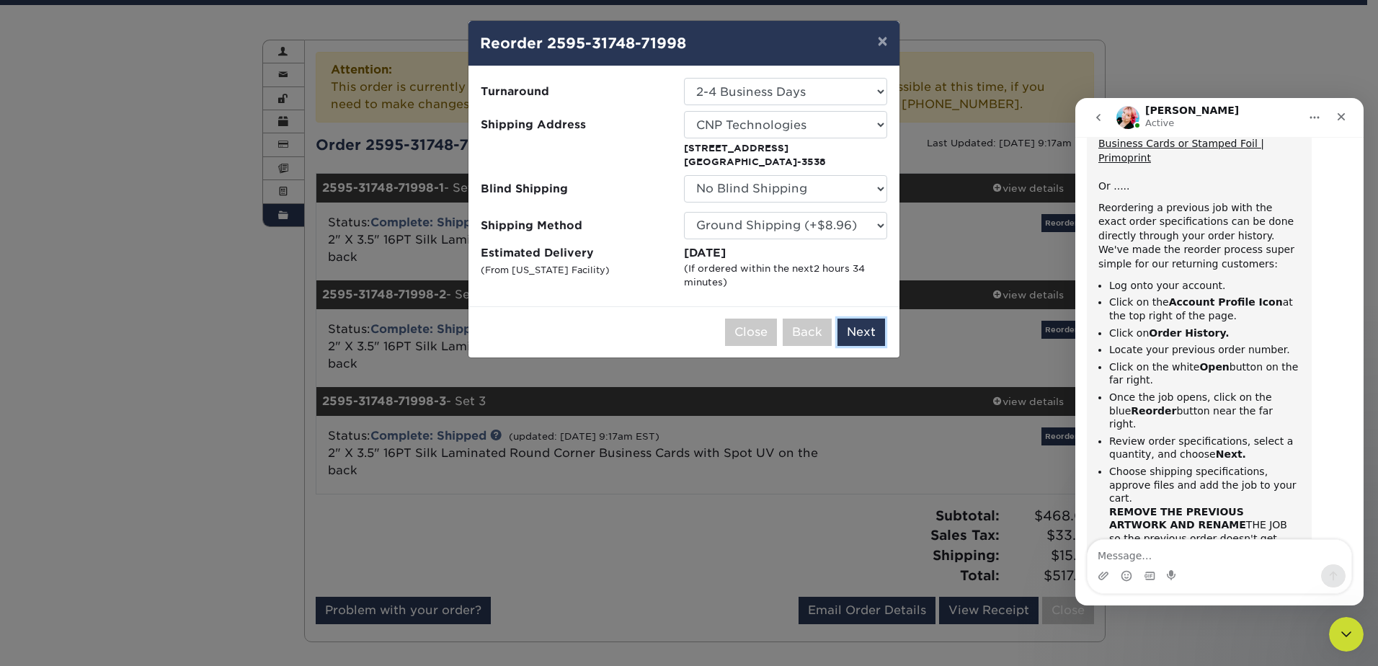
click at [858, 332] on button "Next" at bounding box center [861, 332] width 48 height 27
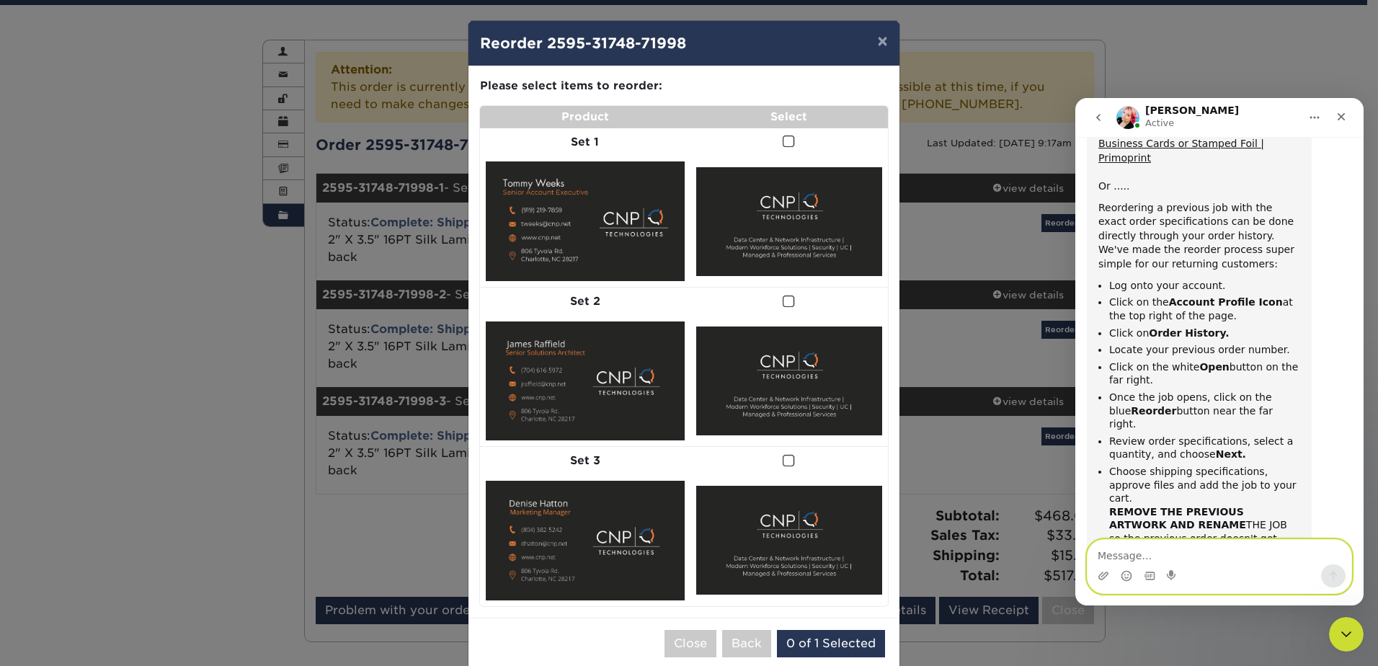
click at [1140, 554] on textarea "Message…" at bounding box center [1220, 552] width 264 height 25
type textarea "I"
click at [784, 138] on span at bounding box center [789, 142] width 12 height 14
click at [0, 0] on input "checkbox" at bounding box center [0, 0] width 0 height 0
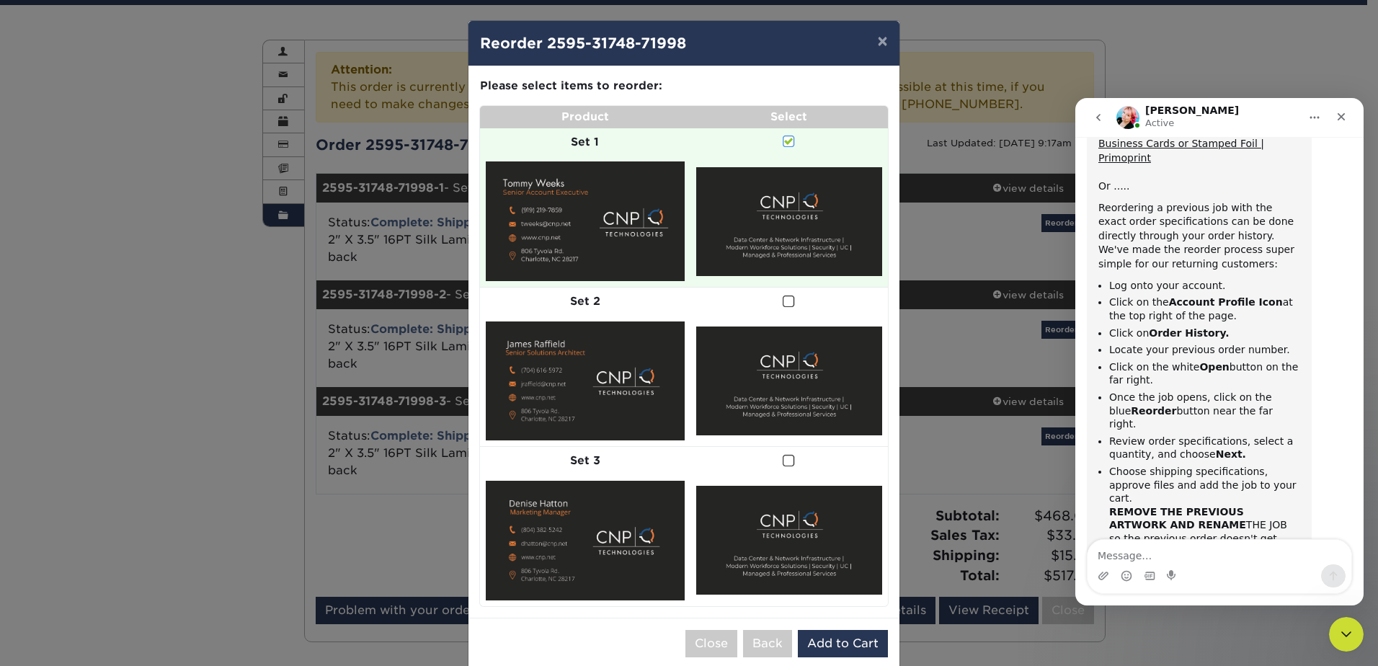
click at [784, 138] on span at bounding box center [789, 142] width 12 height 14
click at [0, 0] on input "checkbox" at bounding box center [0, 0] width 0 height 0
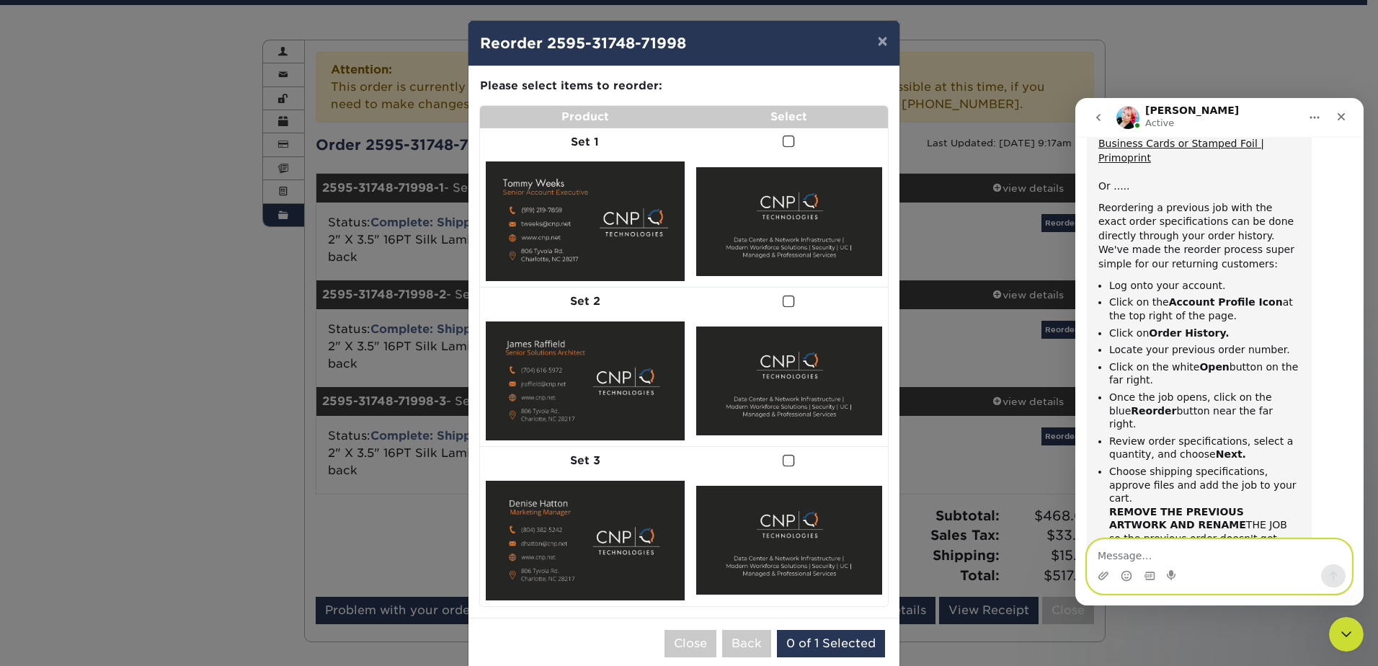
click at [1124, 546] on textarea "Message…" at bounding box center [1220, 552] width 264 height 25
type textarea "I"
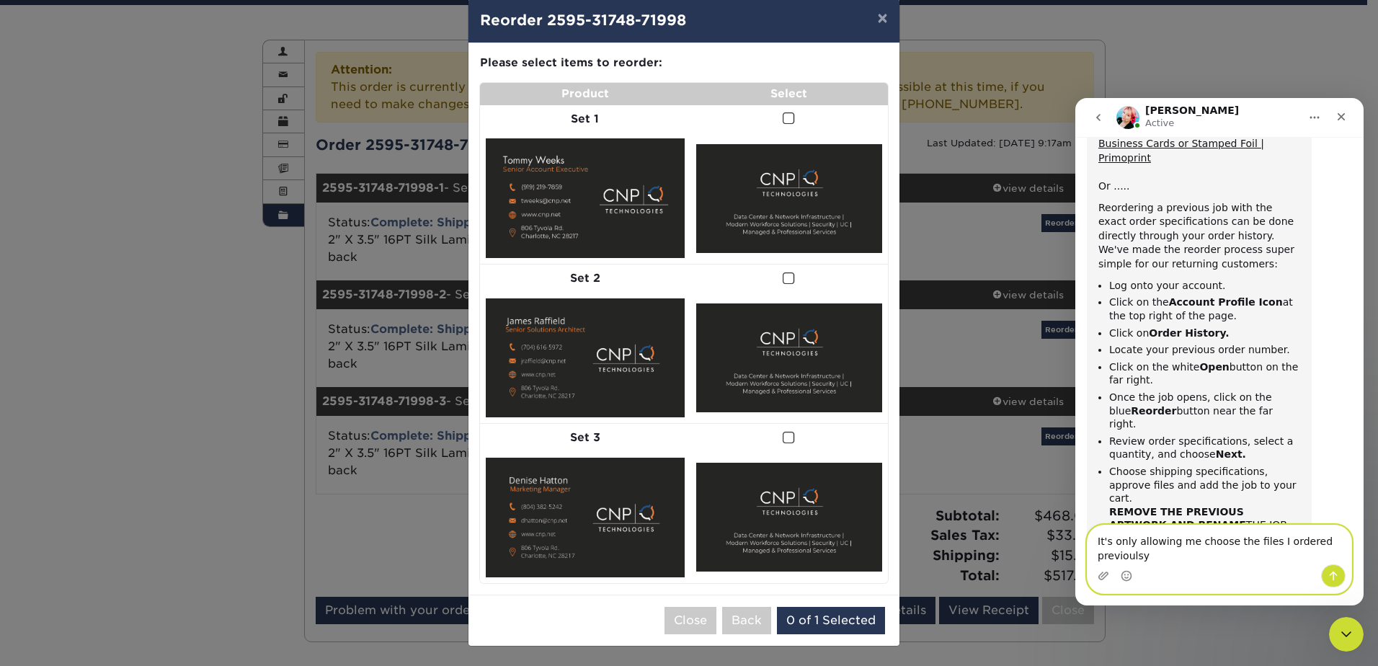
scroll to position [777, 0]
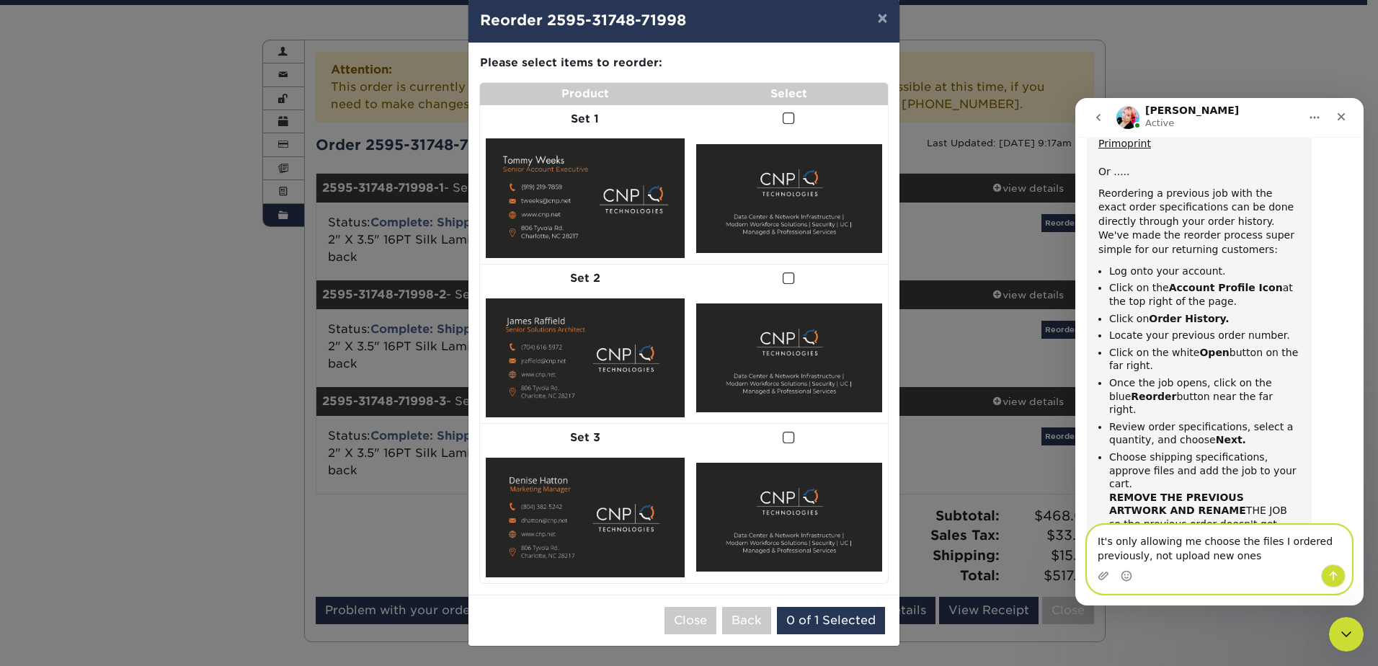
click at [1165, 555] on textarea "It's only allowing me choose the files I ordered previously, not upload new ones" at bounding box center [1220, 544] width 264 height 39
type textarea "It's only allowing me choose the files I ordered previously, not remove them an…"
click at [1343, 580] on button "Send a message…" at bounding box center [1333, 575] width 25 height 23
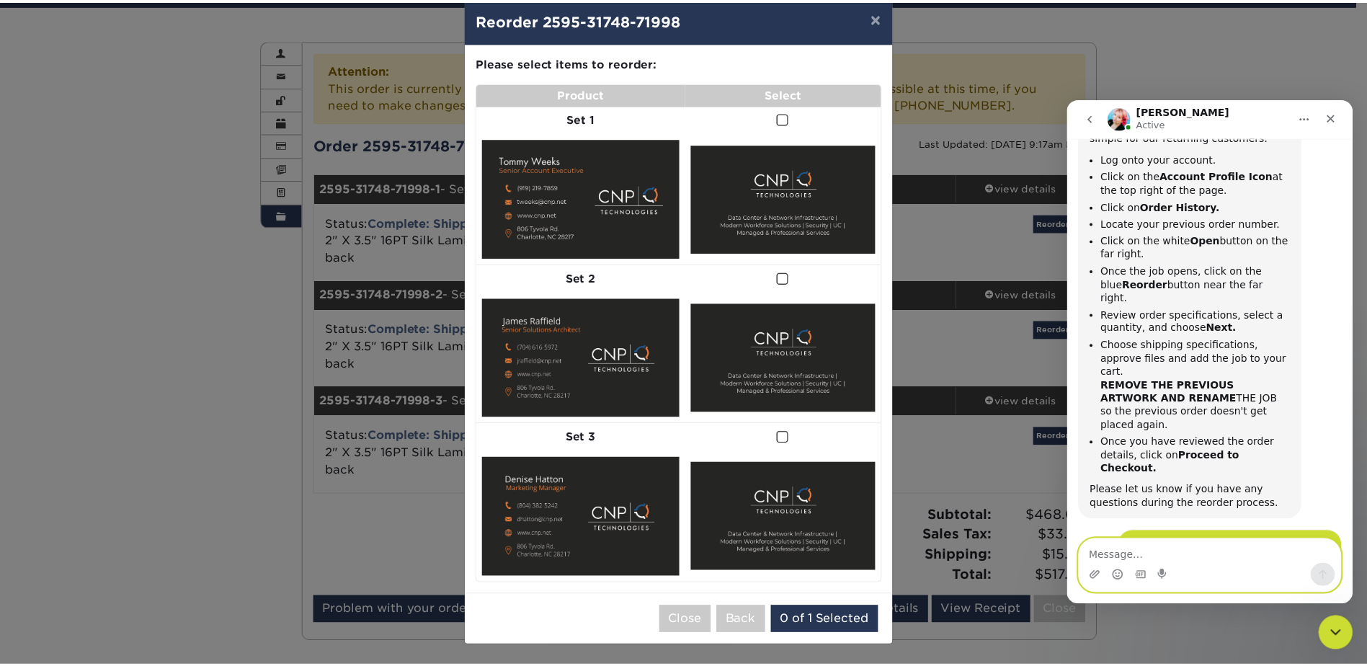
scroll to position [905, 0]
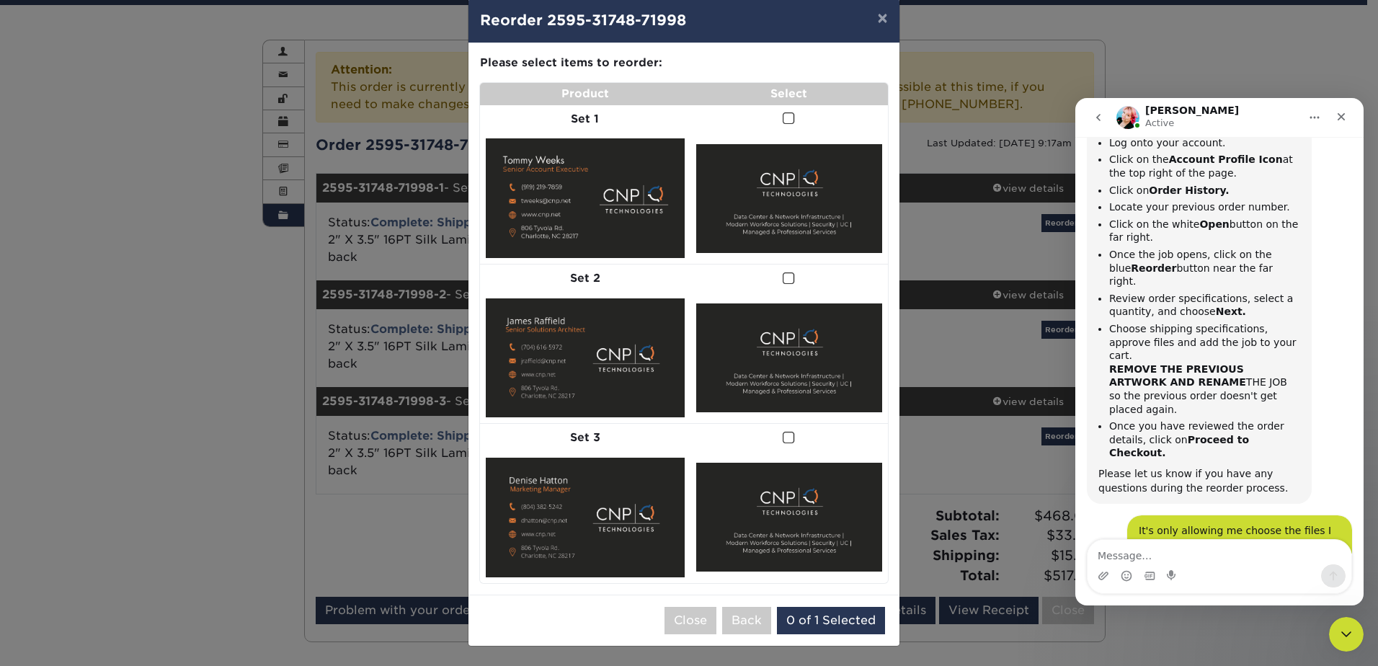
click at [783, 117] on span at bounding box center [789, 119] width 12 height 14
click at [0, 0] on input "checkbox" at bounding box center [0, 0] width 0 height 0
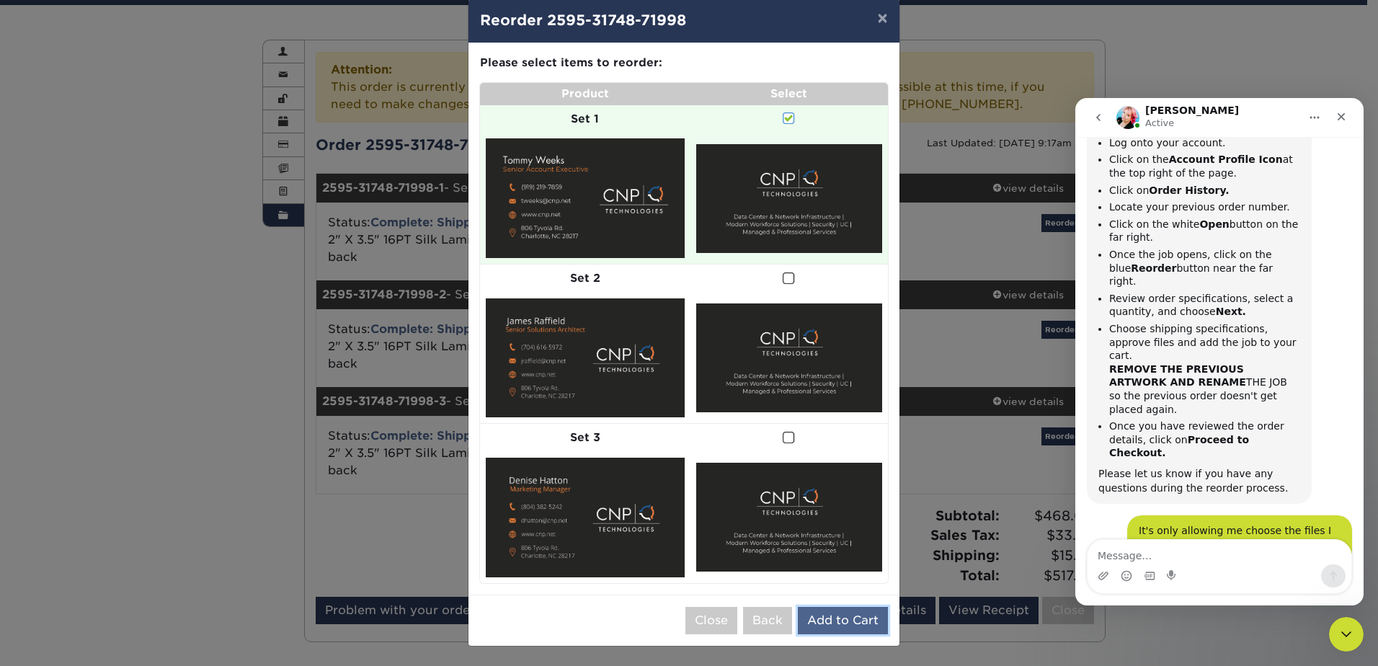
click at [839, 620] on button "Add to Cart" at bounding box center [843, 620] width 90 height 27
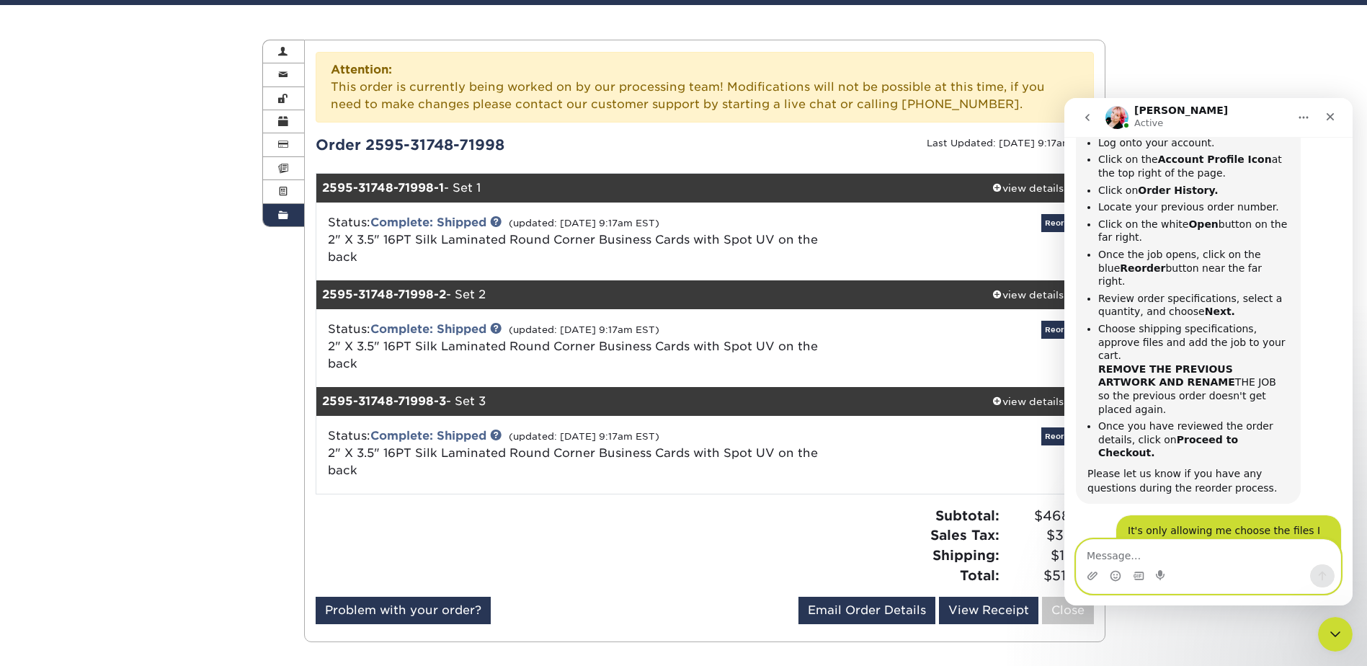
click at [1098, 554] on textarea "Message…" at bounding box center [1209, 552] width 264 height 25
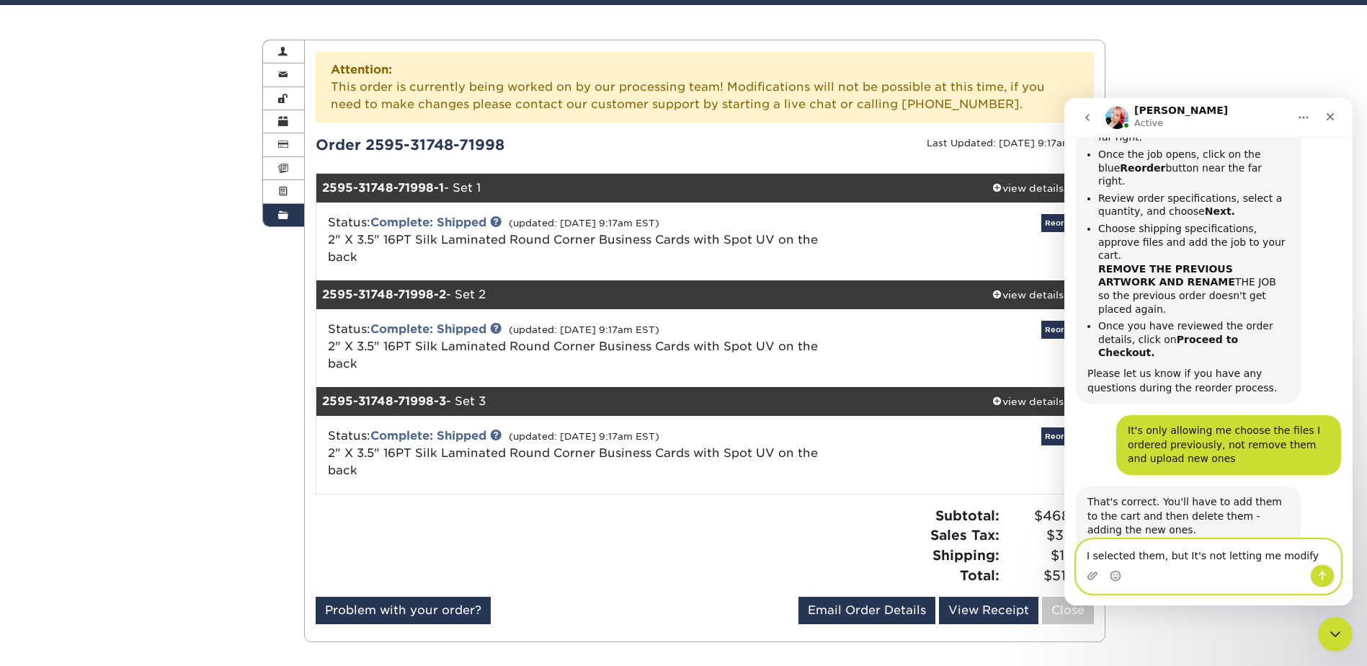
scroll to position [1007, 0]
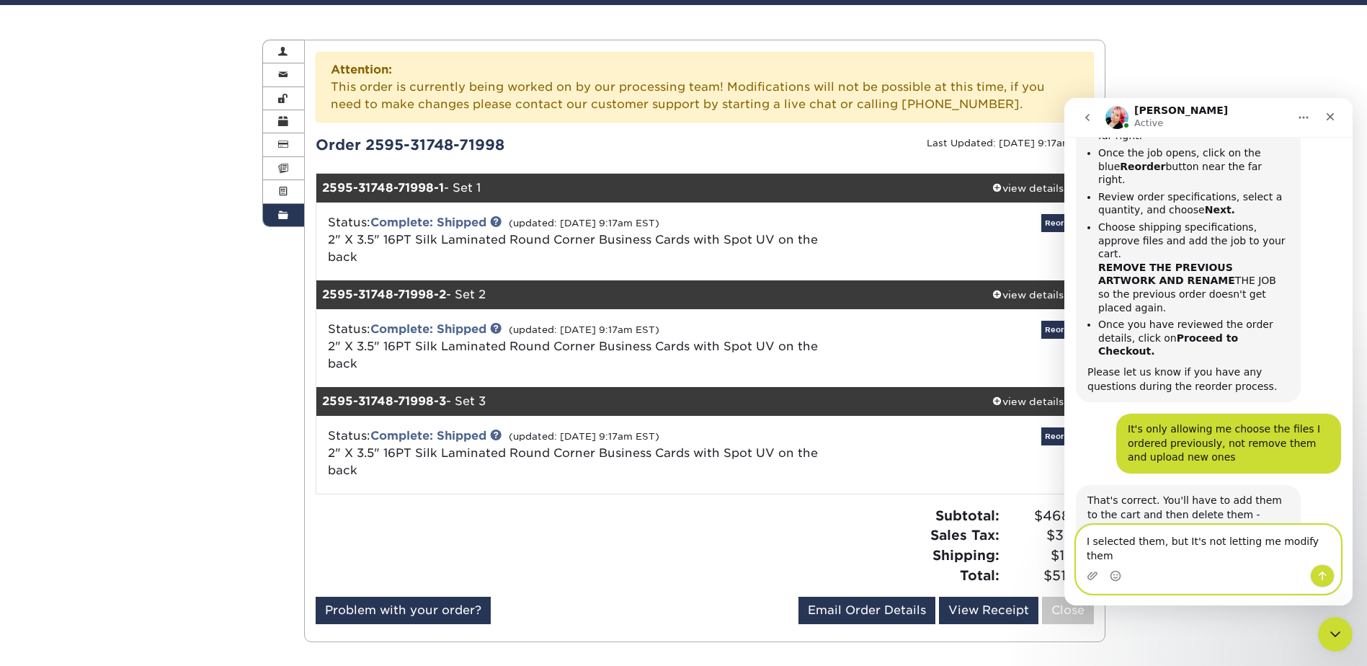
drag, startPoint x: 1178, startPoint y: 554, endPoint x: 1320, endPoint y: 549, distance: 142.8
click at [1320, 549] on textarea "I selected them, but It's not letting me modify them" at bounding box center [1209, 544] width 264 height 39
type textarea "I selected them, but it takes me to this screen:"
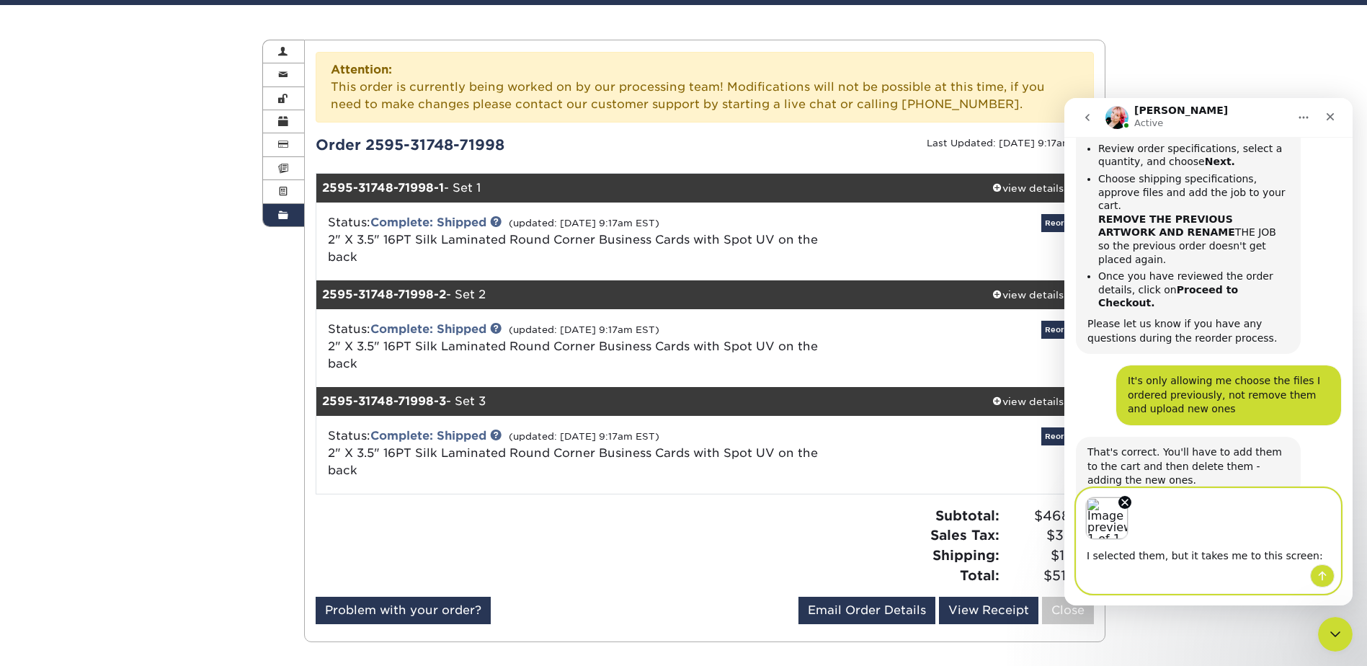
scroll to position [1058, 0]
click at [1321, 574] on icon "Send a message…" at bounding box center [1323, 576] width 12 height 12
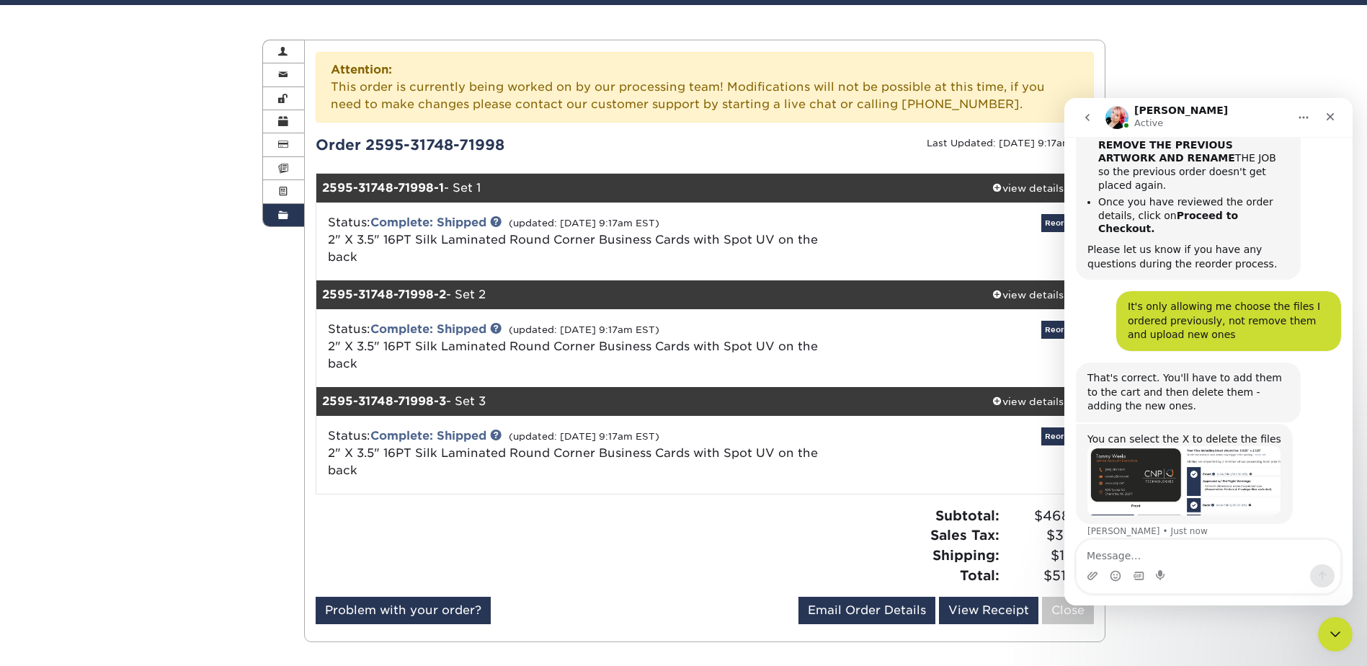
scroll to position [1206, 0]
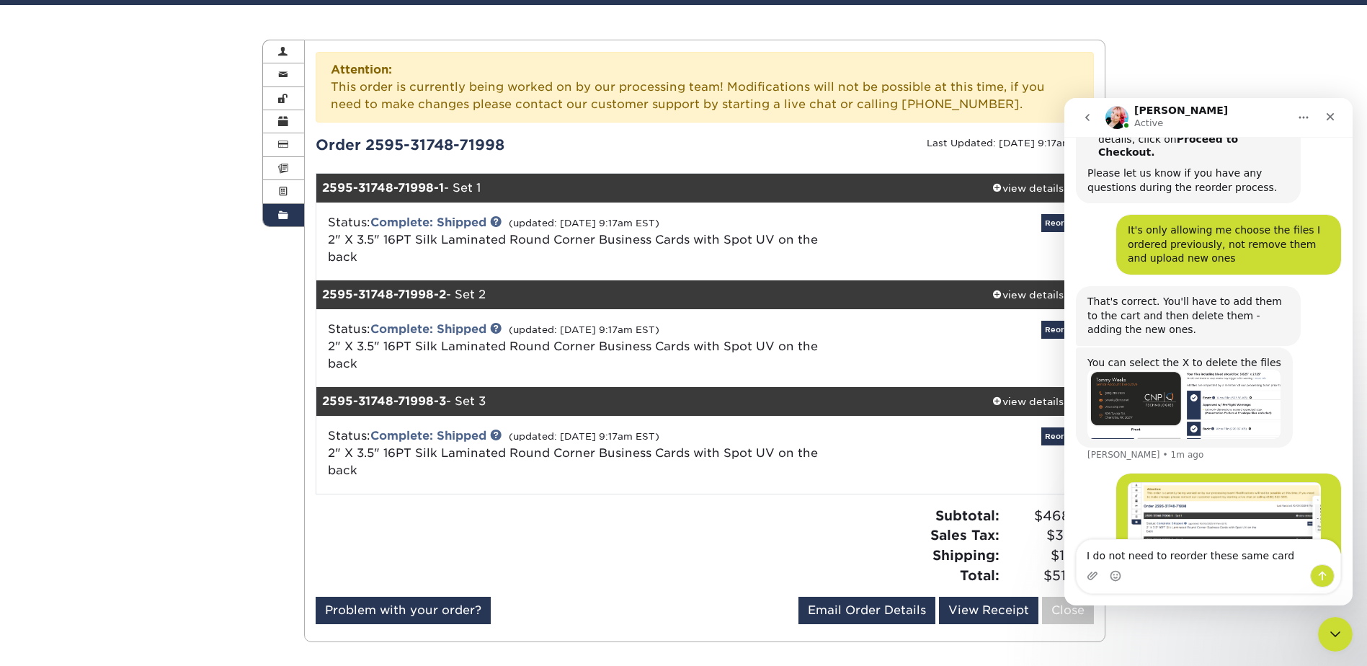
type textarea "I do not need to reorder these same cards"
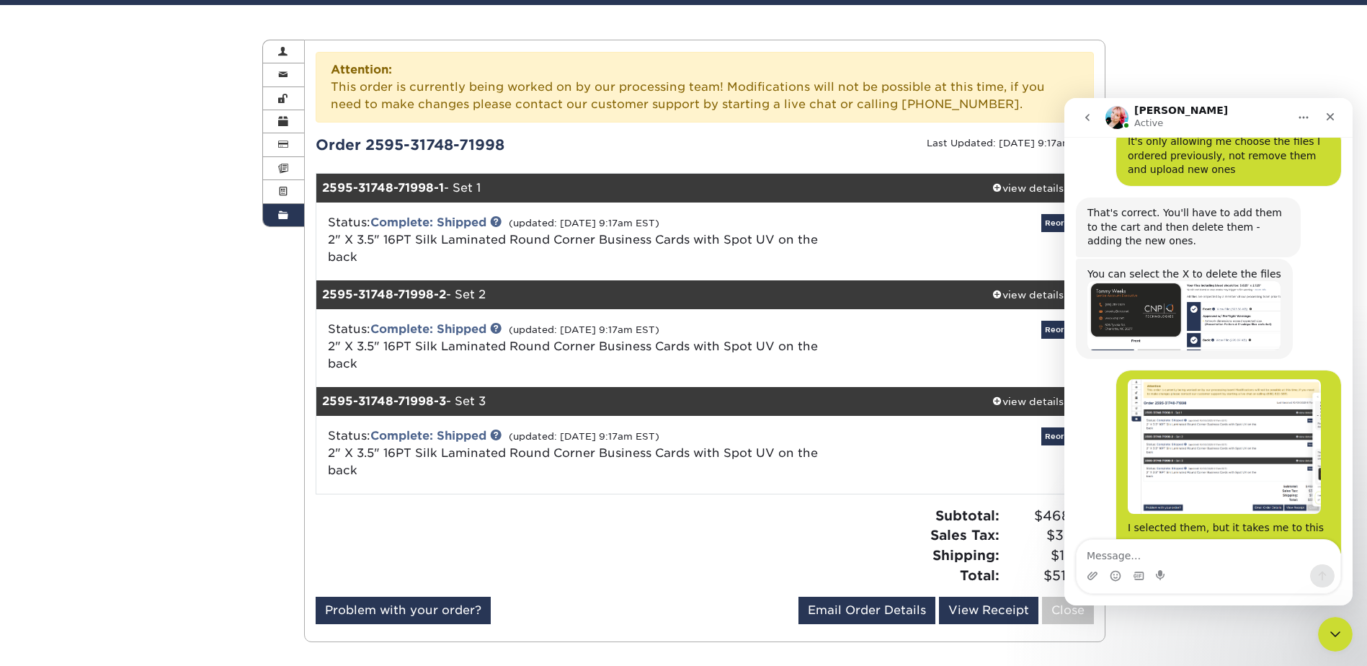
scroll to position [1296, 0]
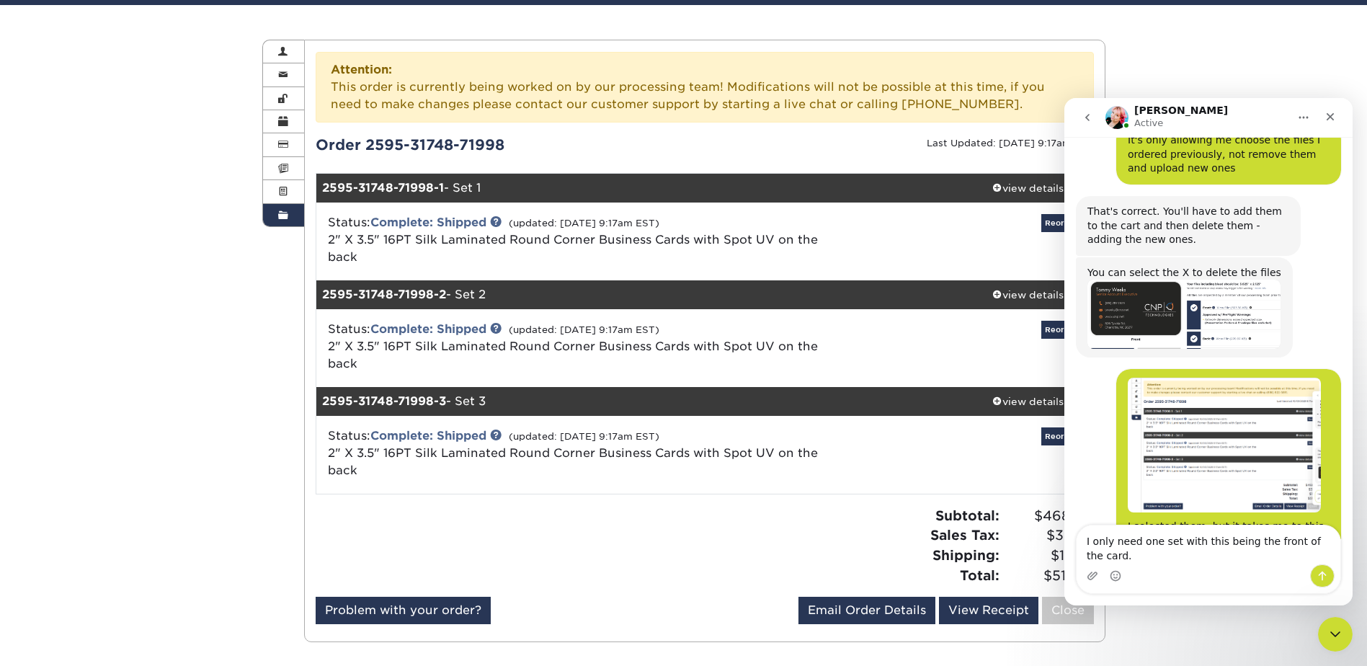
type textarea "I only need one set with this being the front of the card."
click at [1093, 583] on div "Intercom messenger" at bounding box center [1093, 575] width 12 height 23
click at [1090, 574] on icon "Upload attachment" at bounding box center [1093, 576] width 10 height 8
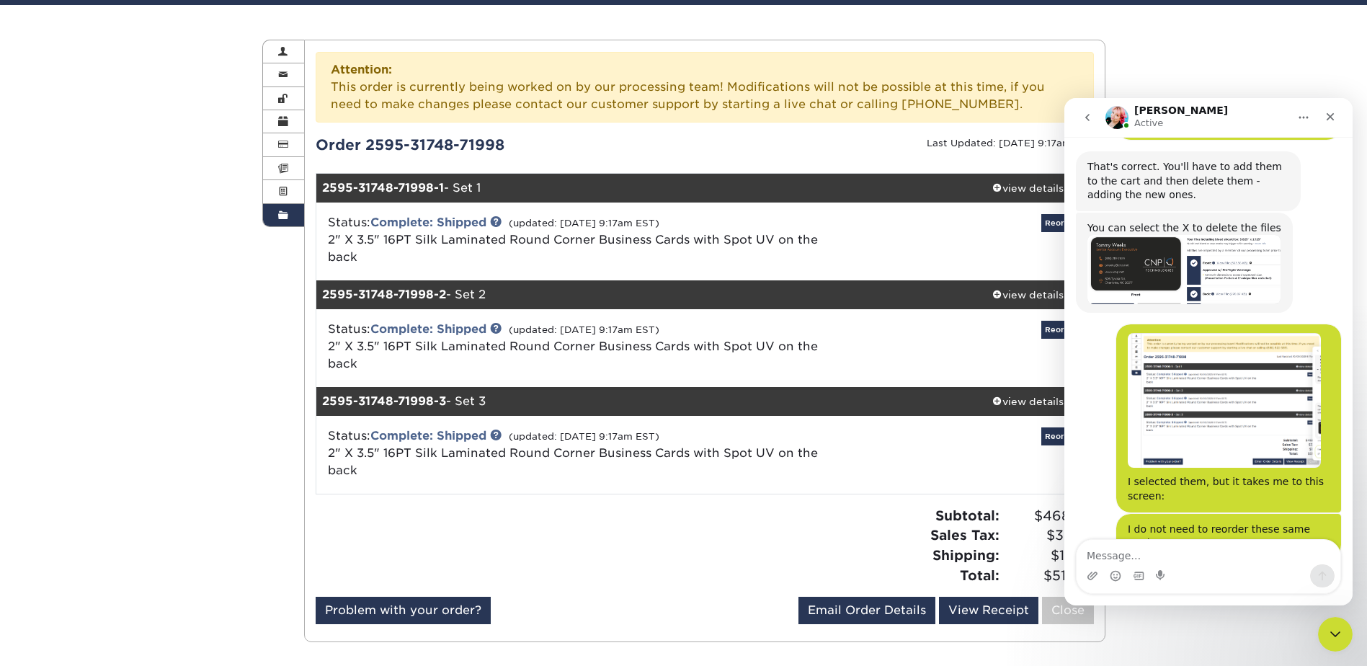
click at [1305, 651] on div "BillW.pdf" at bounding box center [1308, 658] width 44 height 15
click at [1132, 556] on textarea "Message…" at bounding box center [1209, 552] width 264 height 25
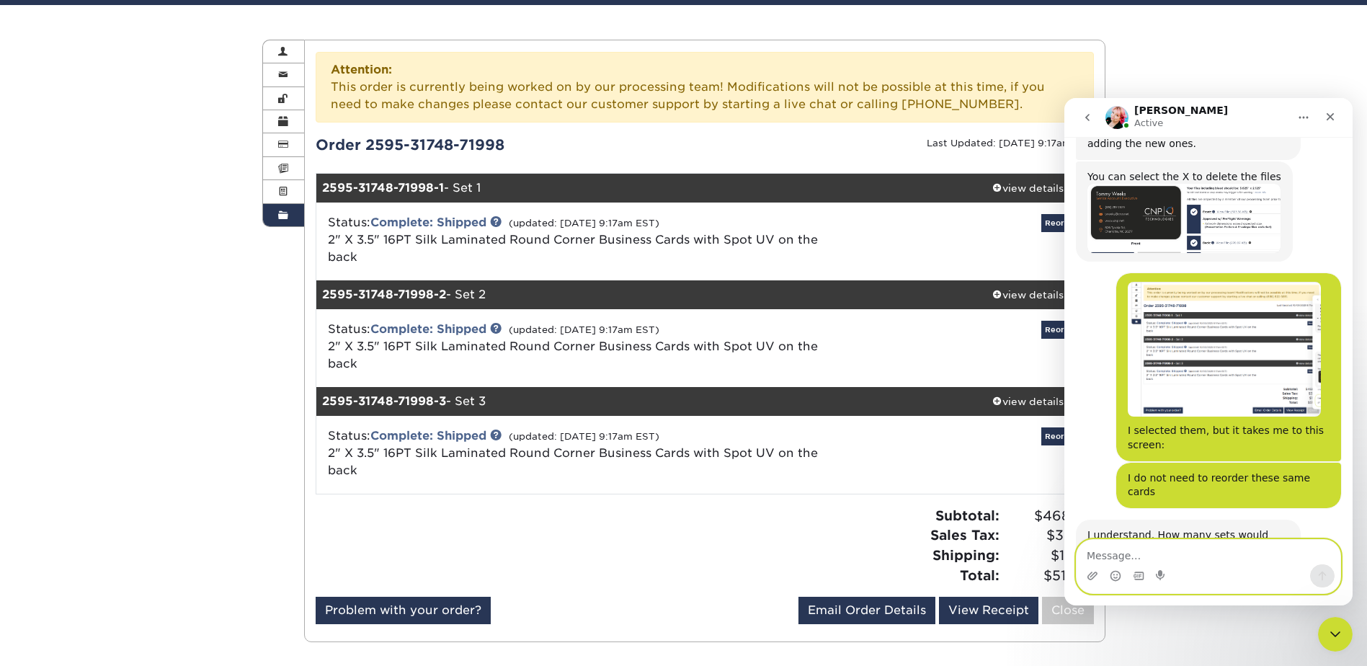
scroll to position [1396, 0]
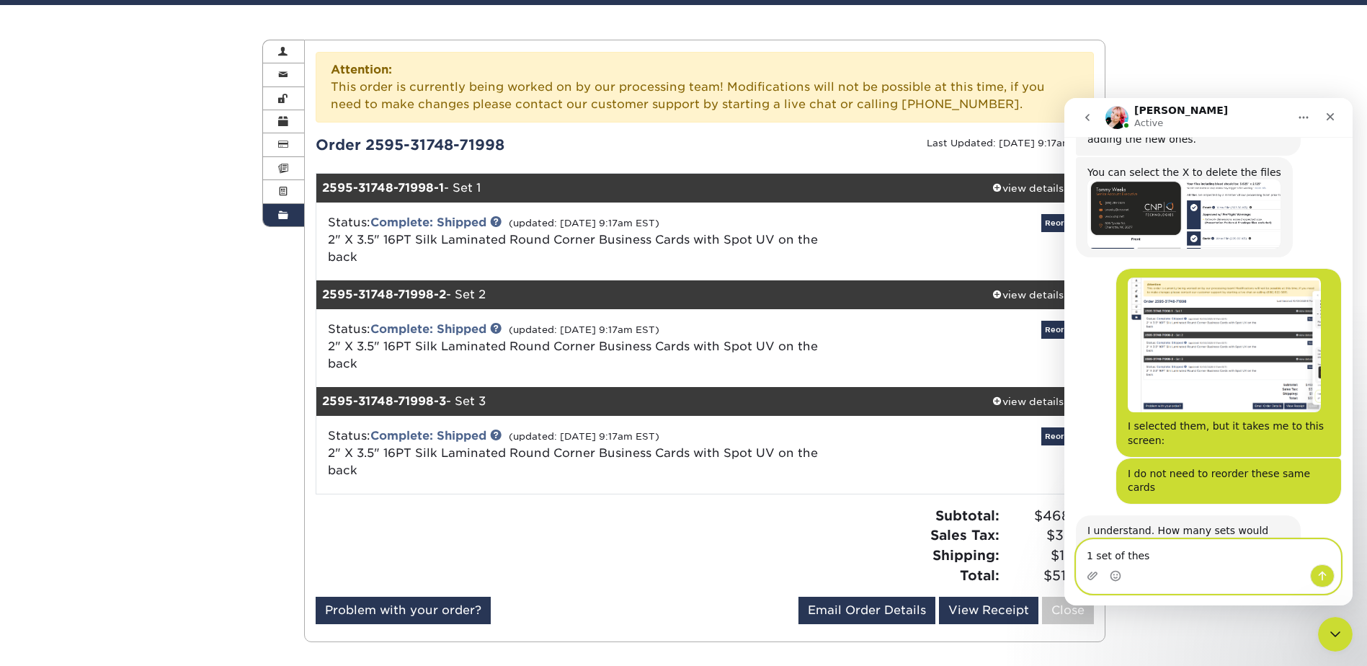
type textarea "1 set of these"
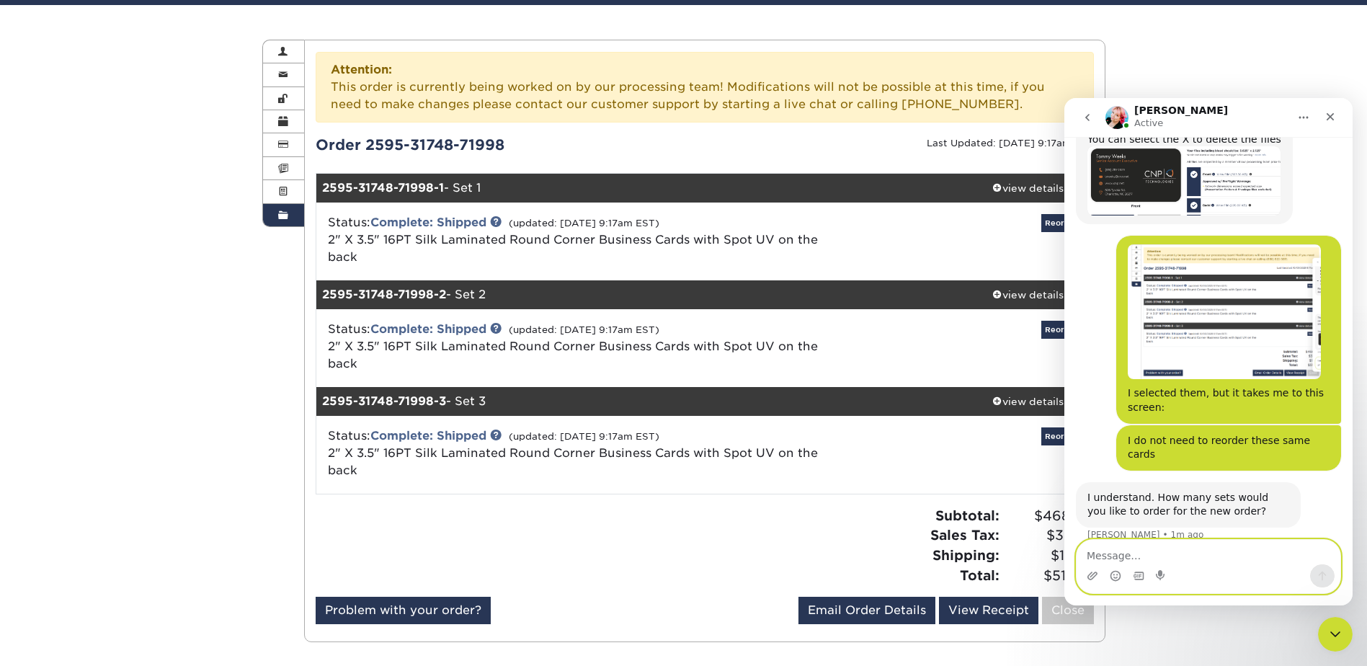
click at [1115, 556] on textarea "Message…" at bounding box center [1209, 552] width 264 height 25
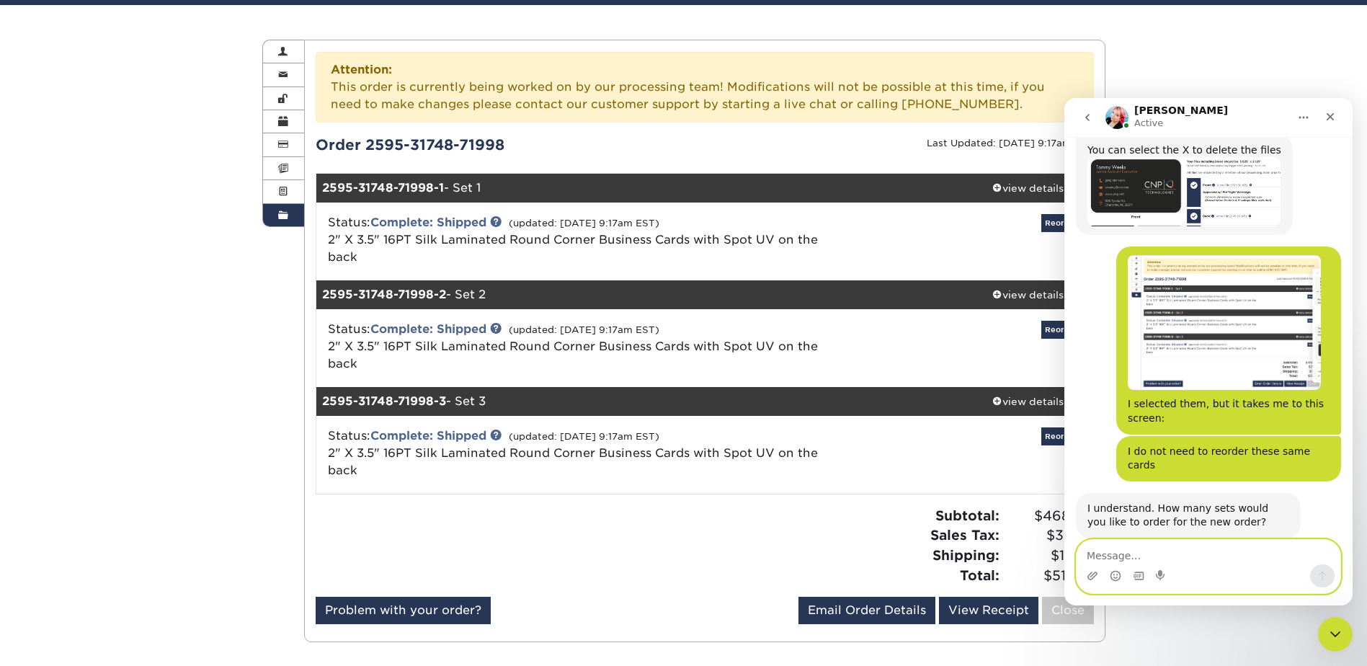
scroll to position [1416, 0]
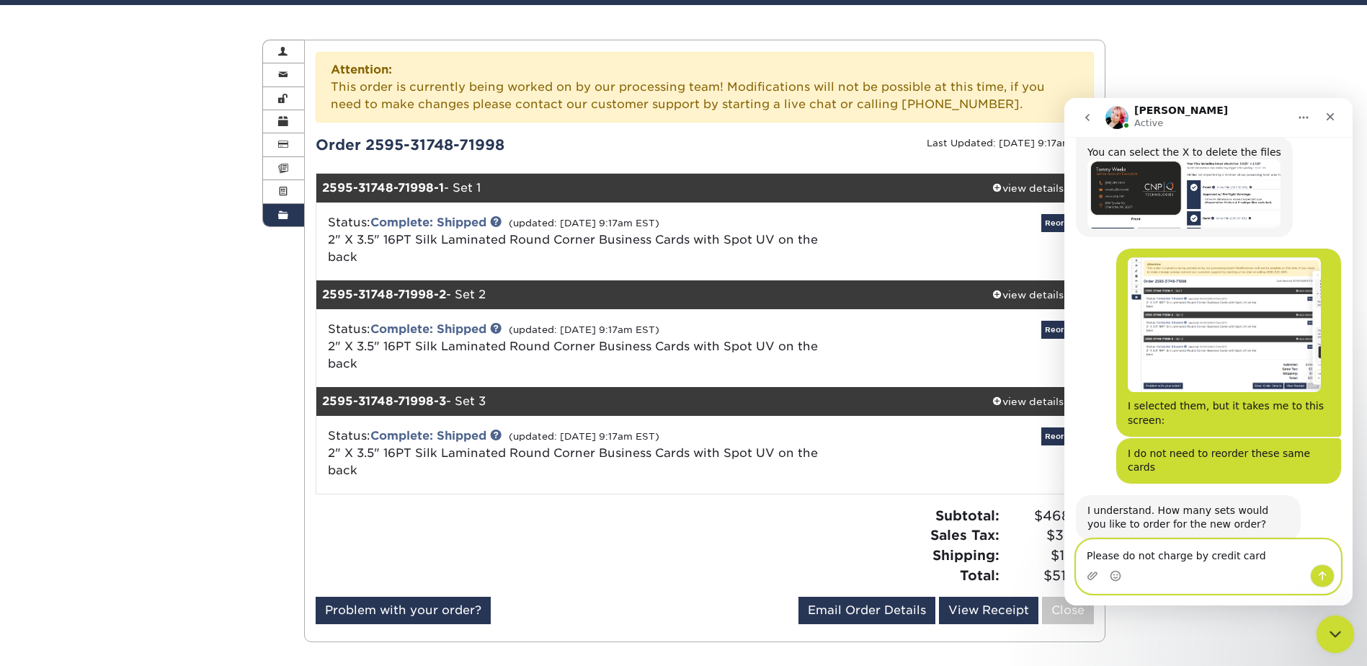
type textarea "Please do not charge by credit card"
click at [1339, 630] on icon "Close Intercom Messenger" at bounding box center [1333, 631] width 17 height 17
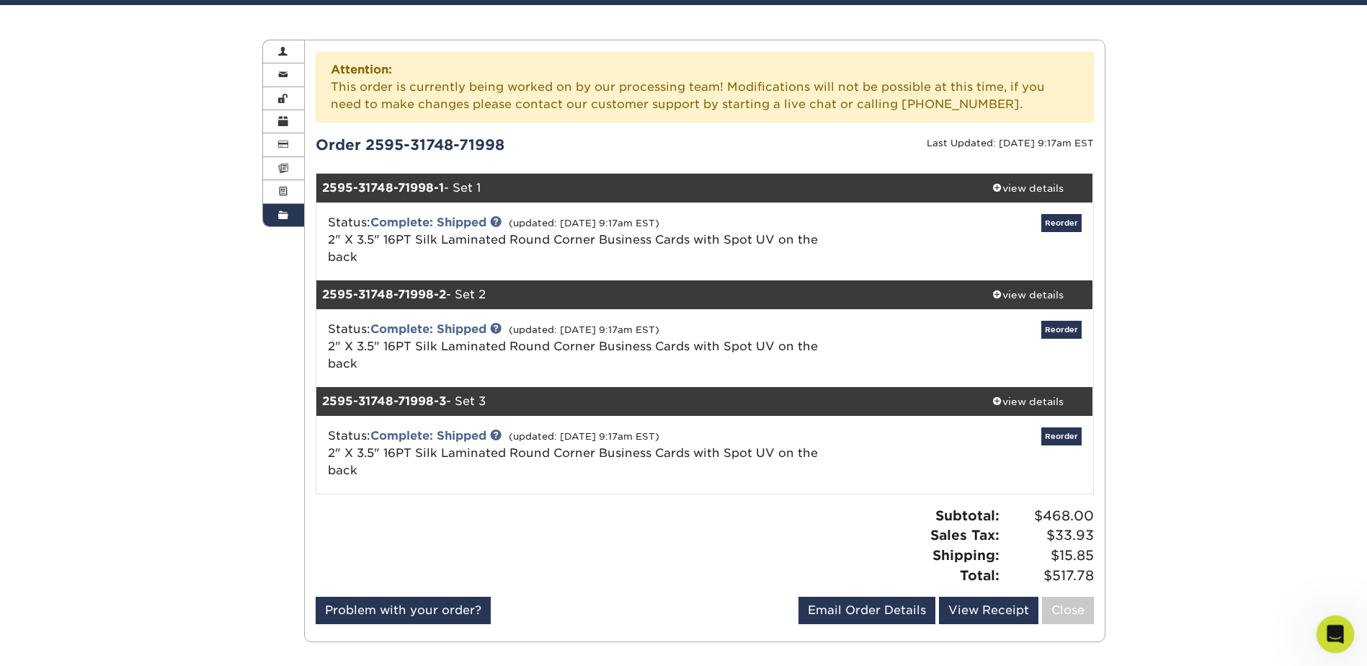
click at [1339, 630] on icon "Open Intercom Messenger" at bounding box center [1334, 633] width 24 height 24
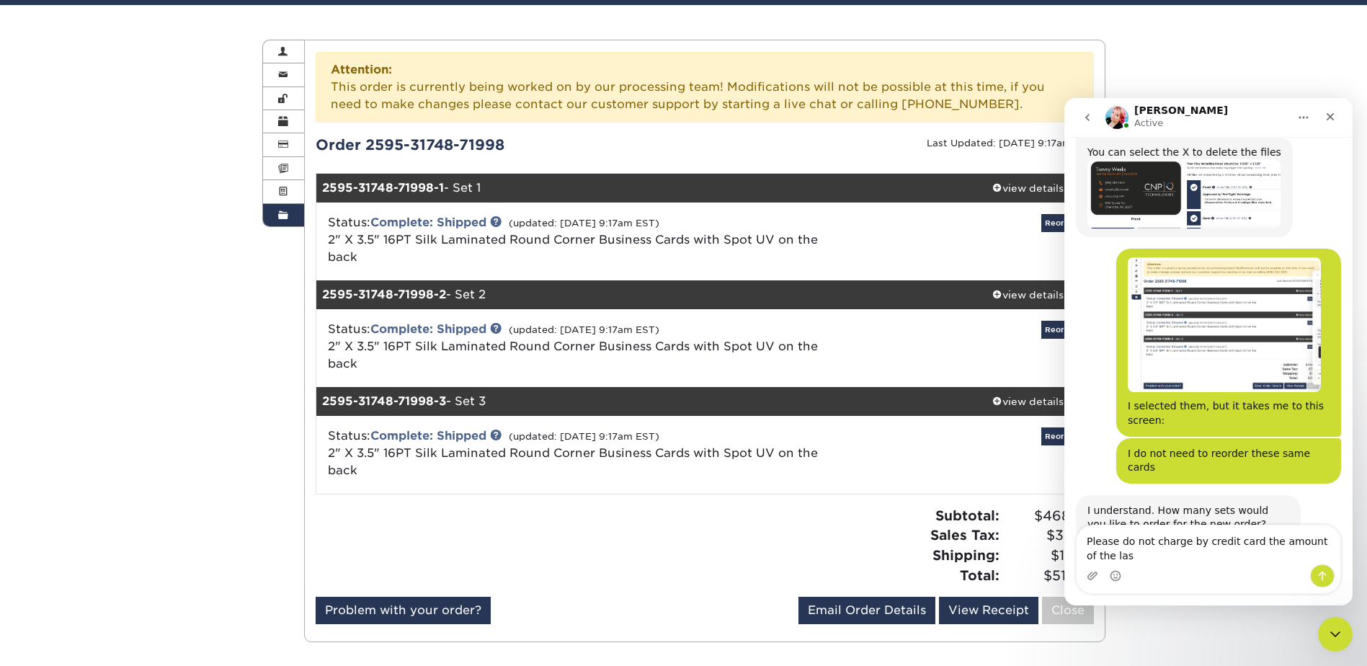
scroll to position [1431, 0]
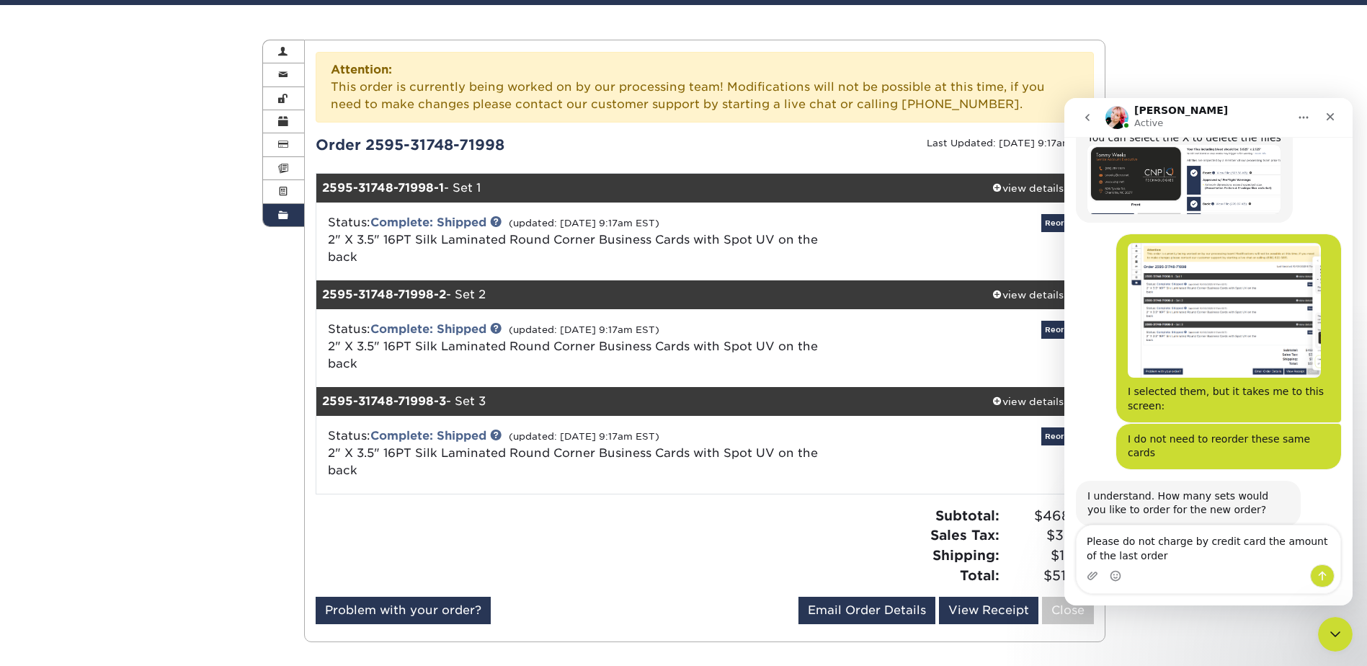
type textarea "Please do not charge by credit card the amount of the last order!"
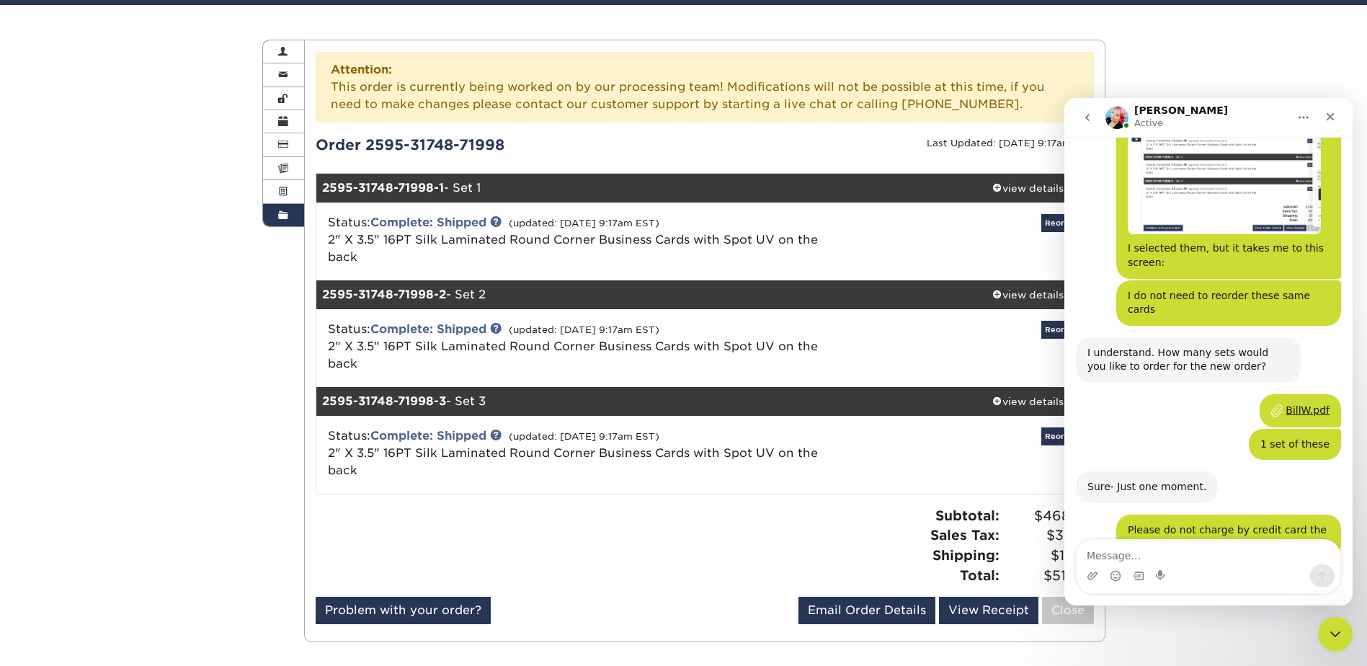
scroll to position [1587, 0]
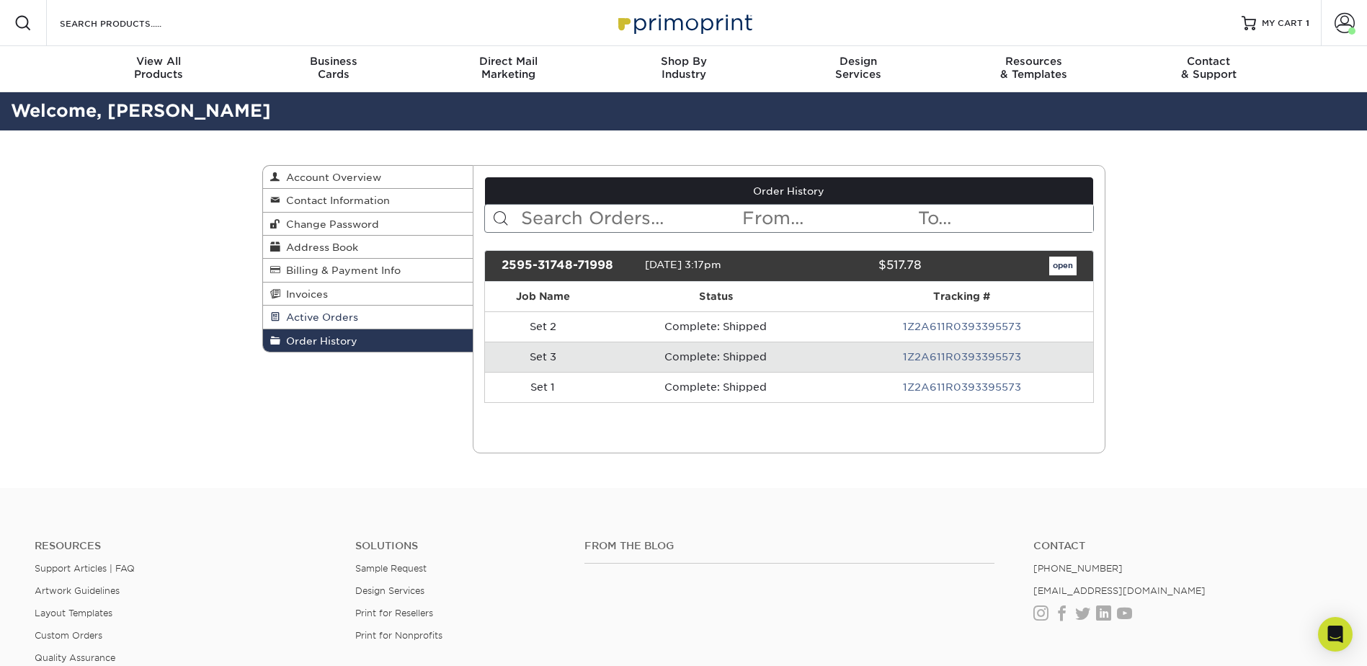
click at [342, 318] on span "Active Orders" at bounding box center [319, 317] width 78 height 12
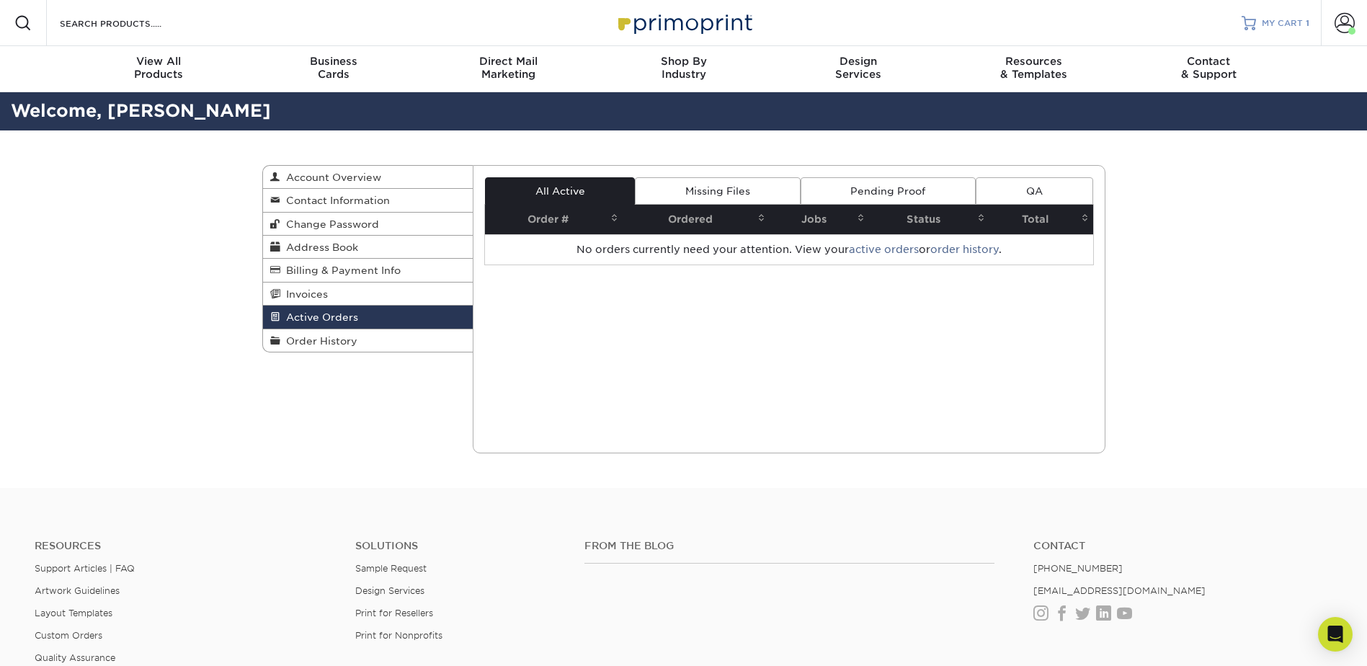
click at [1286, 19] on span "MY CART" at bounding box center [1282, 23] width 41 height 12
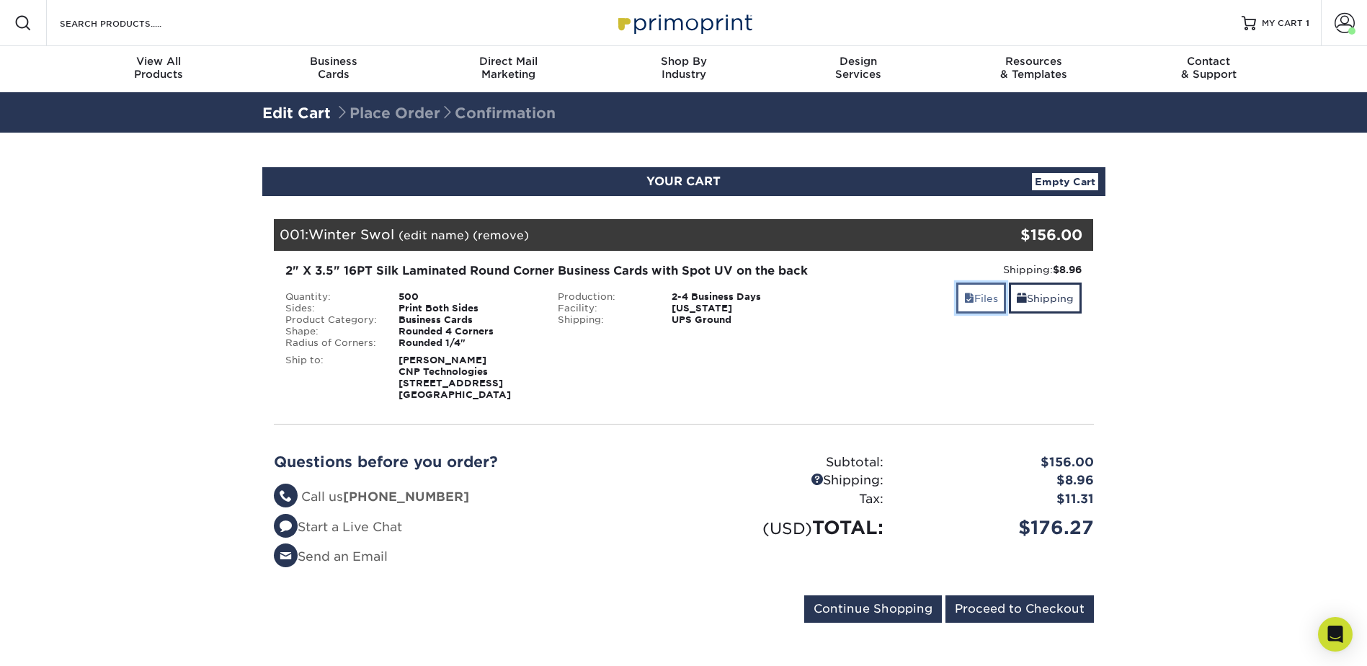
click at [988, 301] on link "Files" at bounding box center [981, 298] width 50 height 31
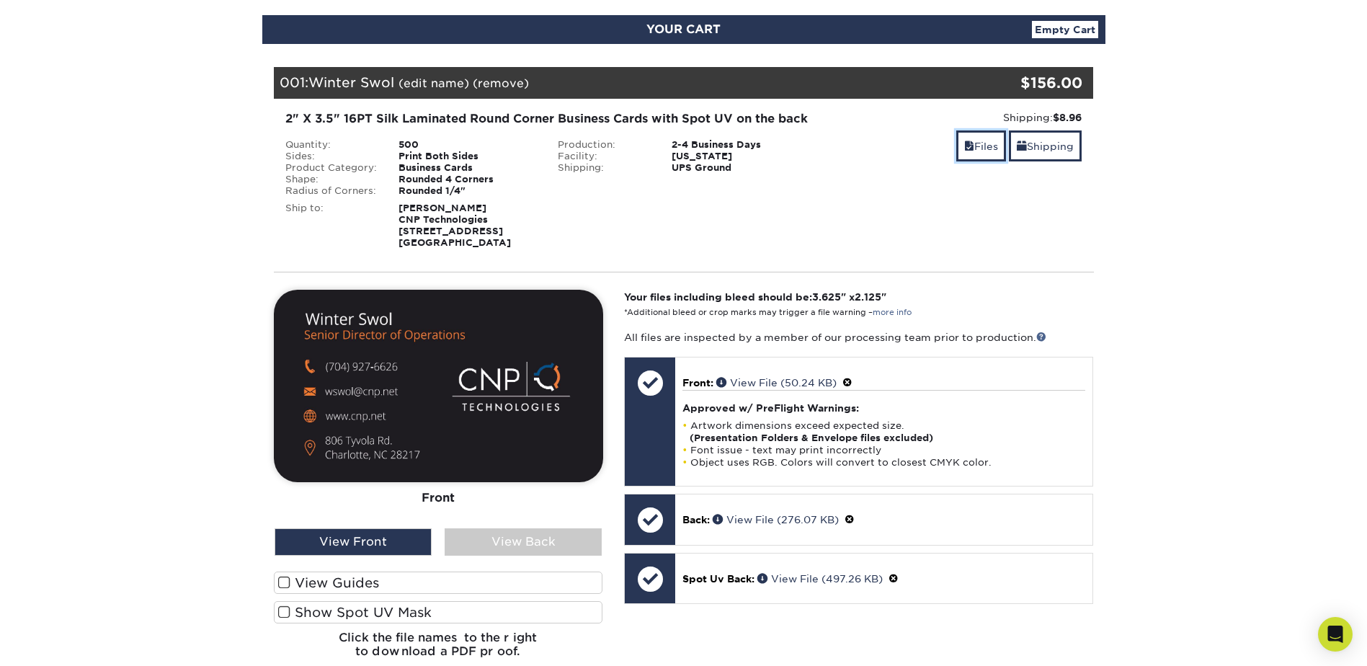
scroll to position [216, 0]
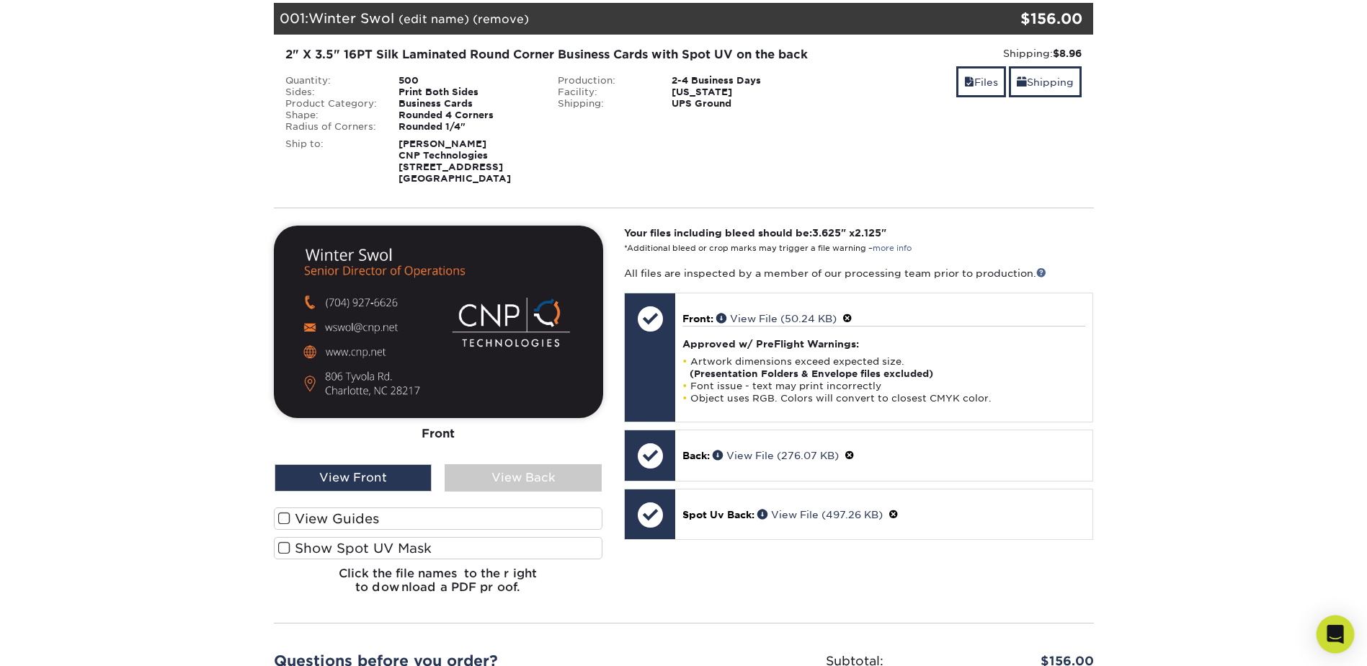
click at [1332, 637] on icon "Open Intercom Messenger" at bounding box center [1335, 634] width 19 height 19
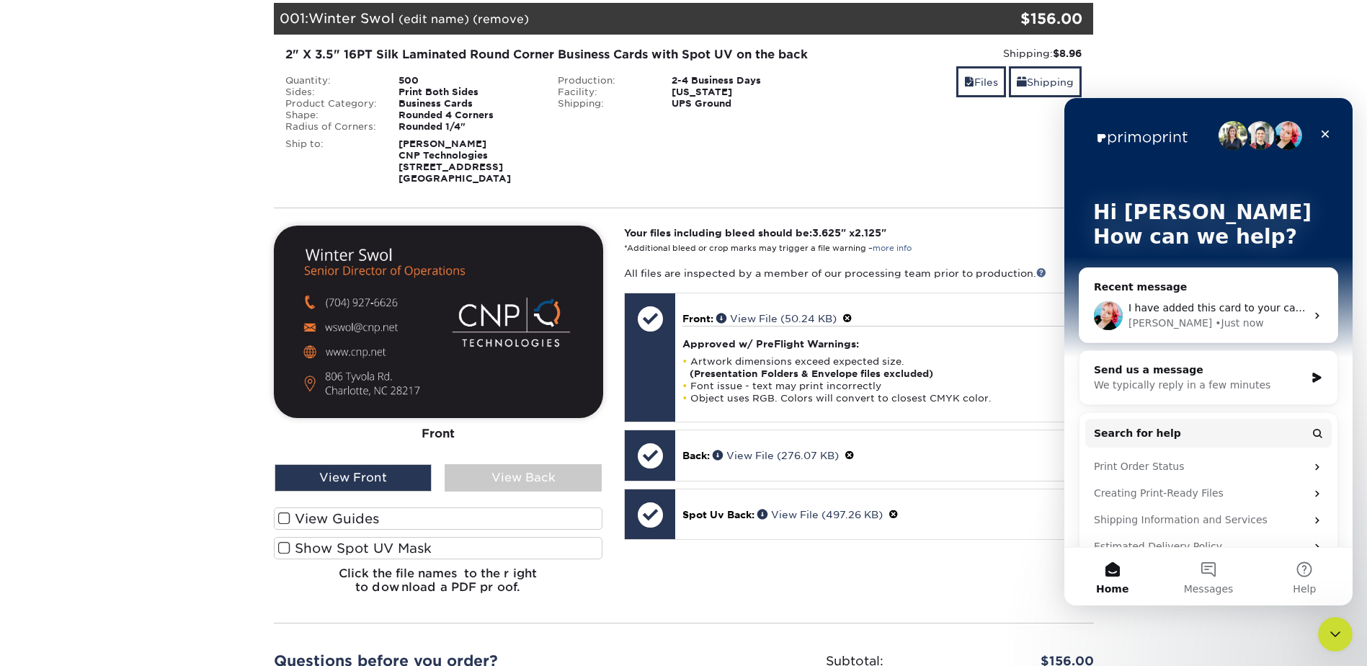
scroll to position [0, 0]
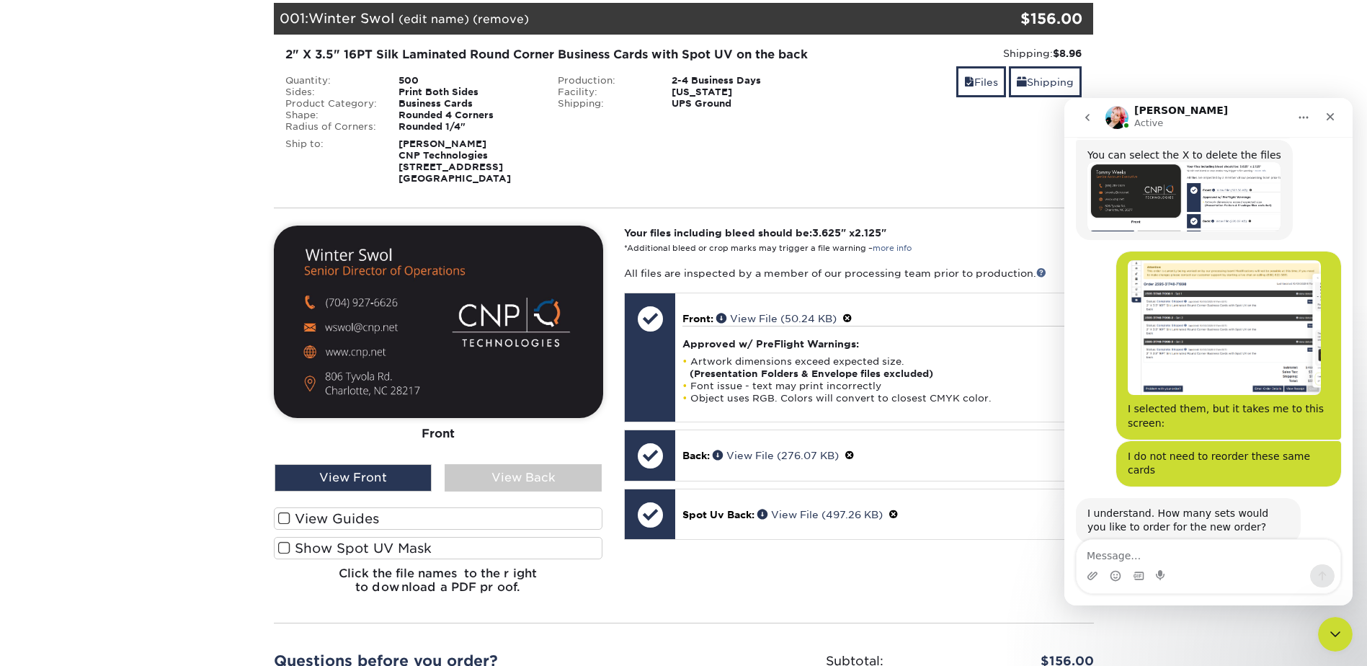
scroll to position [1587, 0]
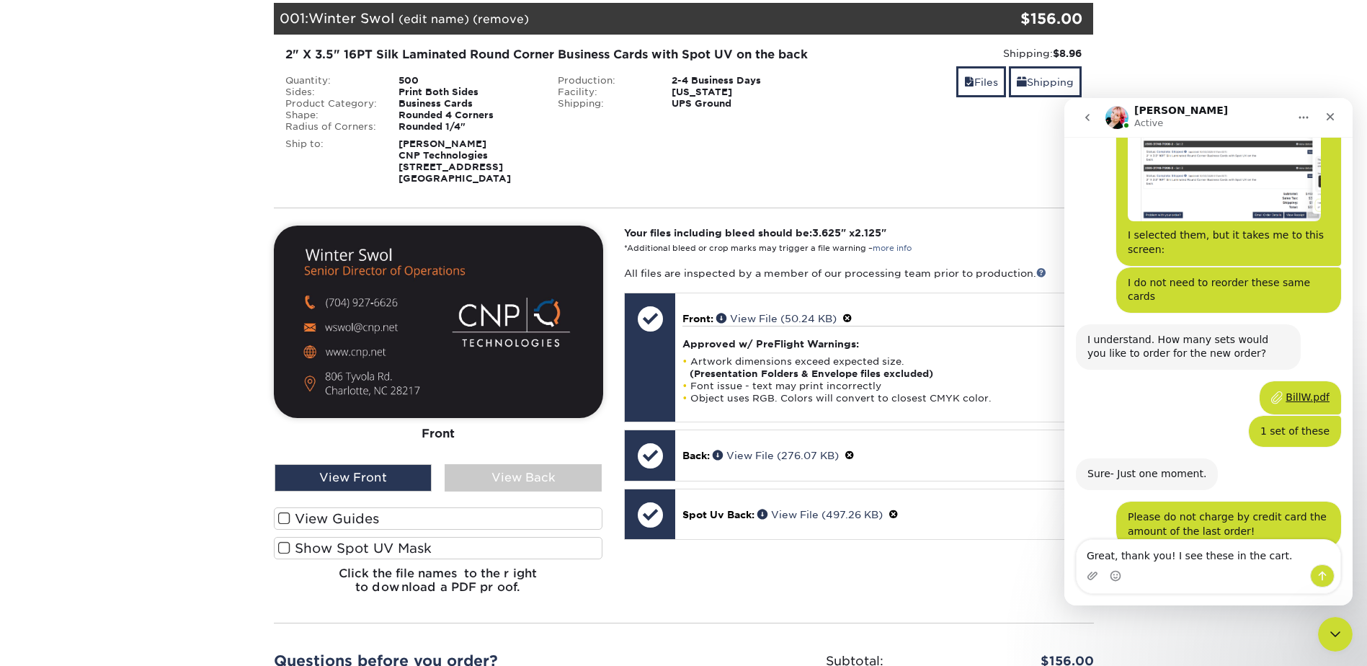
type textarea "Great, thank you! I see these in the cart."
click at [1317, 574] on icon "Send a message…" at bounding box center [1323, 576] width 12 height 12
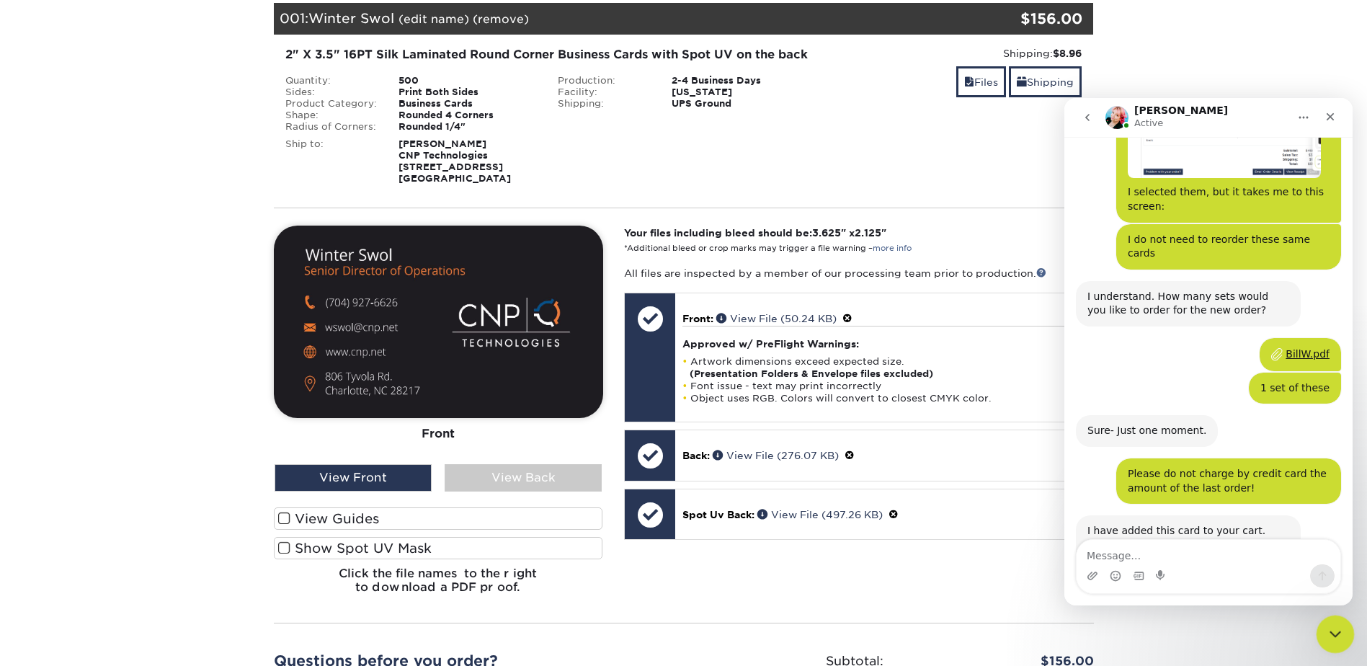
click at [1333, 633] on icon "Close Intercom Messenger" at bounding box center [1333, 631] width 17 height 17
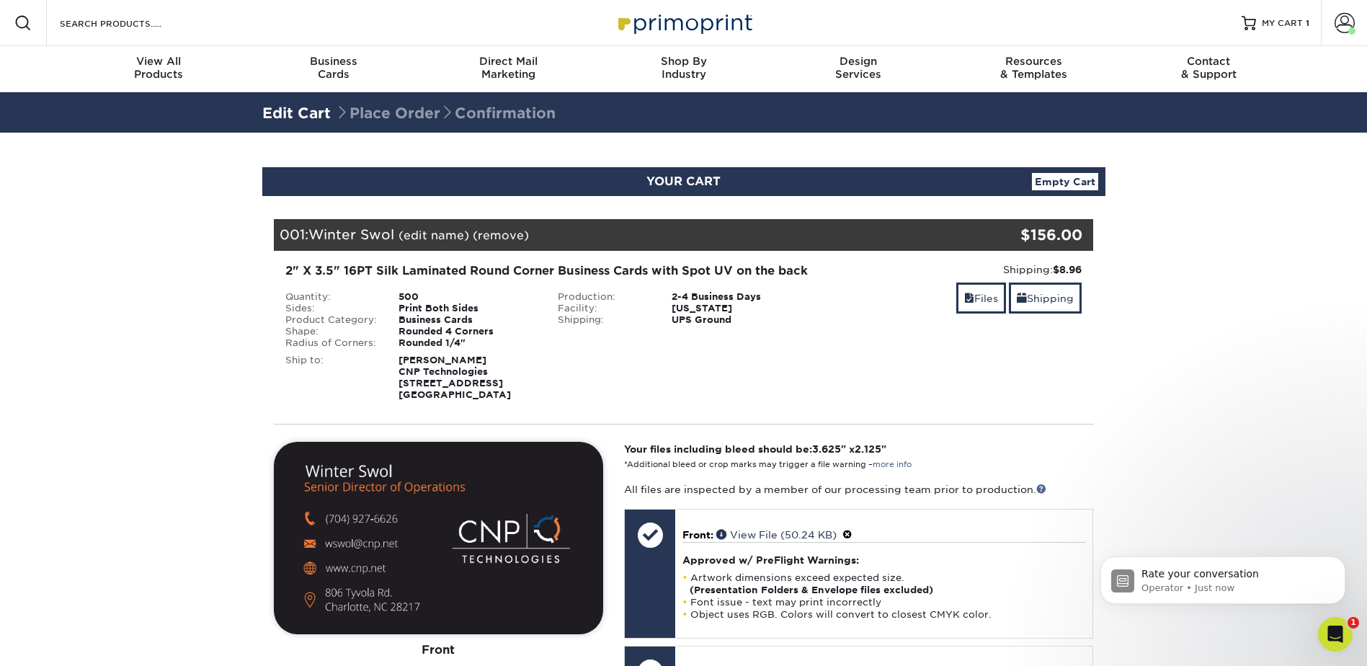
scroll to position [1950, 0]
click at [1340, 631] on icon "Open Intercom Messenger" at bounding box center [1334, 633] width 24 height 24
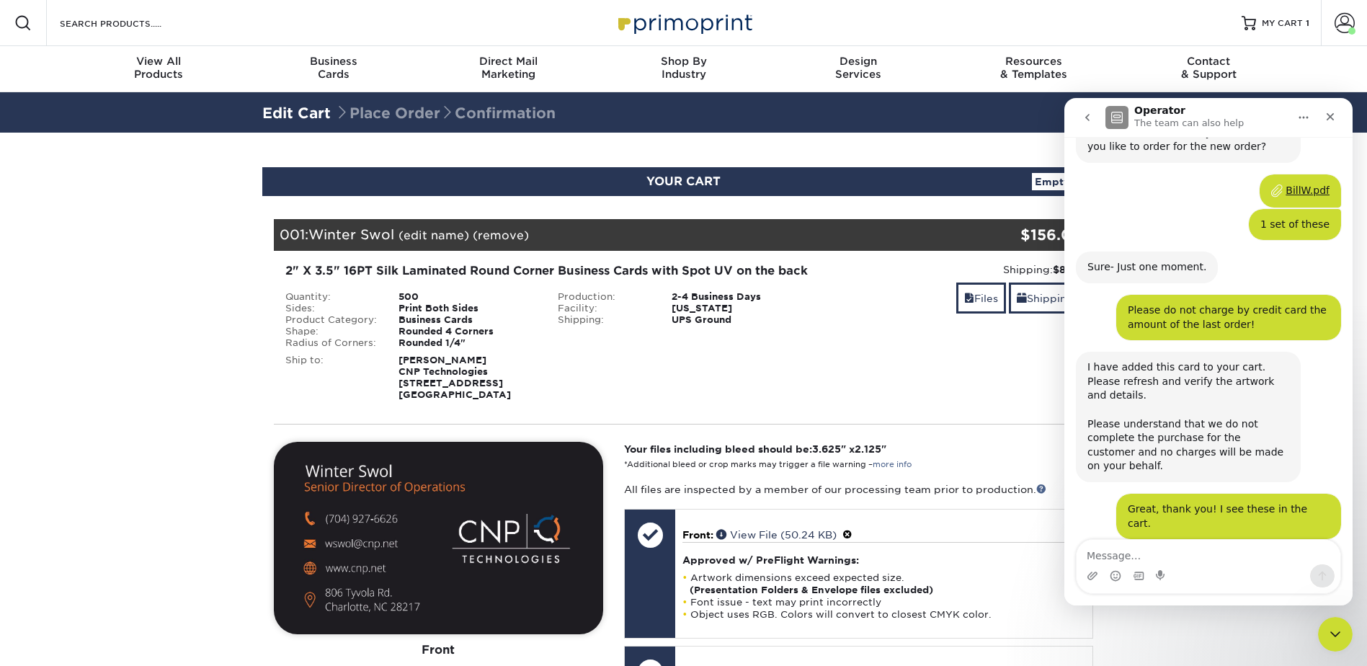
scroll to position [1974, 0]
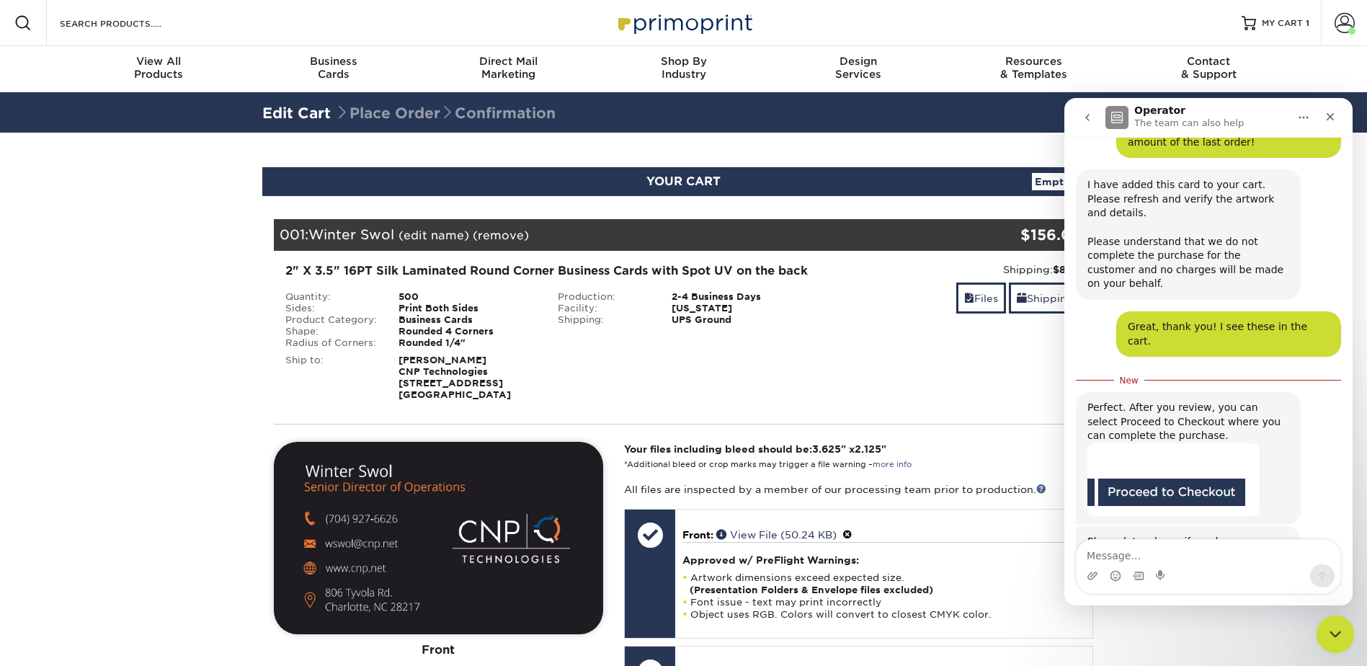
click at [1339, 628] on icon "Close Intercom Messenger" at bounding box center [1333, 631] width 17 height 17
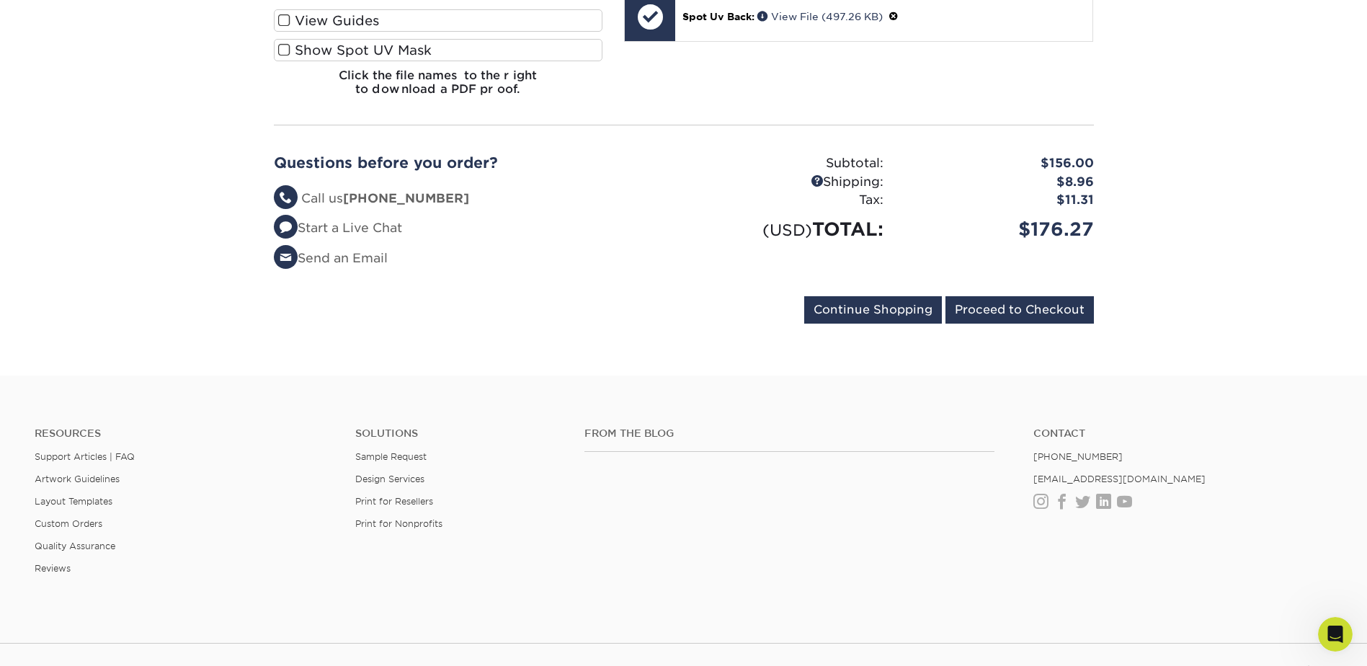
scroll to position [721, 0]
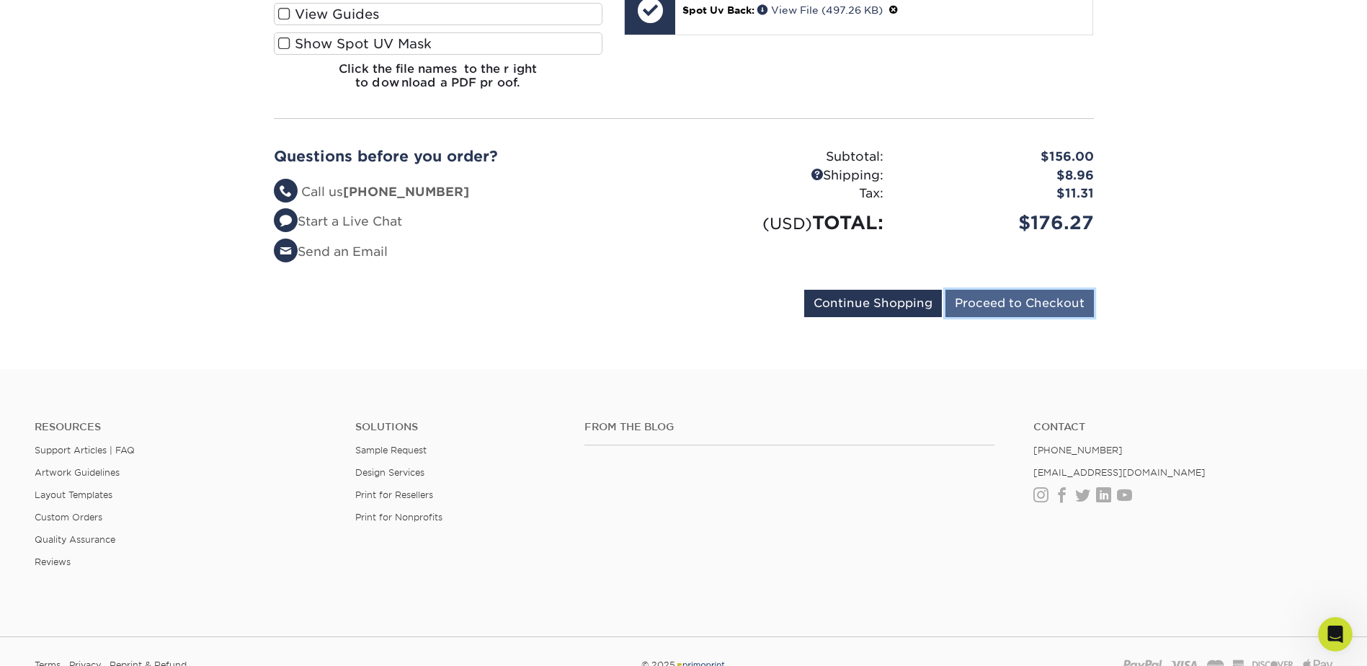
click at [1046, 317] on input "Proceed to Checkout" at bounding box center [1020, 303] width 148 height 27
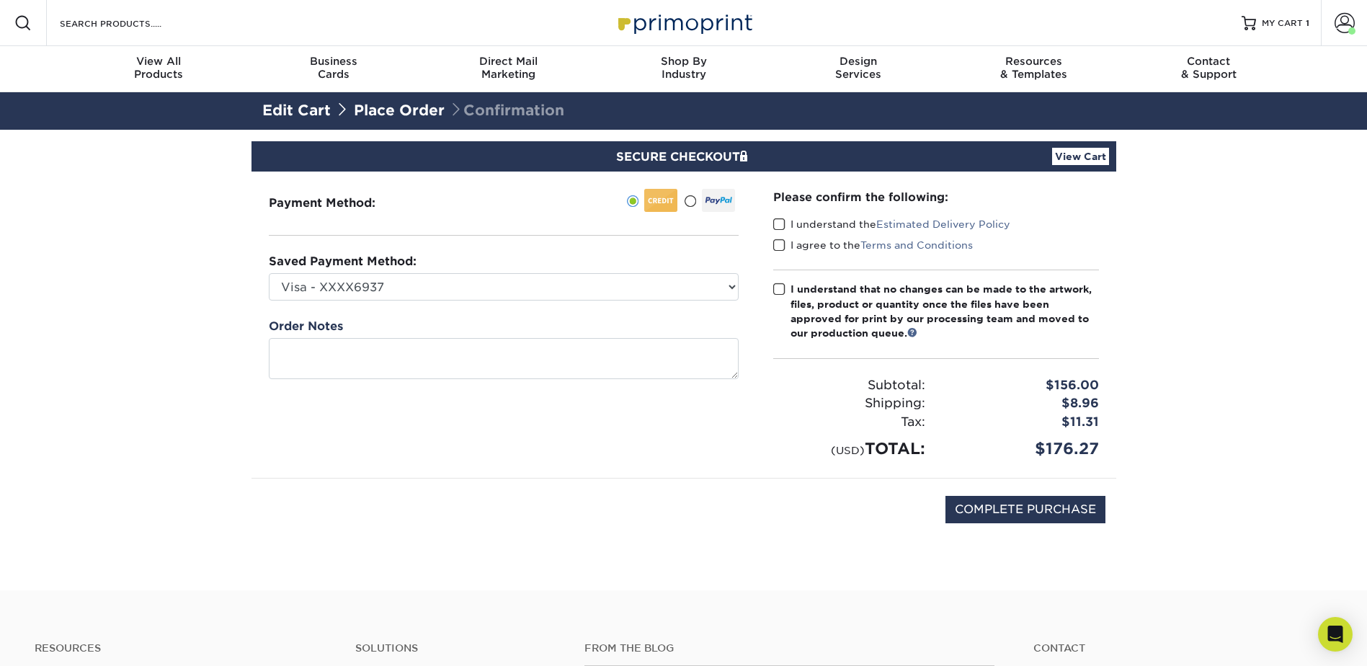
click at [777, 222] on span at bounding box center [779, 225] width 12 height 14
click at [0, 0] on input "I understand the Estimated Delivery Policy" at bounding box center [0, 0] width 0 height 0
click at [777, 247] on span at bounding box center [779, 246] width 12 height 14
click at [0, 0] on input "I agree to the Terms and Conditions" at bounding box center [0, 0] width 0 height 0
click at [779, 288] on span at bounding box center [779, 290] width 12 height 14
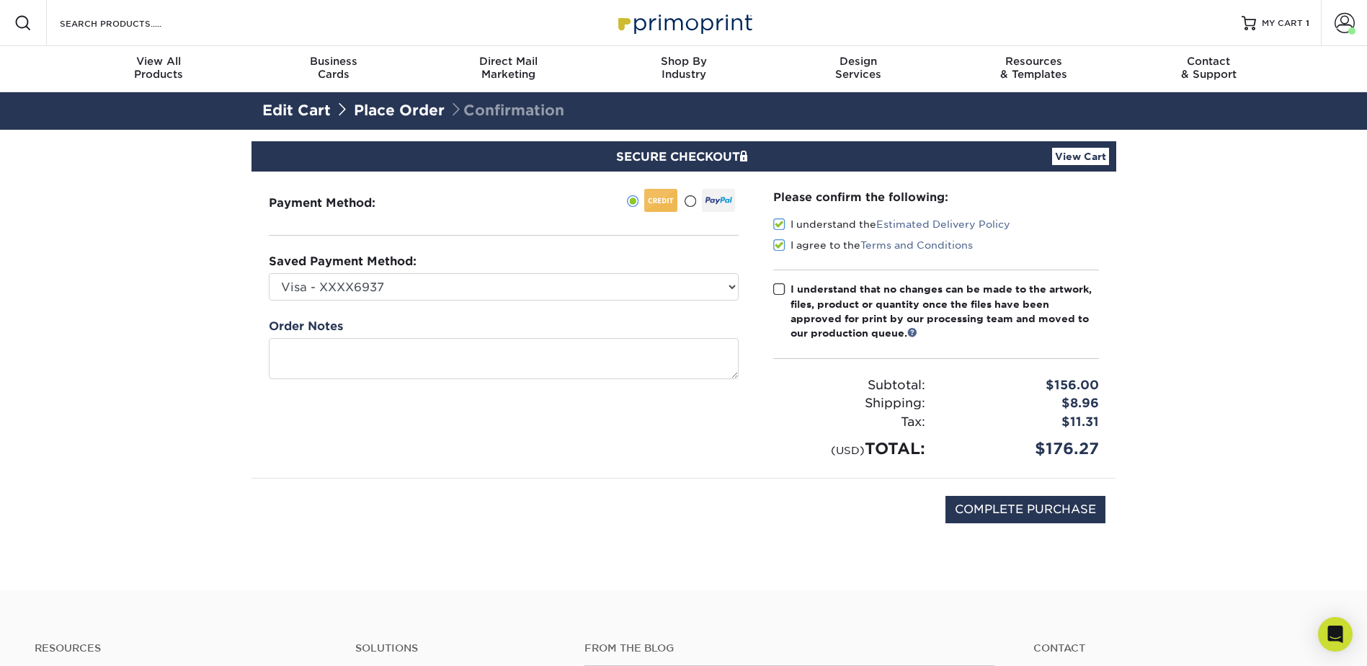
click at [0, 0] on input "I understand that no changes can be made to the artwork, files, product or quan…" at bounding box center [0, 0] width 0 height 0
click at [1082, 511] on input "COMPLETE PURCHASE" at bounding box center [1026, 509] width 160 height 27
type input "PROCESSING, PLEASE WAIT..."
